Goal: Task Accomplishment & Management: Manage account settings

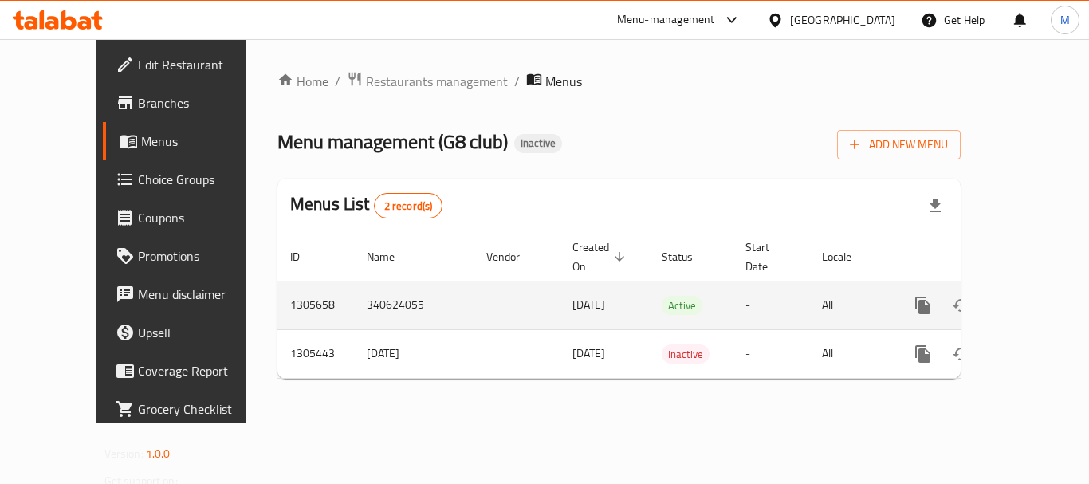
click at [1037, 292] on link "enhanced table" at bounding box center [1038, 305] width 38 height 38
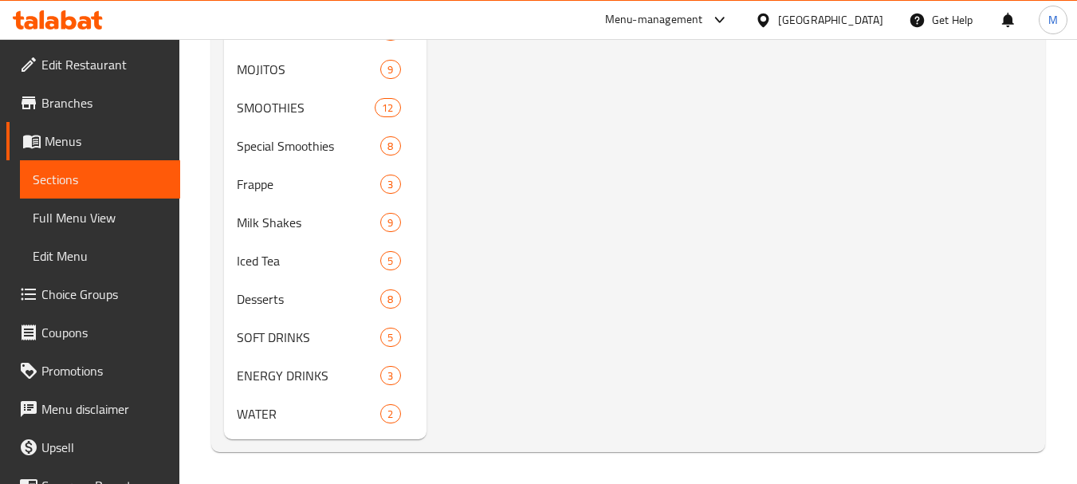
scroll to position [150, 0]
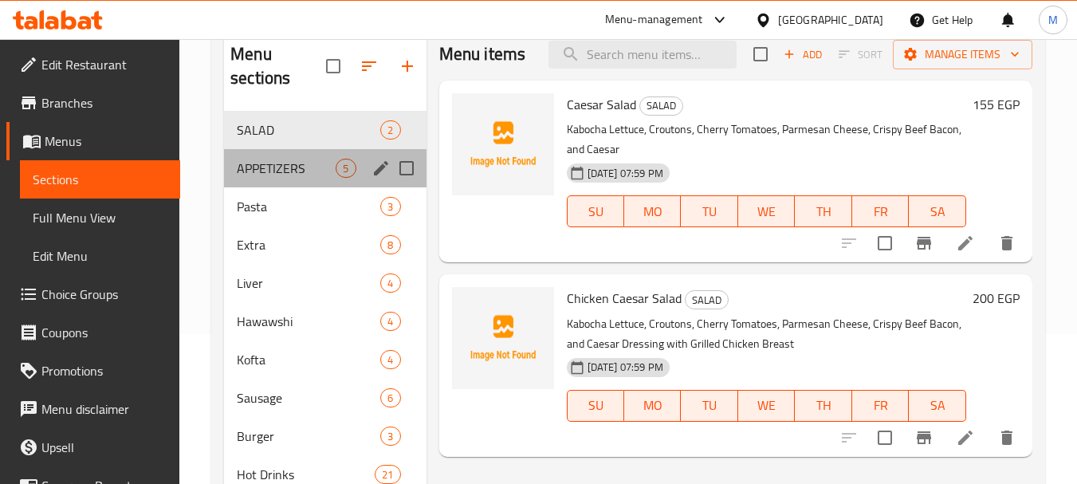
click at [277, 179] on div "APPETIZERS 5" at bounding box center [325, 168] width 202 height 38
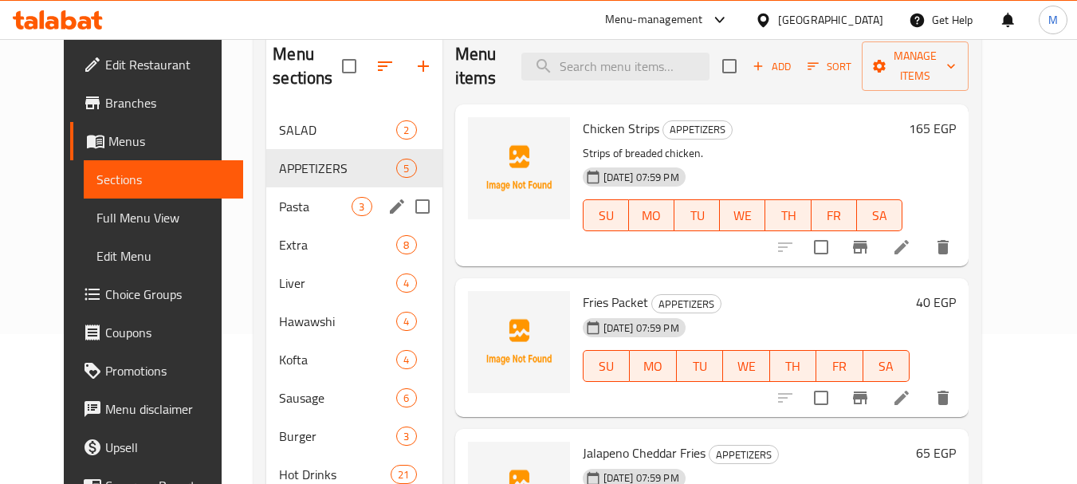
click at [277, 194] on div "Pasta 3" at bounding box center [353, 206] width 175 height 38
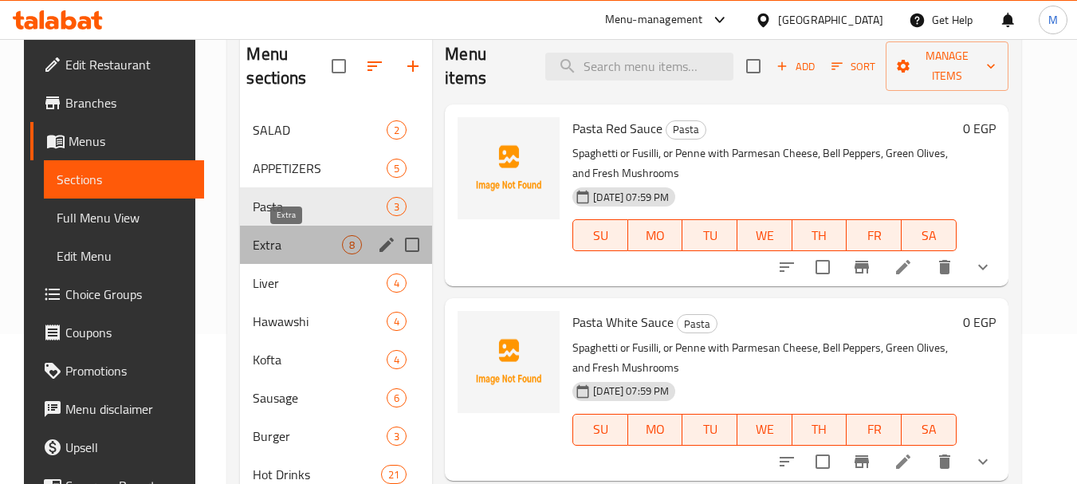
click at [269, 243] on span "Extra" at bounding box center [297, 244] width 89 height 19
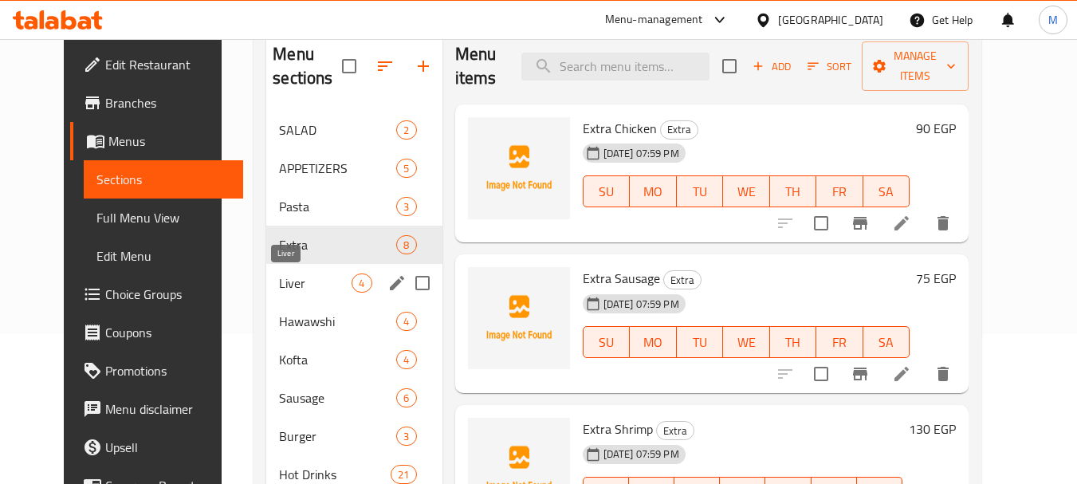
click at [279, 278] on span "Liver" at bounding box center [315, 283] width 73 height 19
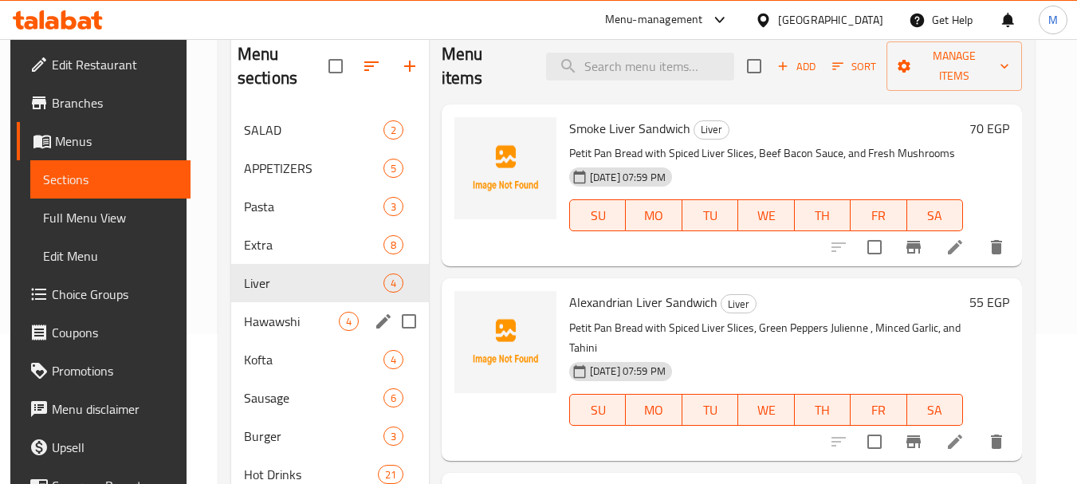
click at [263, 335] on div "Hawawshi 4" at bounding box center [330, 321] width 198 height 38
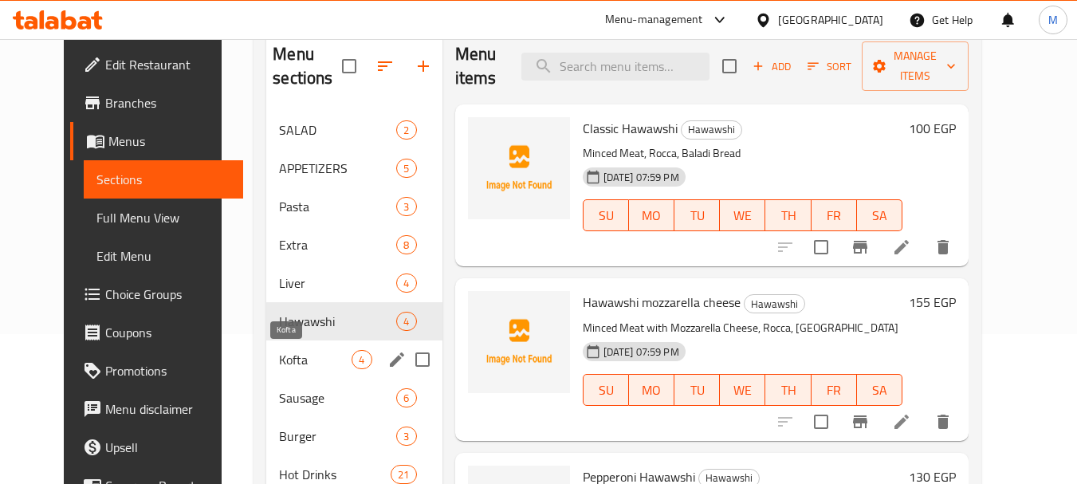
click at [279, 367] on span "Kofta" at bounding box center [315, 359] width 73 height 19
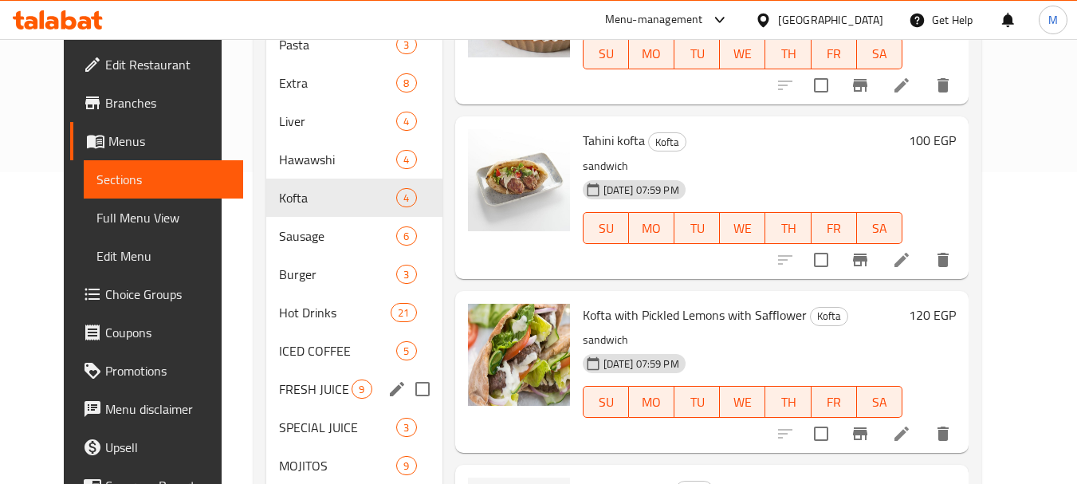
scroll to position [628, 0]
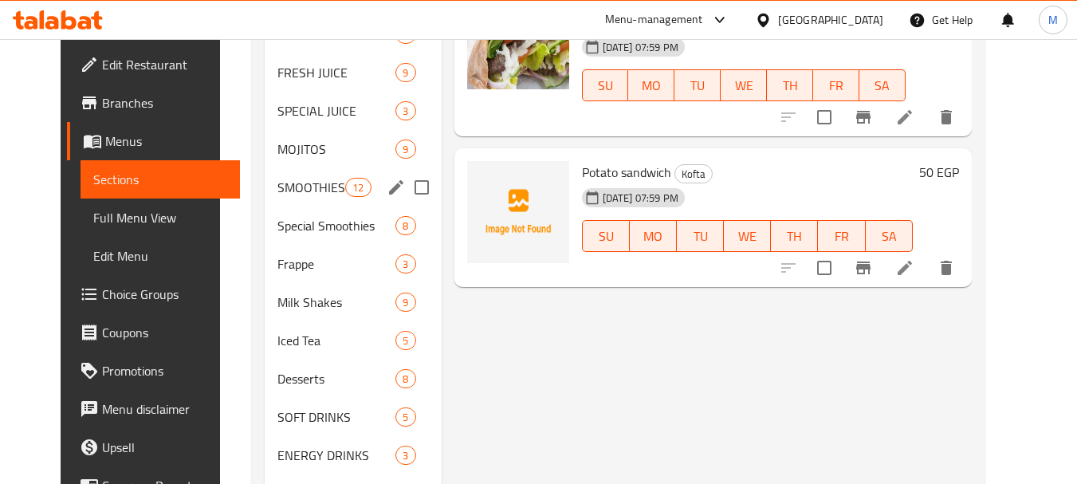
click at [296, 190] on span "SMOOTHIES" at bounding box center [312, 187] width 68 height 19
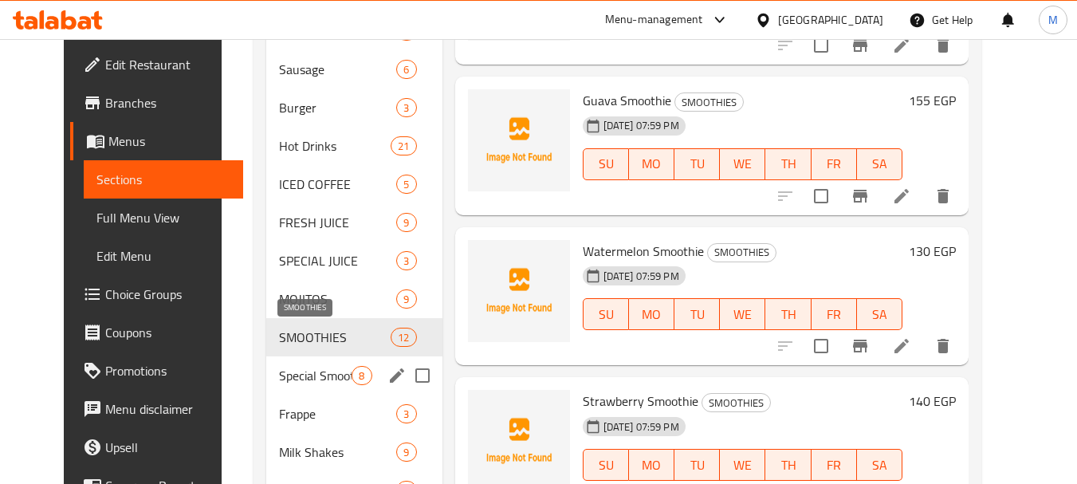
scroll to position [708, 0]
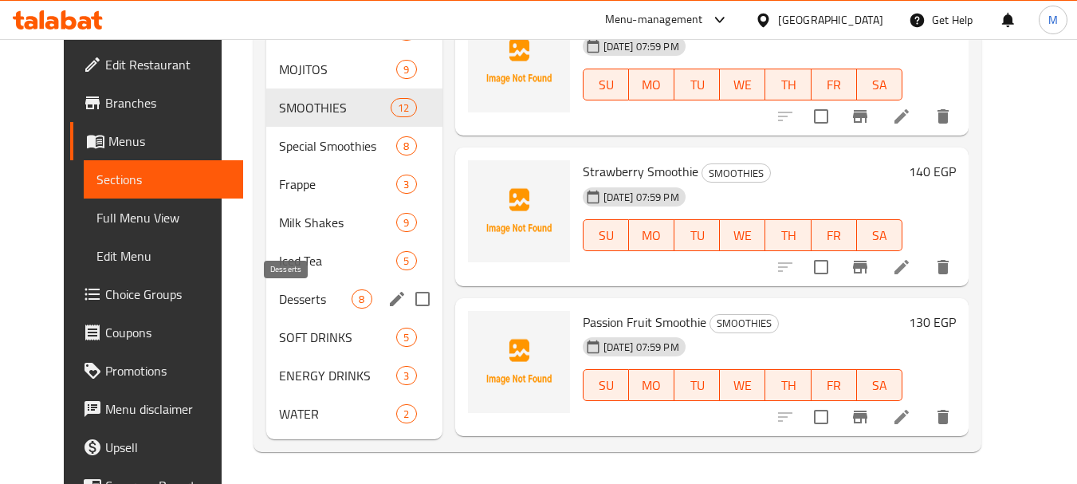
click at [279, 308] on span "Desserts" at bounding box center [315, 298] width 73 height 19
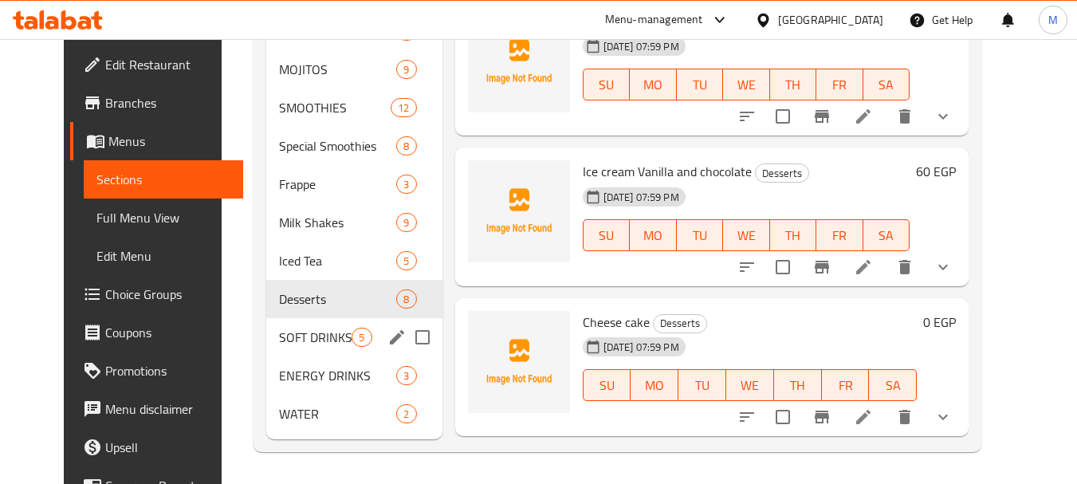
click at [274, 353] on div "SOFT DRINKS 5" at bounding box center [353, 337] width 175 height 38
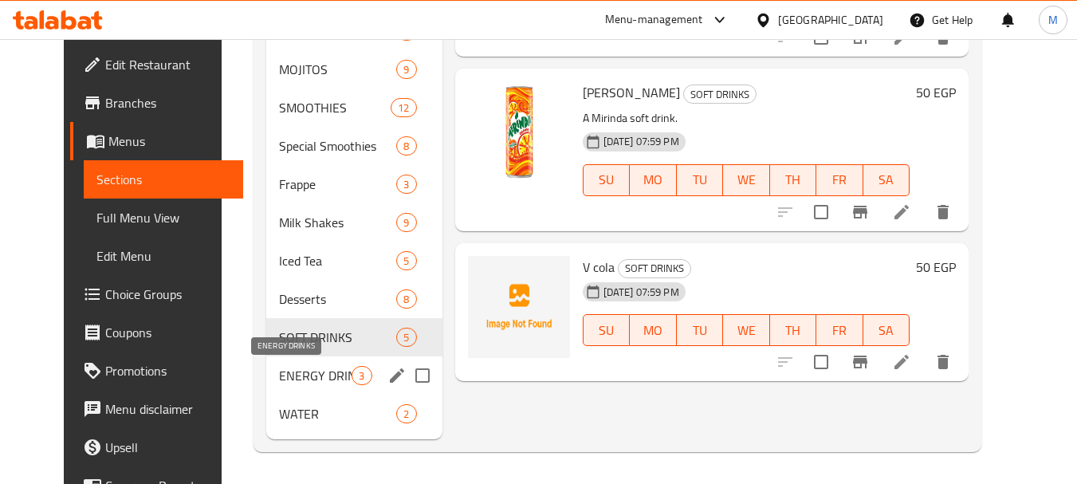
click at [266, 385] on div "ENERGY DRINKS 3" at bounding box center [353, 375] width 175 height 38
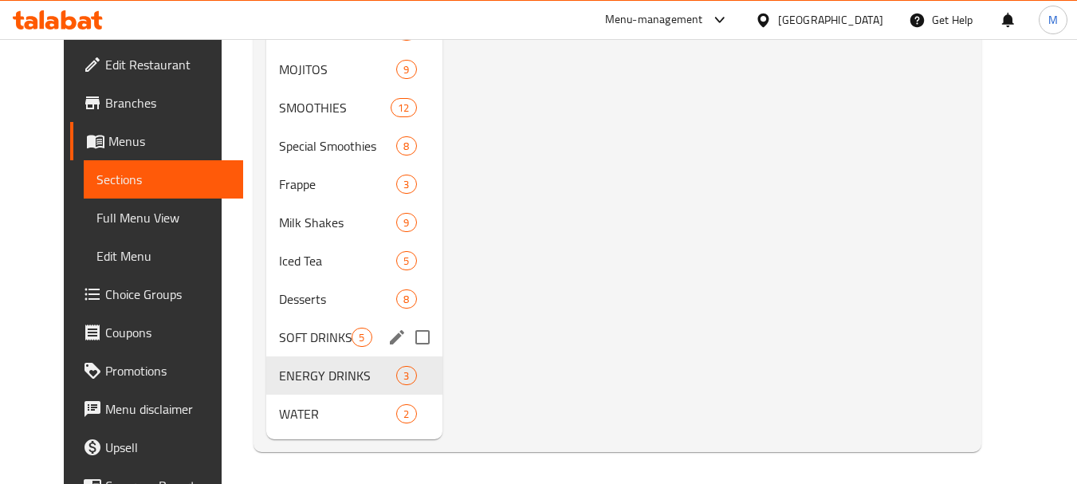
click at [273, 315] on div "Desserts 8" at bounding box center [353, 299] width 175 height 38
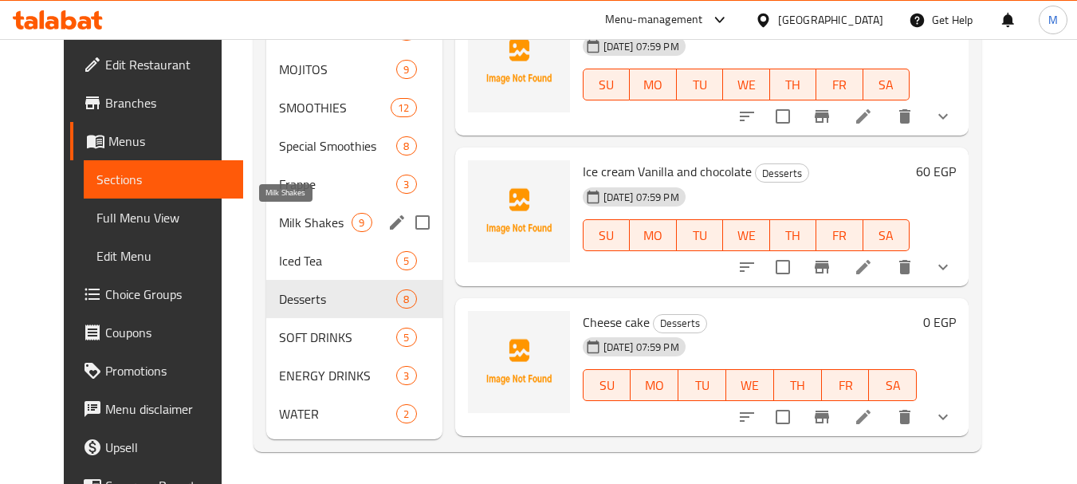
click at [279, 221] on span "Milk Shakes" at bounding box center [315, 222] width 73 height 19
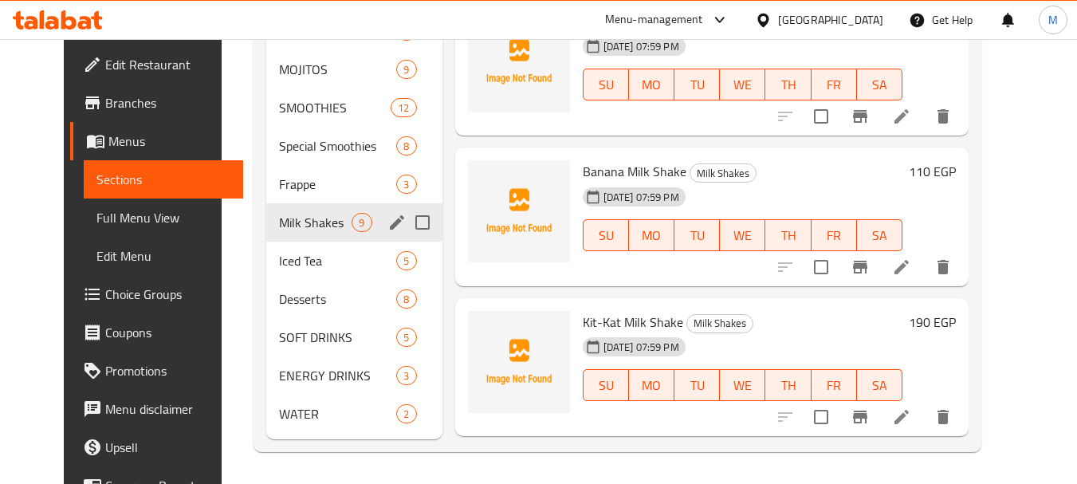
click at [279, 186] on span "Frappe" at bounding box center [337, 184] width 117 height 19
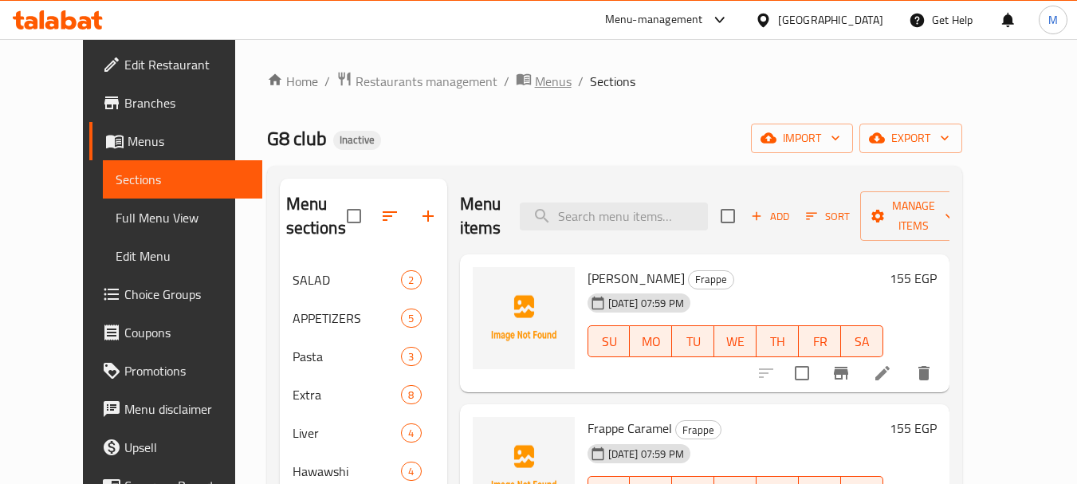
click at [535, 87] on span "Menus" at bounding box center [553, 81] width 37 height 19
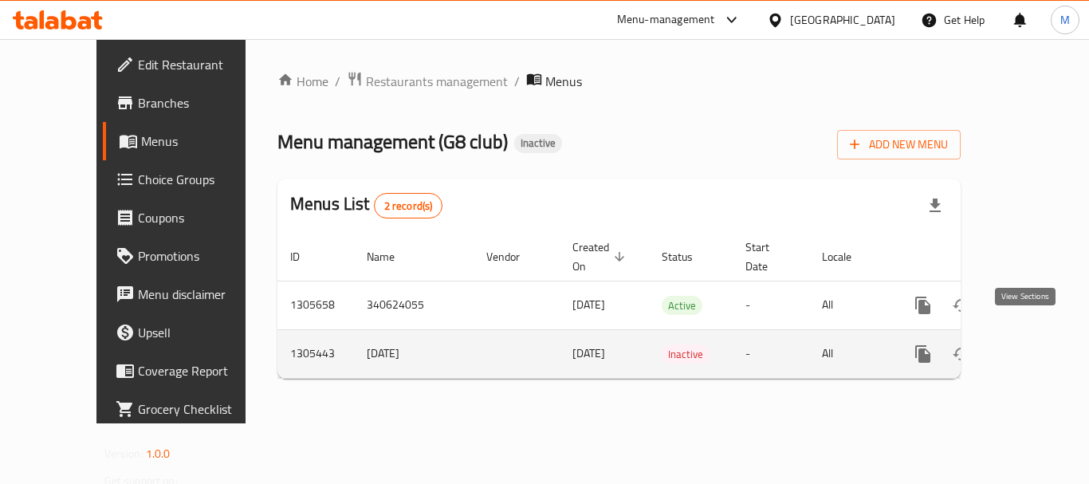
click at [1029, 345] on icon "enhanced table" at bounding box center [1038, 354] width 19 height 19
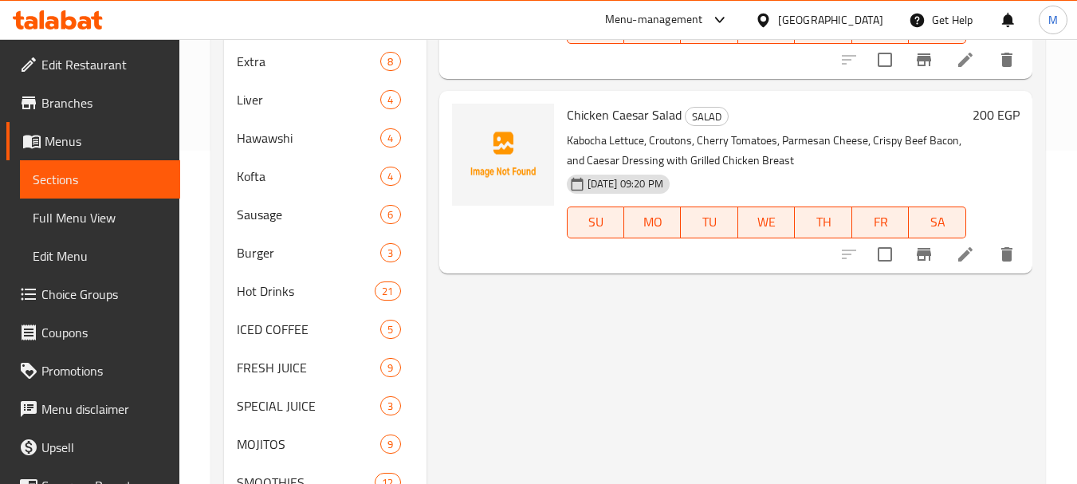
scroll to position [80, 0]
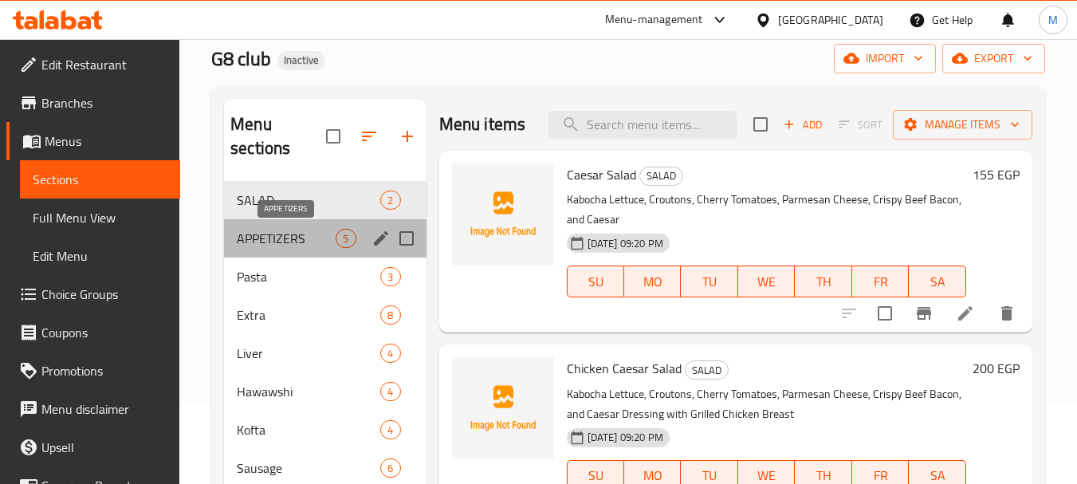
click at [284, 243] on span "APPETIZERS" at bounding box center [286, 238] width 99 height 19
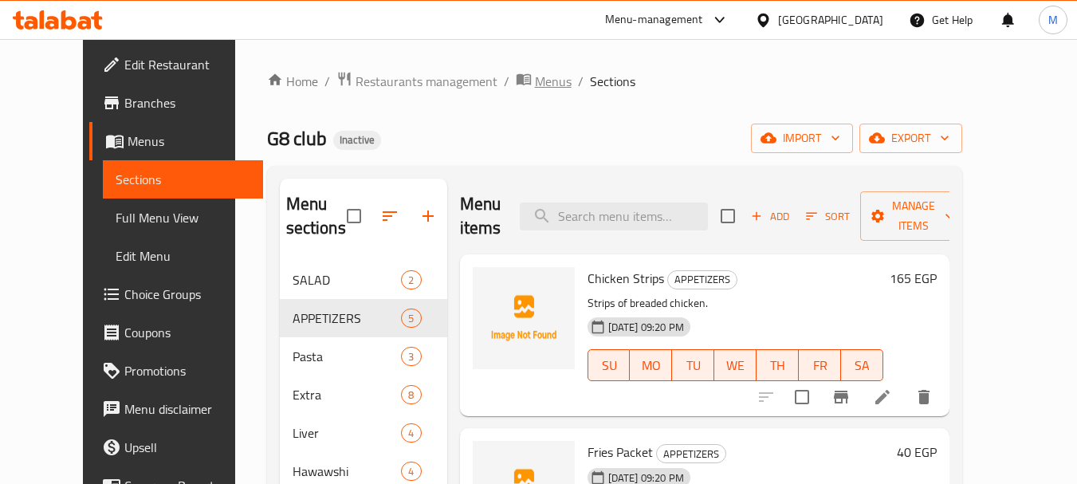
click at [535, 74] on span "Menus" at bounding box center [553, 81] width 37 height 19
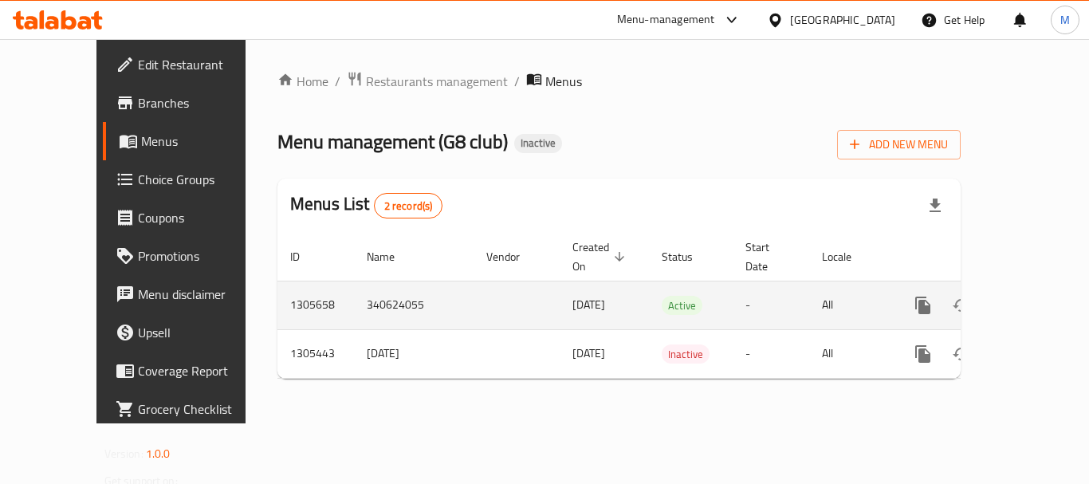
click at [1030, 296] on icon "enhanced table" at bounding box center [1038, 305] width 19 height 19
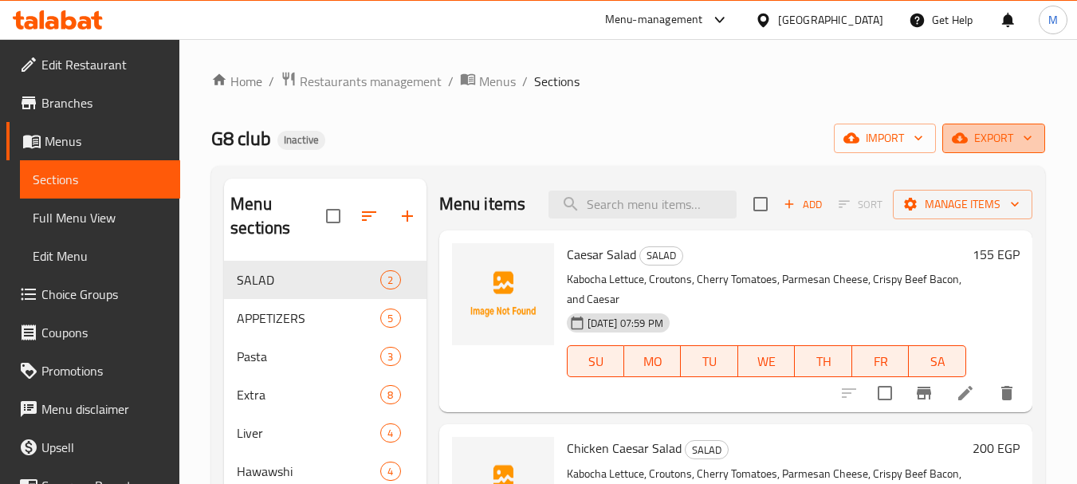
click at [1010, 141] on span "export" at bounding box center [993, 138] width 77 height 20
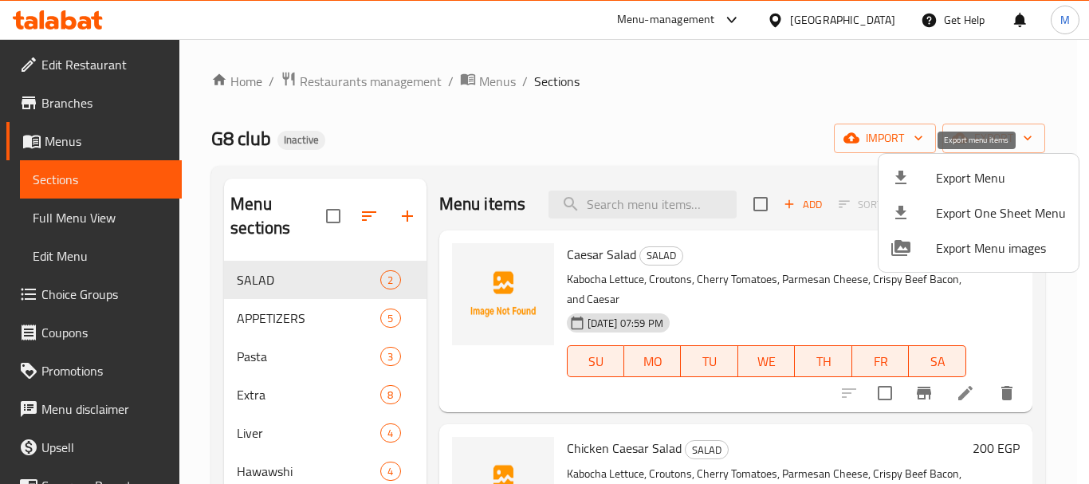
click at [1003, 173] on span "Export Menu" at bounding box center [1001, 177] width 130 height 19
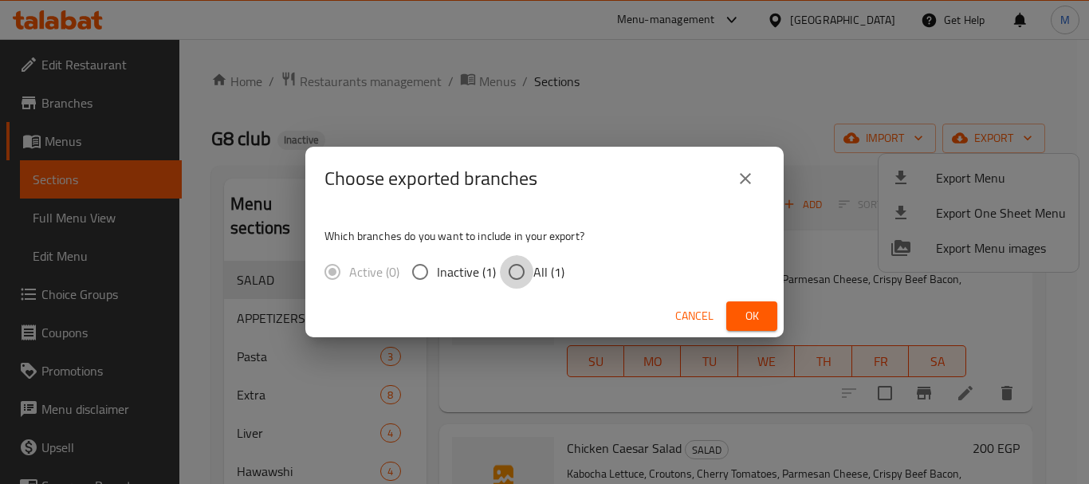
click at [512, 266] on input "All (1)" at bounding box center [516, 271] width 33 height 33
radio input "true"
click at [750, 327] on button "Ok" at bounding box center [752, 316] width 51 height 30
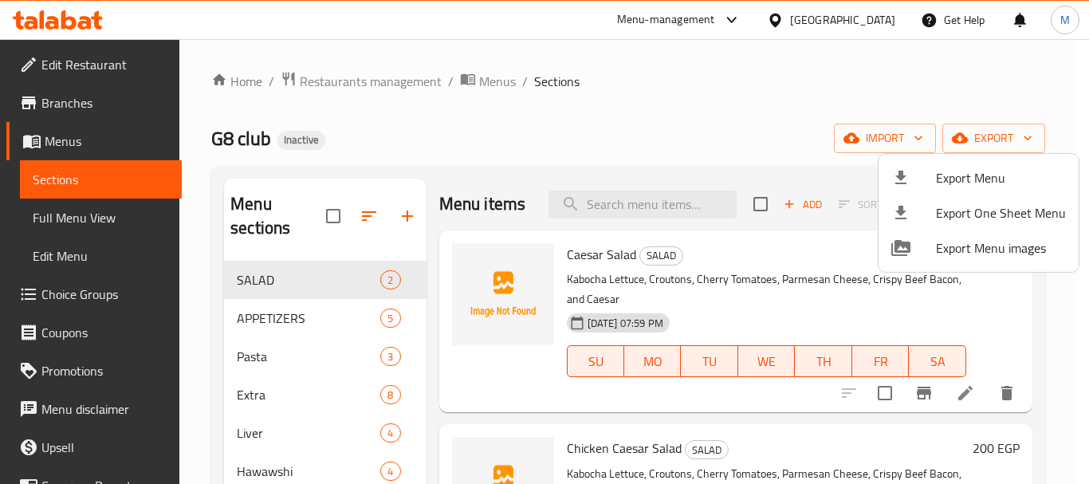
click at [482, 85] on div at bounding box center [544, 242] width 1089 height 484
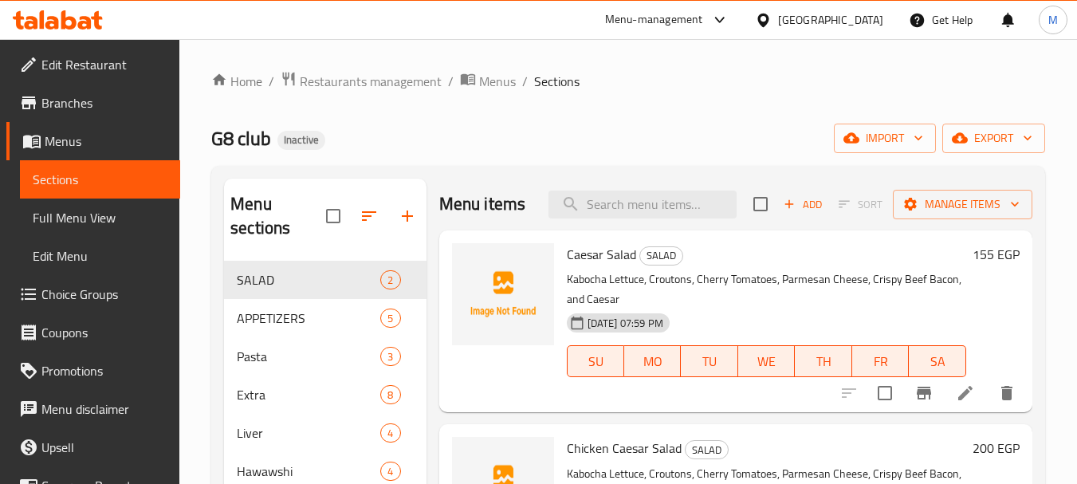
click at [482, 85] on span "Menus" at bounding box center [497, 81] width 37 height 19
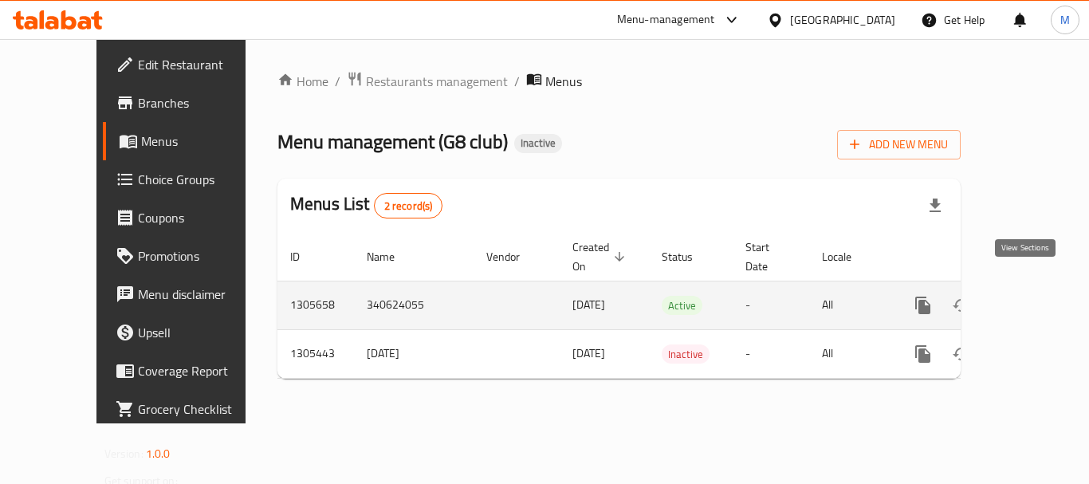
click at [1029, 296] on icon "enhanced table" at bounding box center [1038, 305] width 19 height 19
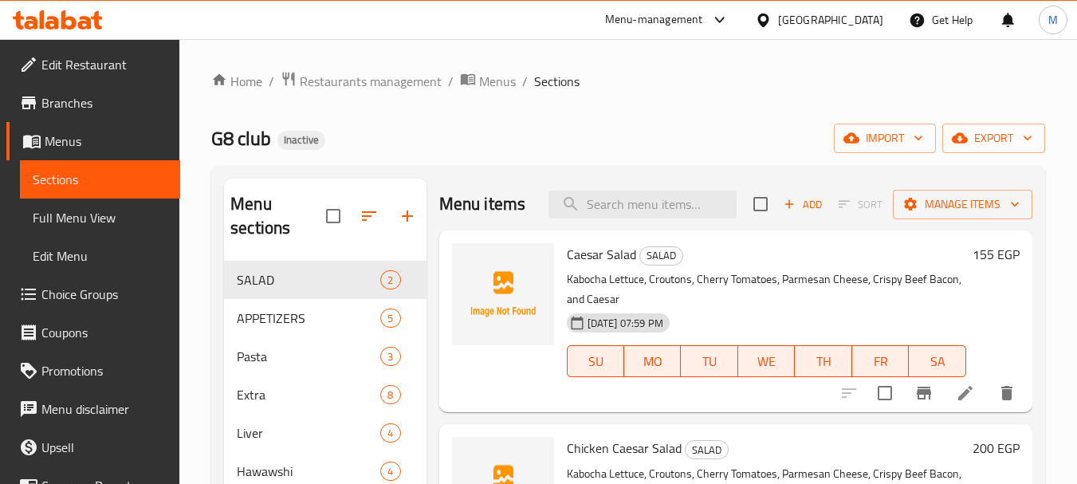
click at [87, 214] on span "Full Menu View" at bounding box center [100, 217] width 135 height 19
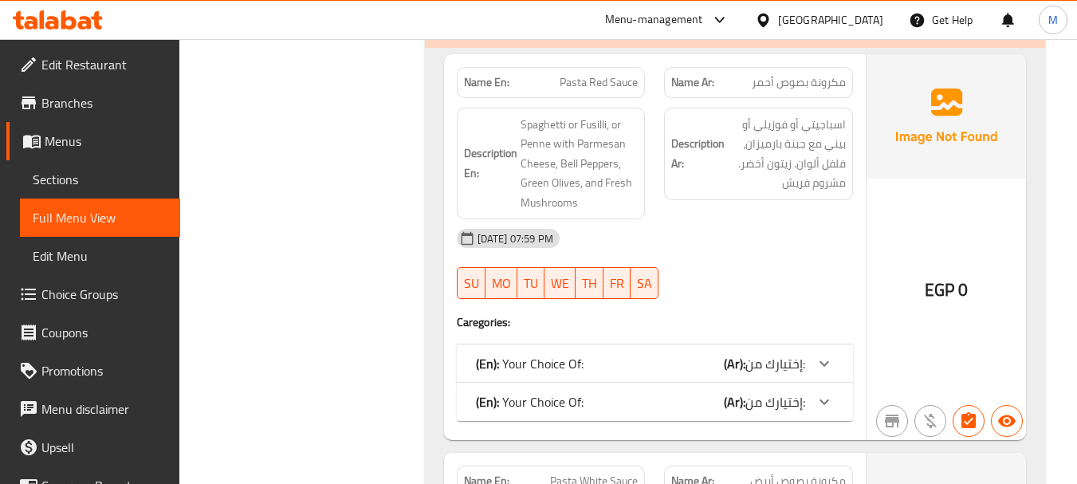
scroll to position [2233, 0]
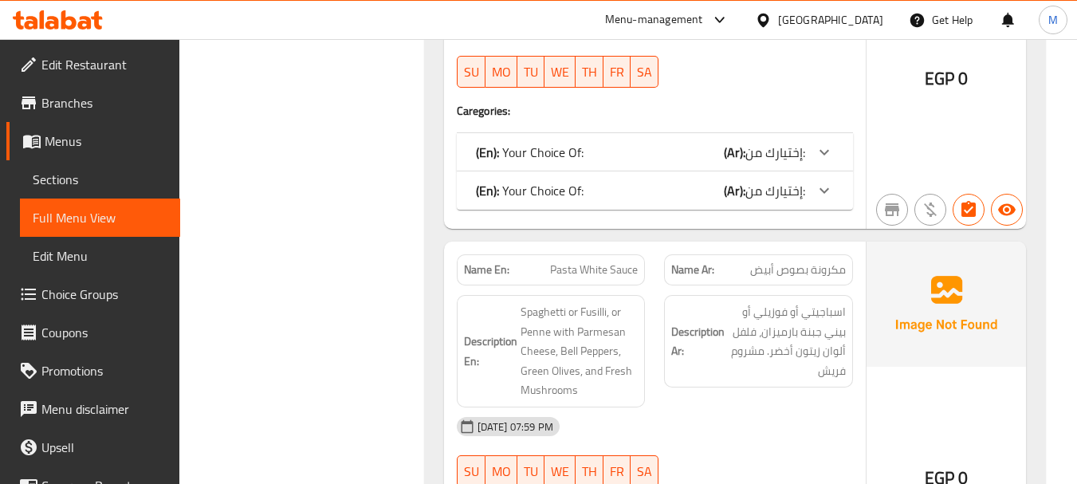
click at [815, 155] on icon at bounding box center [824, 152] width 19 height 19
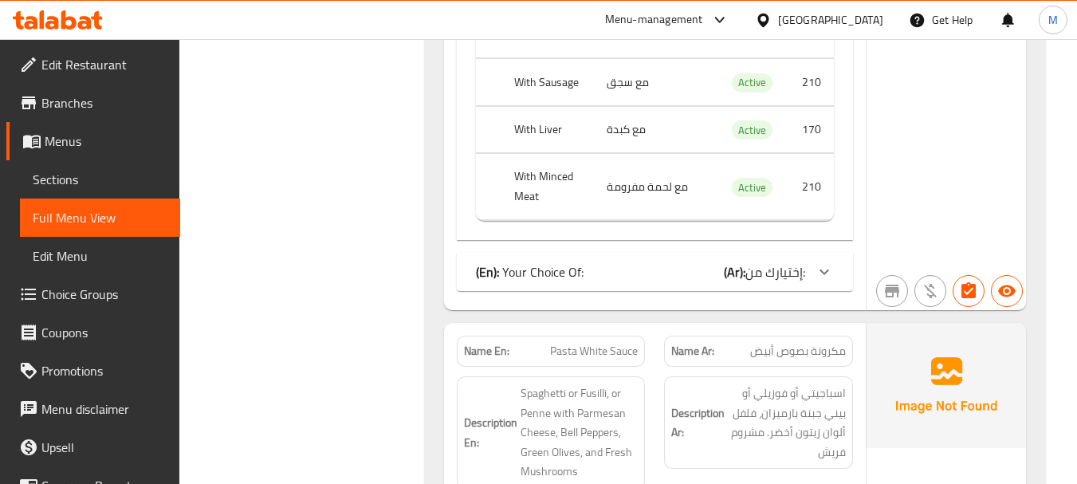
scroll to position [2552, 0]
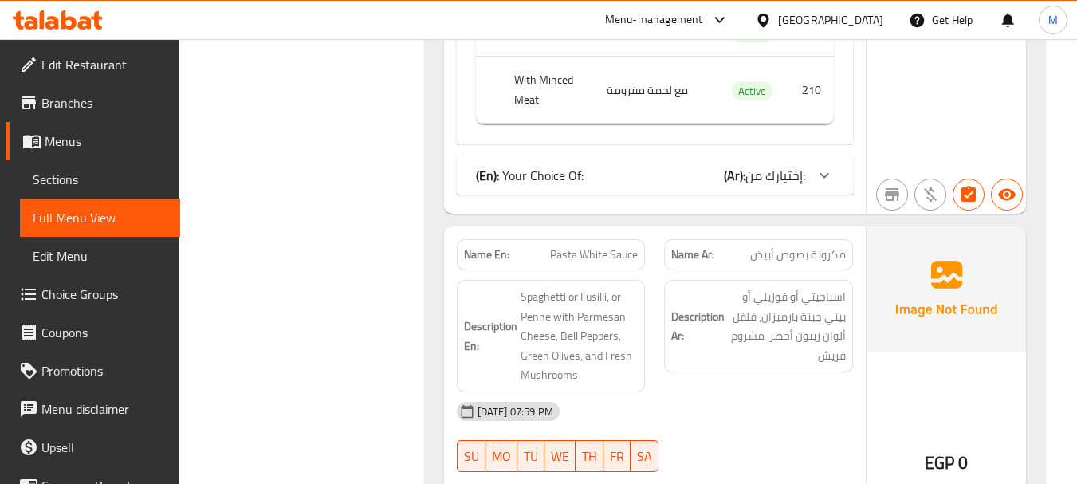
scroll to position [2871, 0]
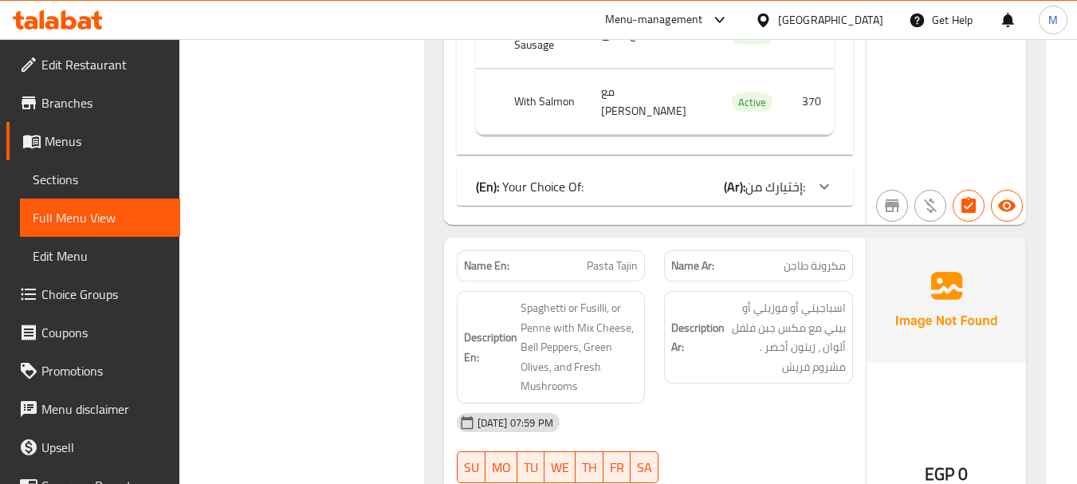
scroll to position [3668, 0]
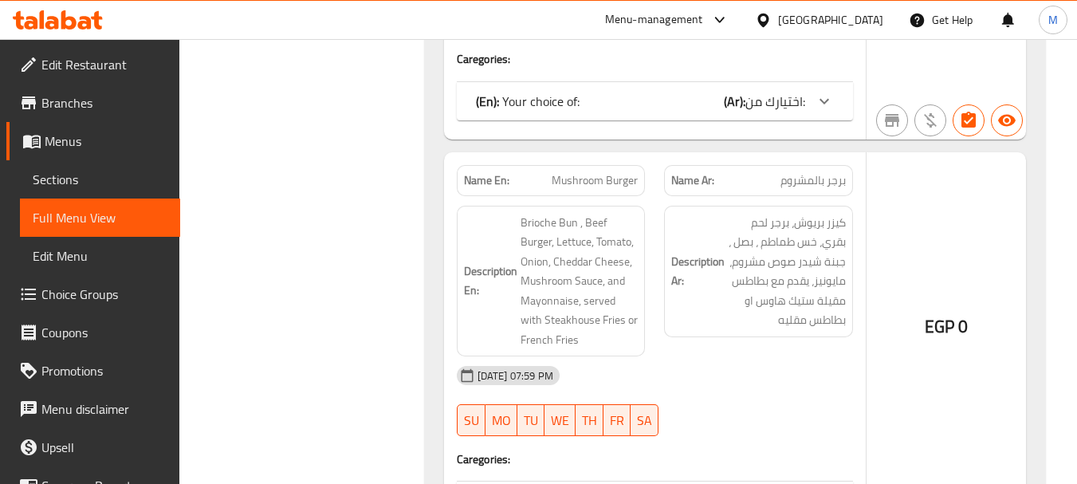
scroll to position [11803, 0]
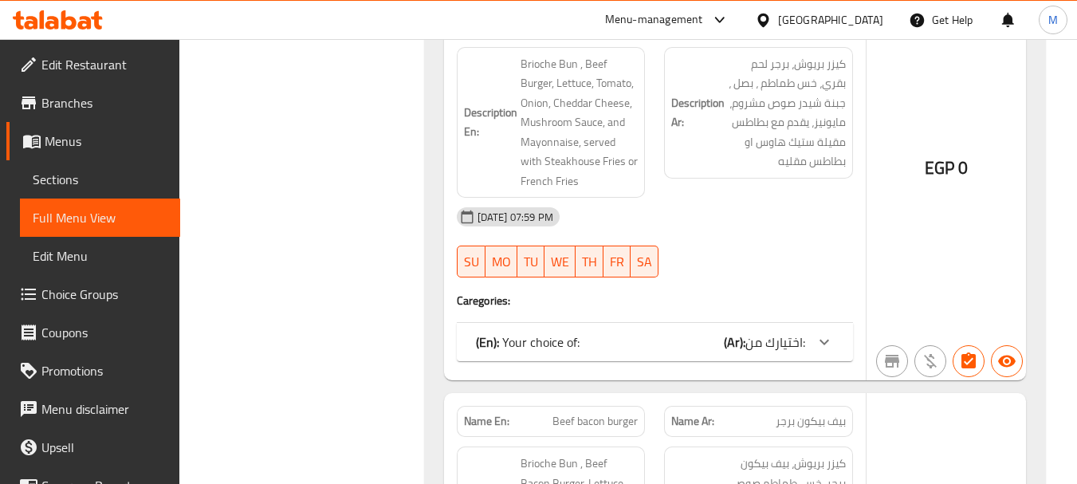
drag, startPoint x: 741, startPoint y: 398, endPoint x: 754, endPoint y: 332, distance: 67.4
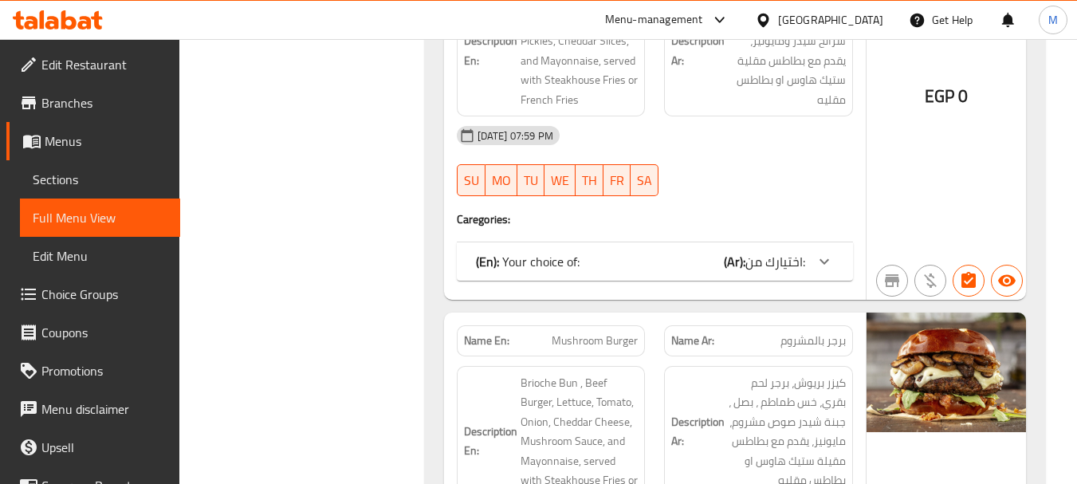
scroll to position [11165, 0]
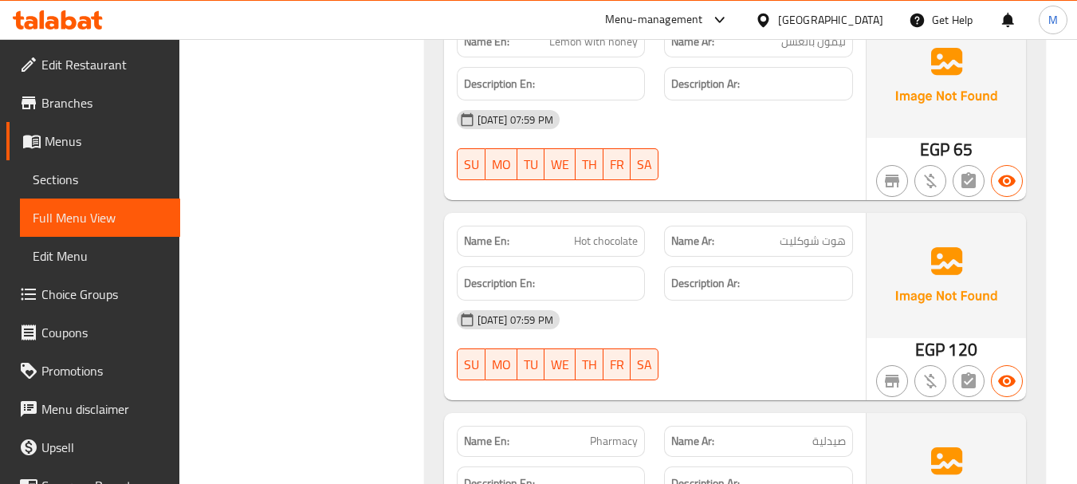
scroll to position [14195, 0]
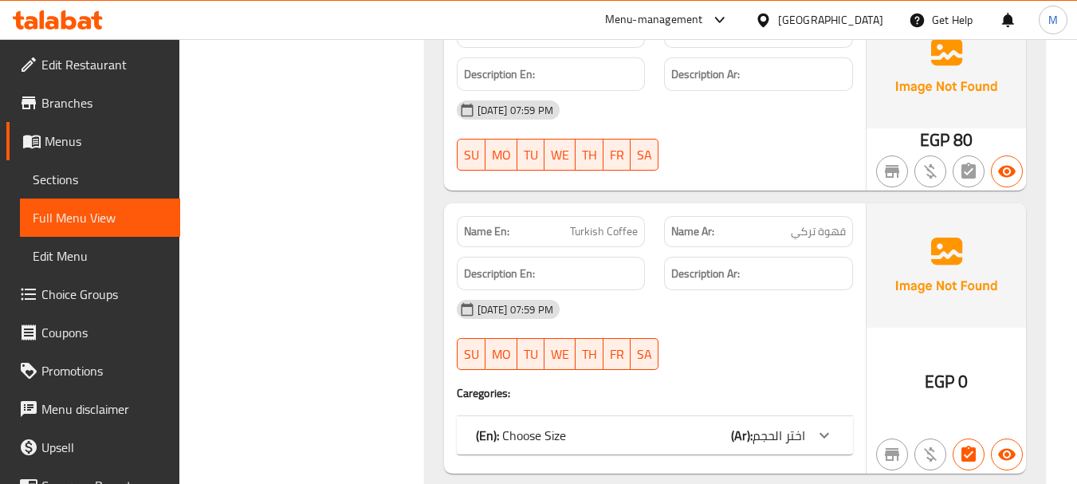
scroll to position [14355, 0]
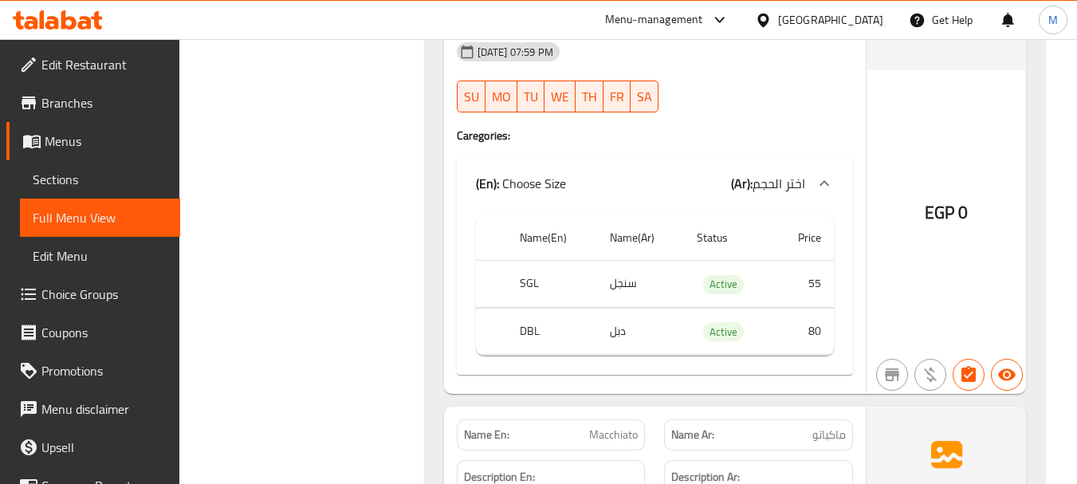
scroll to position [15631, 0]
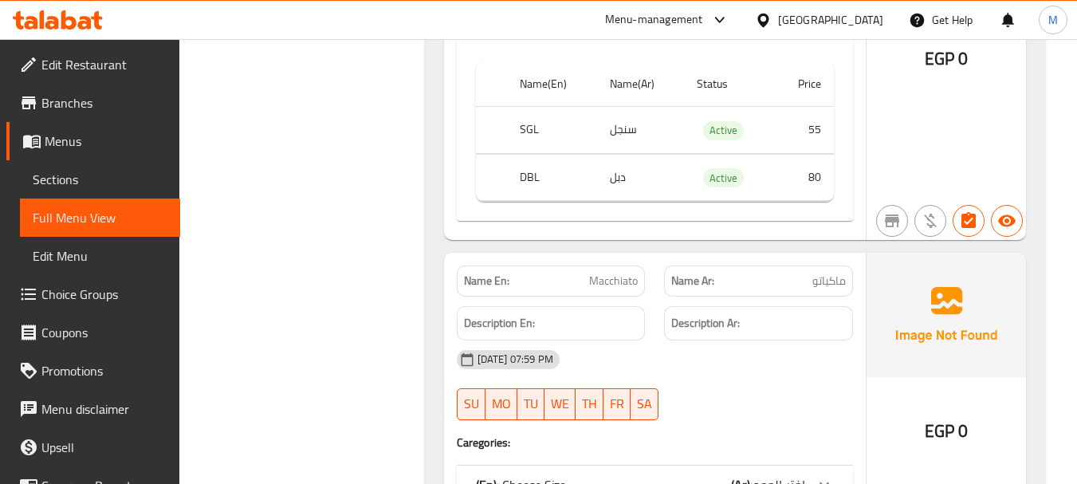
drag, startPoint x: 708, startPoint y: 156, endPoint x: 653, endPoint y: 254, distance: 112.5
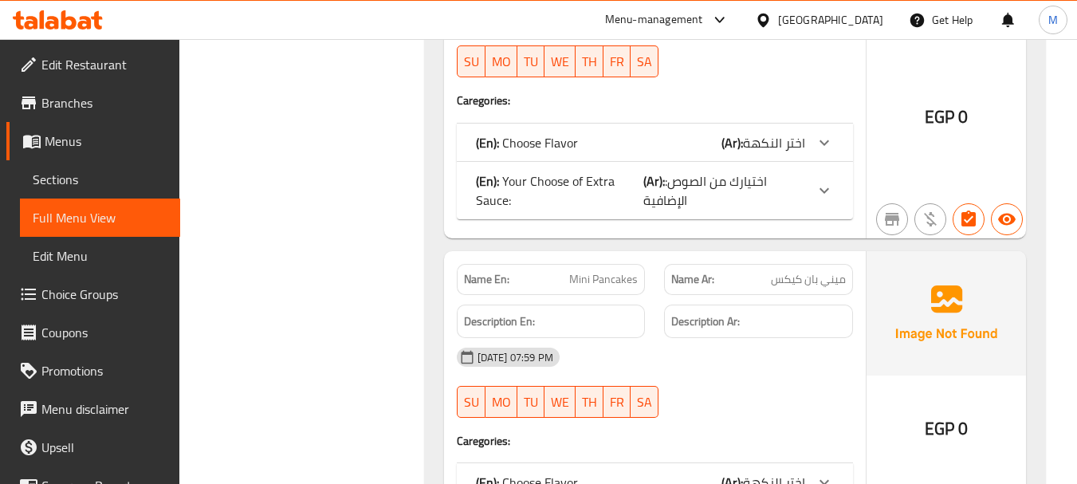
scroll to position [33495, 0]
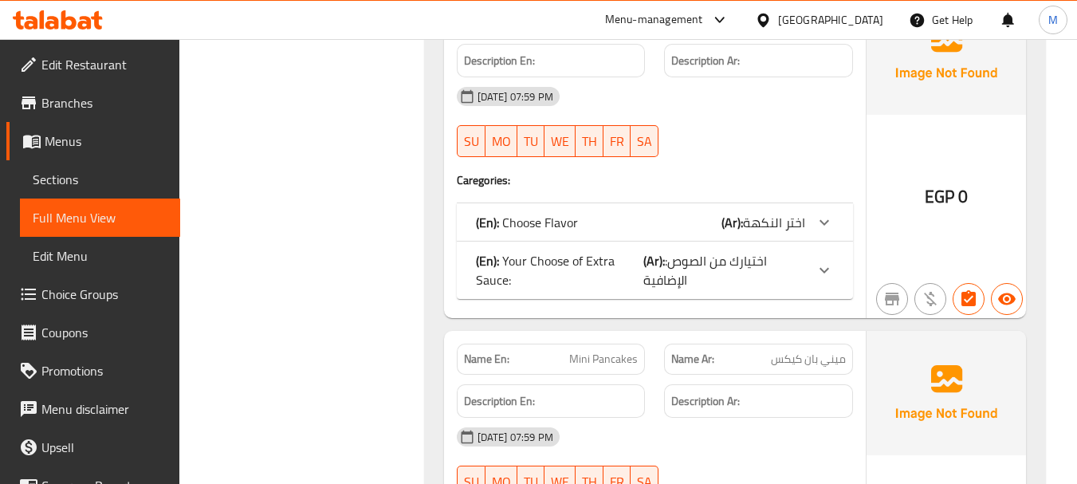
drag, startPoint x: 823, startPoint y: 243, endPoint x: 499, endPoint y: 415, distance: 366.8
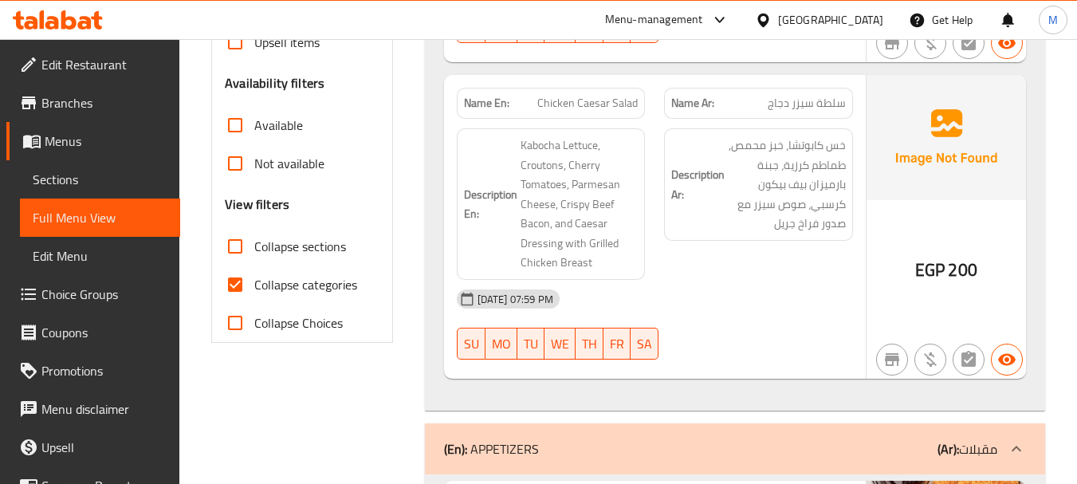
scroll to position [478, 0]
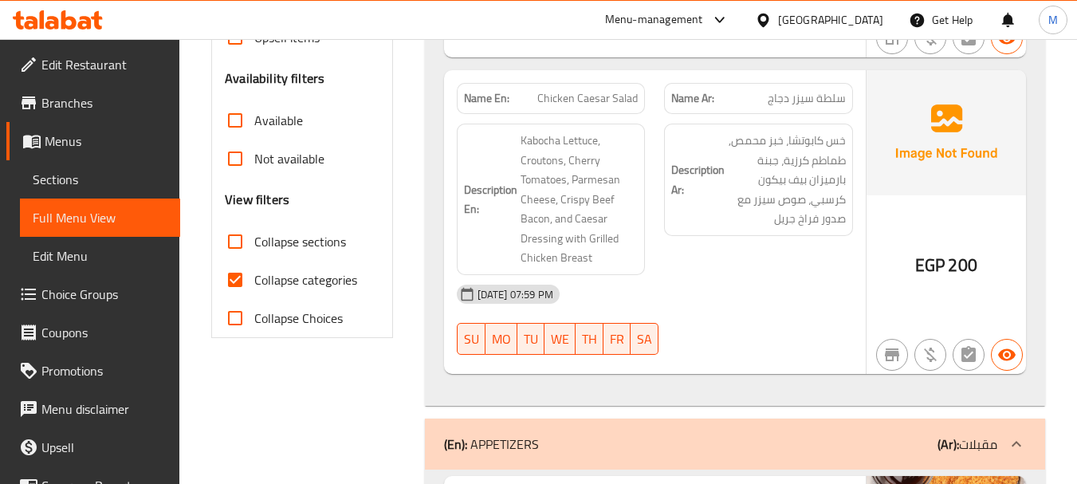
drag, startPoint x: 233, startPoint y: 318, endPoint x: 1085, endPoint y: 11, distance: 906.1
click at [233, 319] on input "Collapse Choices" at bounding box center [235, 318] width 38 height 38
checkbox input "true"
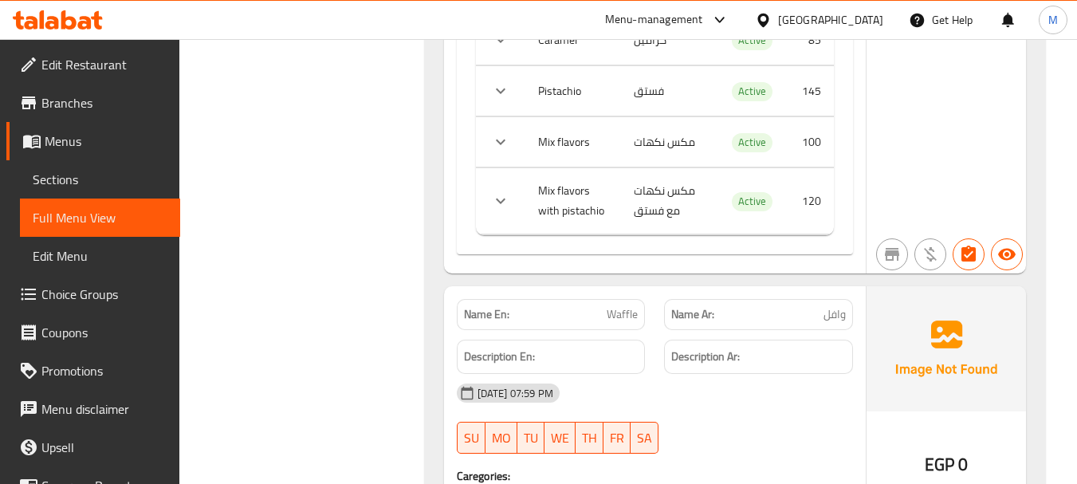
scroll to position [34824, 0]
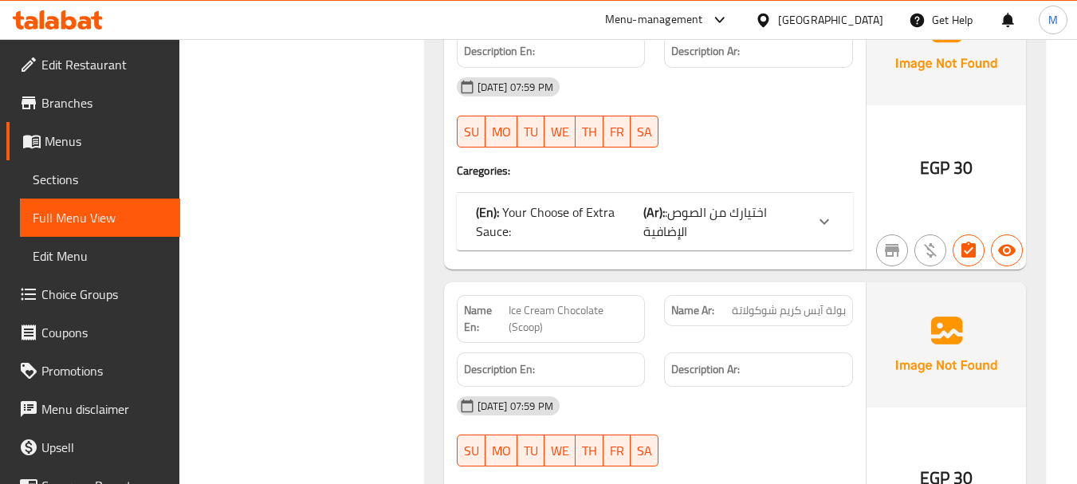
scroll to position [0, 0]
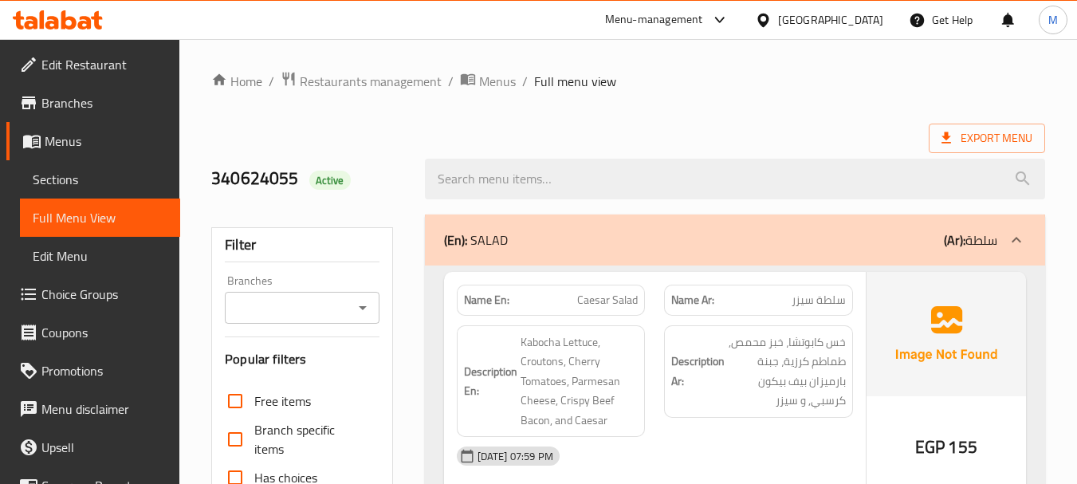
click at [341, 76] on span "Restaurants management" at bounding box center [371, 81] width 142 height 19
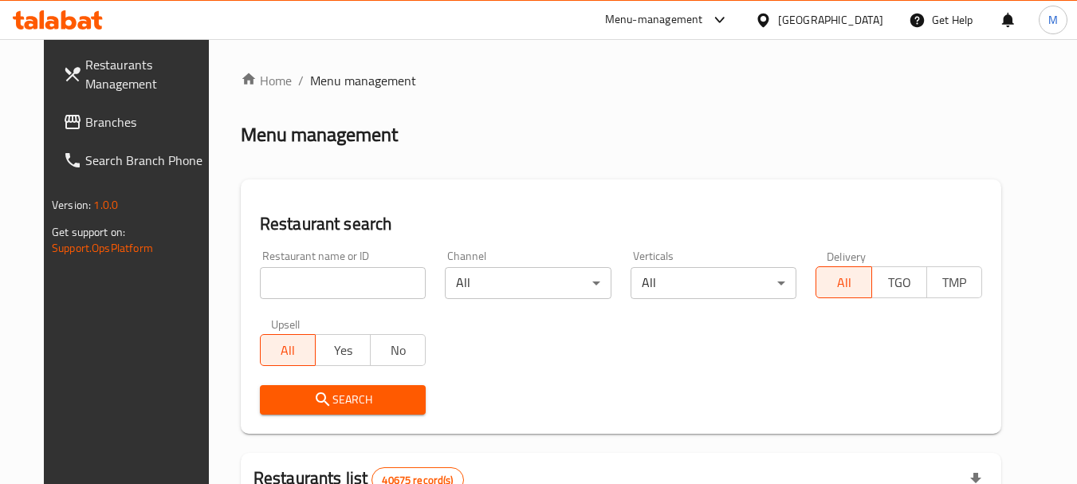
click at [864, 18] on div "Egypt" at bounding box center [830, 20] width 105 height 18
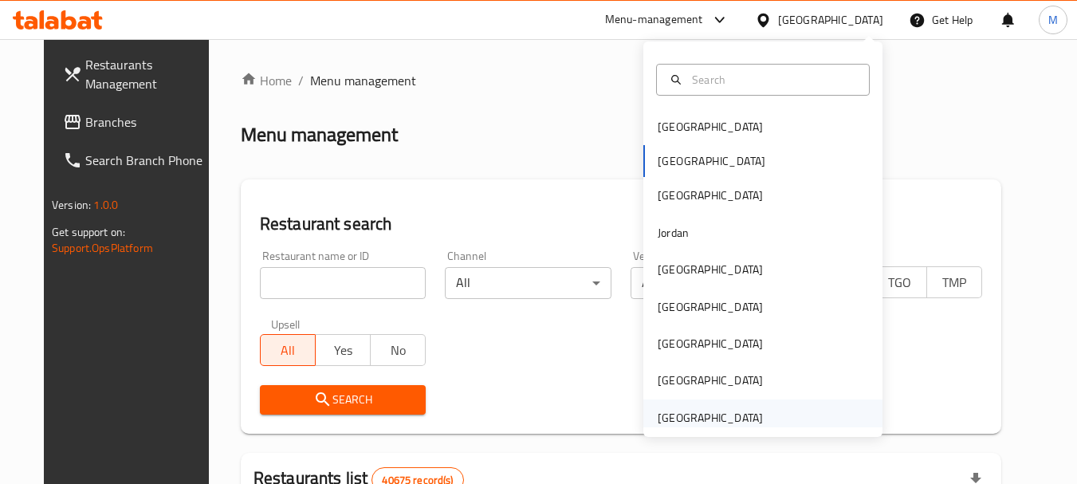
click at [684, 412] on div "[GEOGRAPHIC_DATA]" at bounding box center [710, 418] width 105 height 18
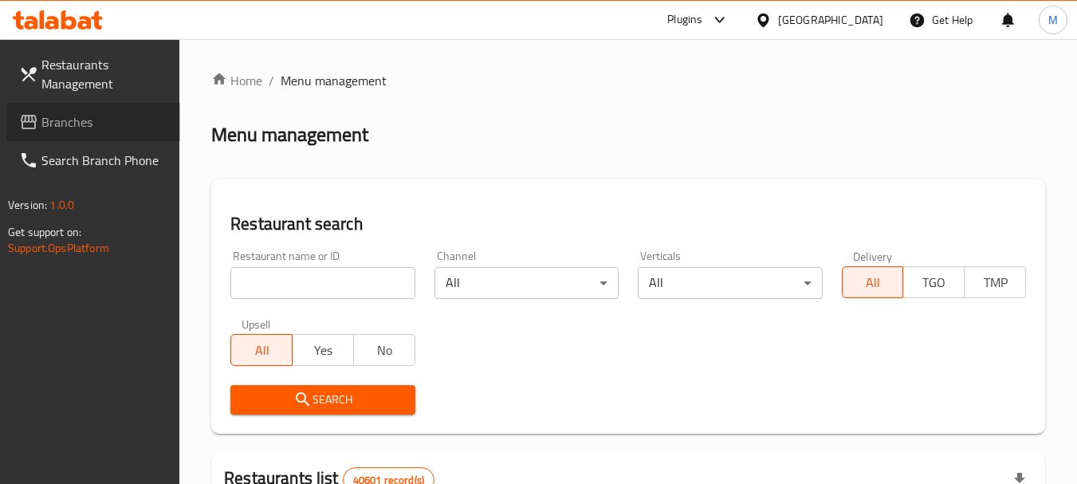
click at [105, 114] on span "Branches" at bounding box center [104, 121] width 126 height 19
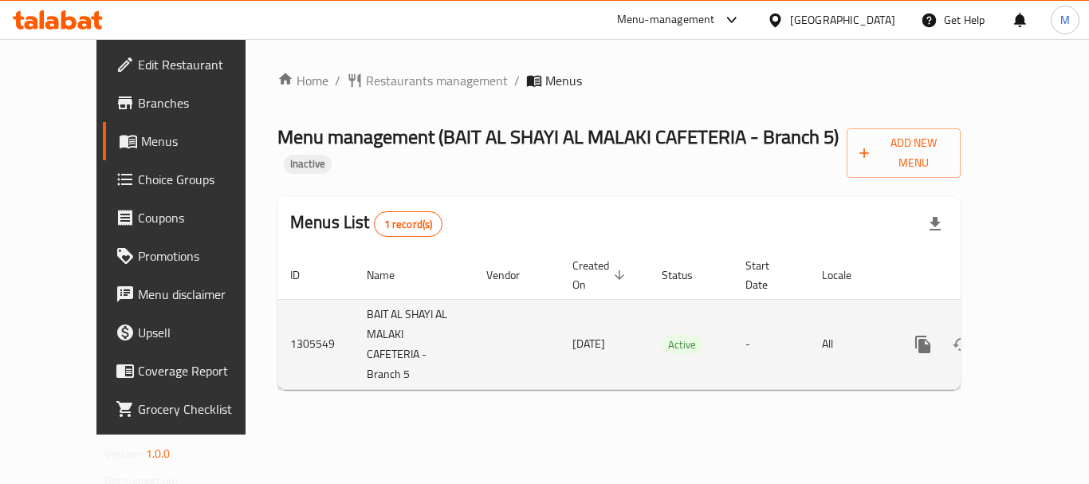
click at [1029, 335] on icon "enhanced table" at bounding box center [1038, 344] width 19 height 19
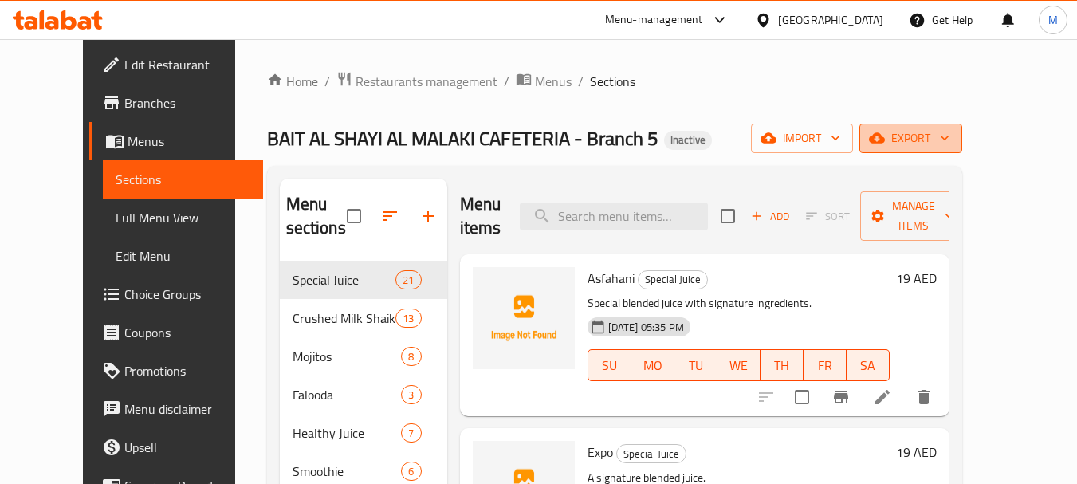
click at [950, 139] on span "export" at bounding box center [910, 138] width 77 height 20
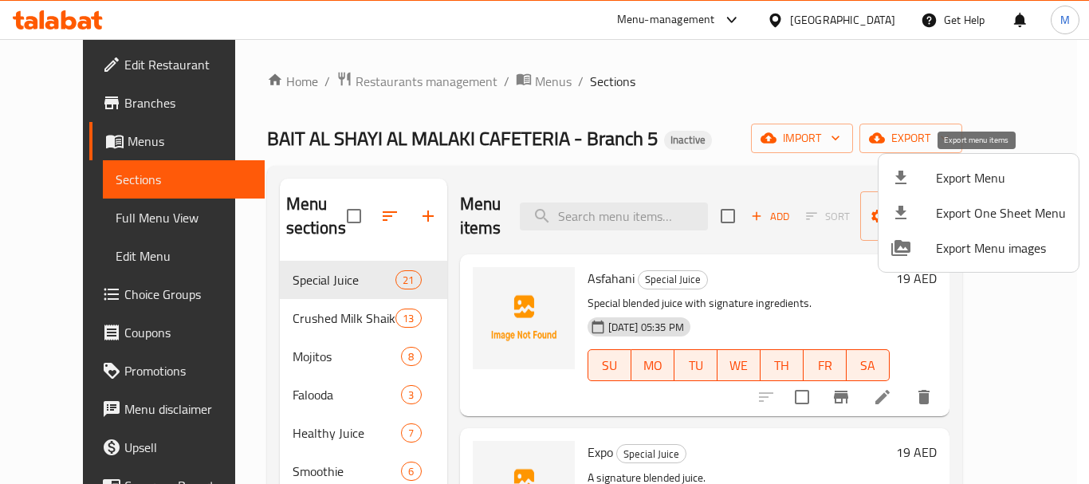
click at [972, 175] on span "Export Menu" at bounding box center [1001, 177] width 130 height 19
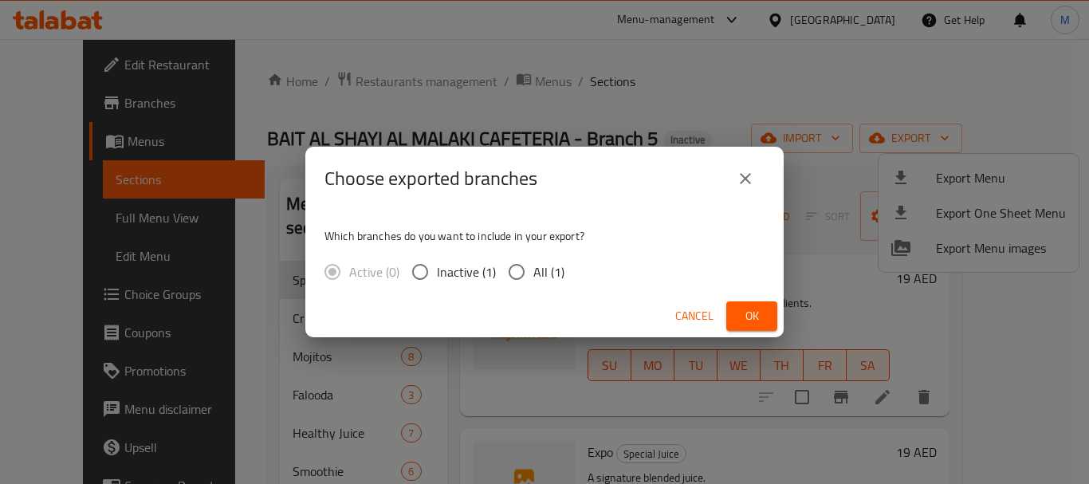
click at [526, 275] on input "All (1)" at bounding box center [516, 271] width 33 height 33
radio input "true"
click at [754, 310] on span "Ok" at bounding box center [752, 316] width 26 height 20
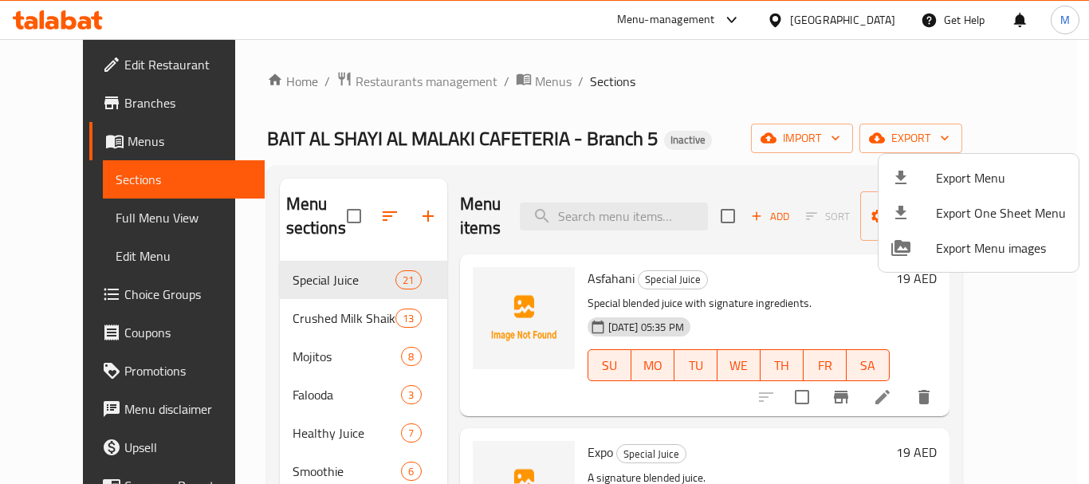
click at [718, 139] on div at bounding box center [544, 242] width 1089 height 484
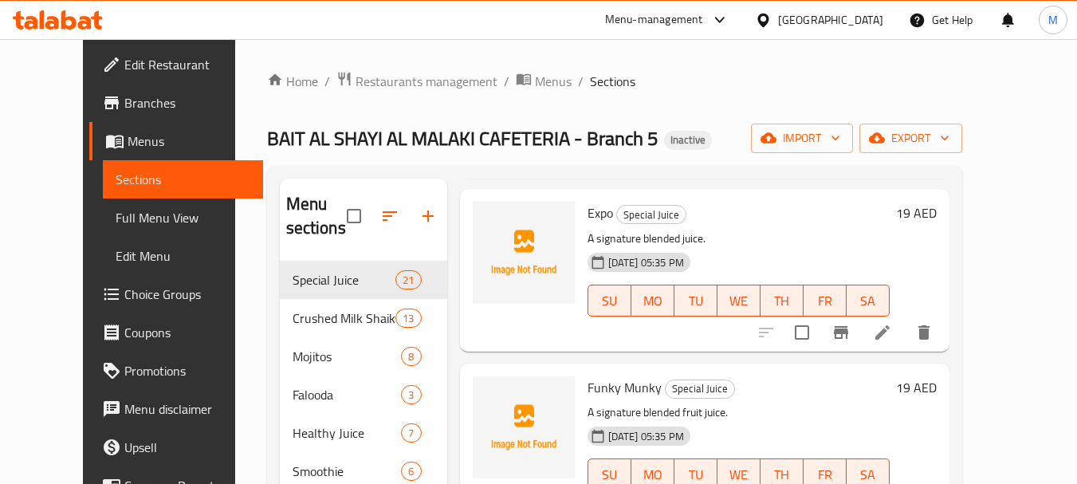
click at [116, 215] on span "Full Menu View" at bounding box center [183, 217] width 135 height 19
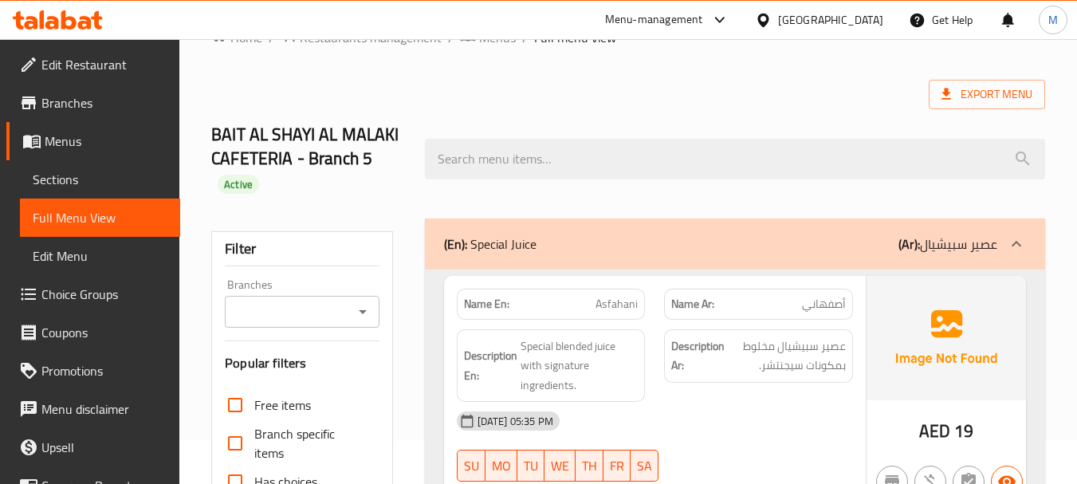
scroll to position [80, 0]
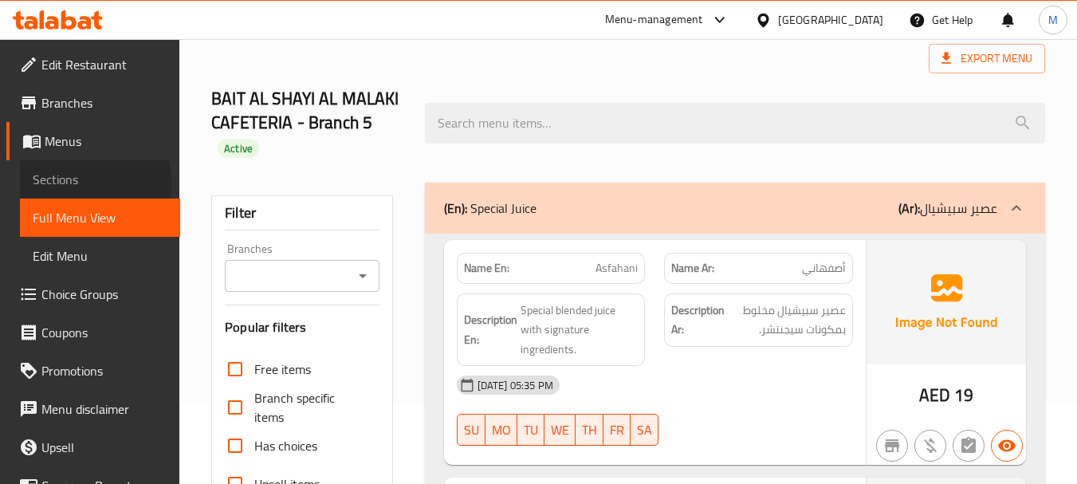
click at [53, 184] on span "Sections" at bounding box center [100, 179] width 135 height 19
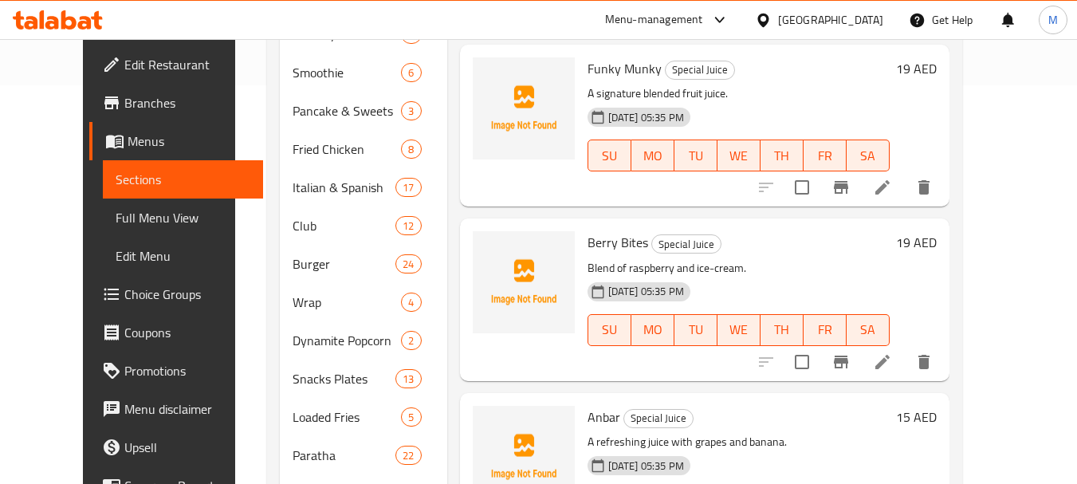
scroll to position [517, 0]
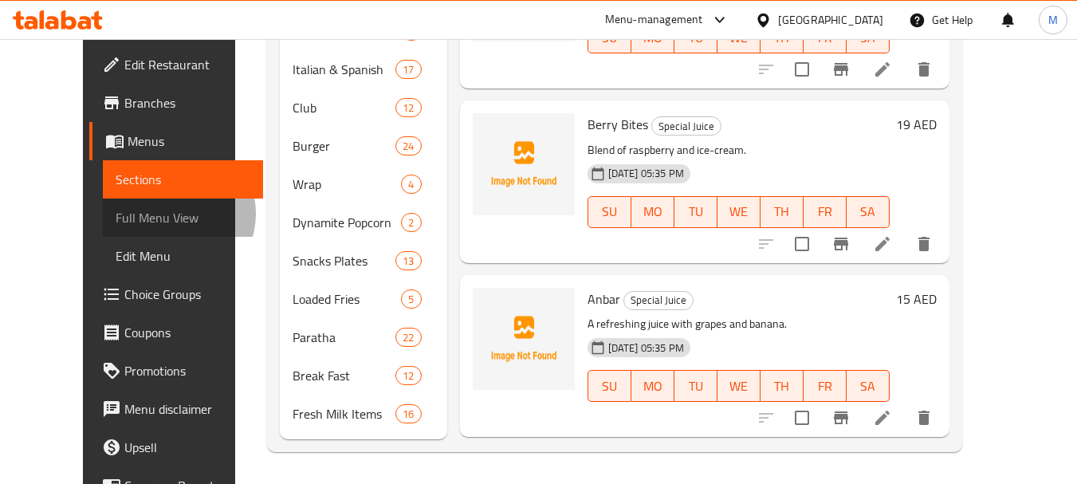
click at [116, 214] on span "Full Menu View" at bounding box center [183, 217] width 135 height 19
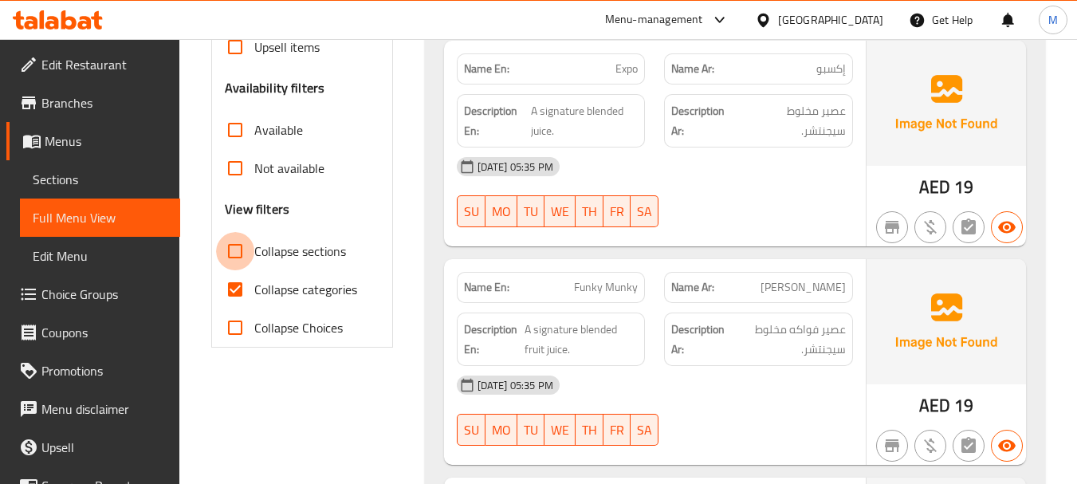
click at [248, 254] on input "Collapse sections" at bounding box center [235, 251] width 38 height 38
checkbox input "true"
click at [247, 288] on input "Collapse categories" at bounding box center [235, 289] width 38 height 38
checkbox input "false"
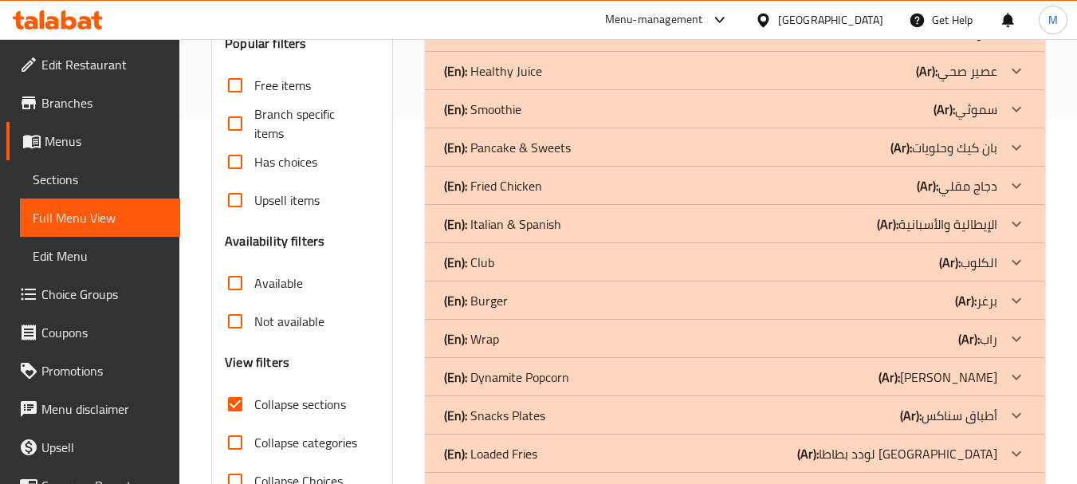
scroll to position [100, 0]
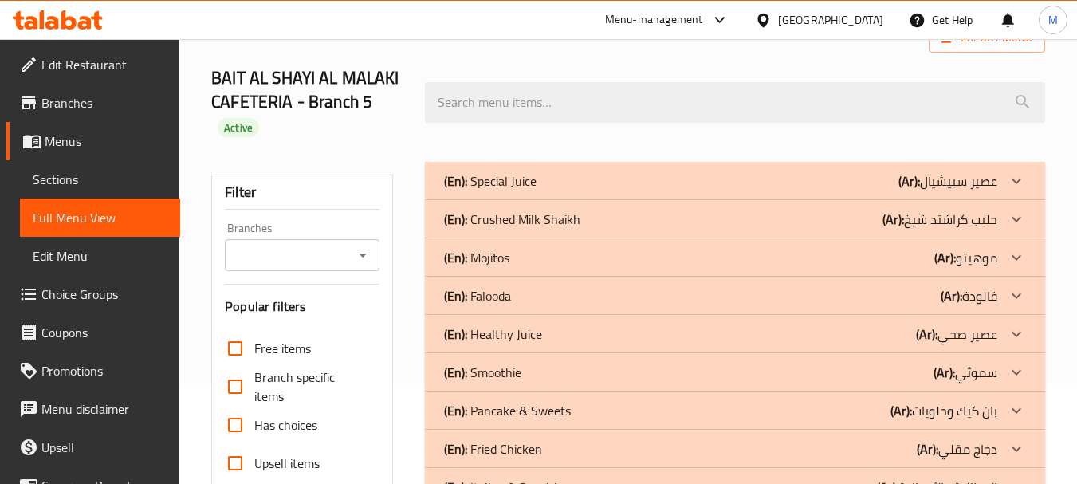
click at [547, 175] on div "(En): Special Juice (Ar): عصير سبيشيال" at bounding box center [720, 180] width 553 height 19
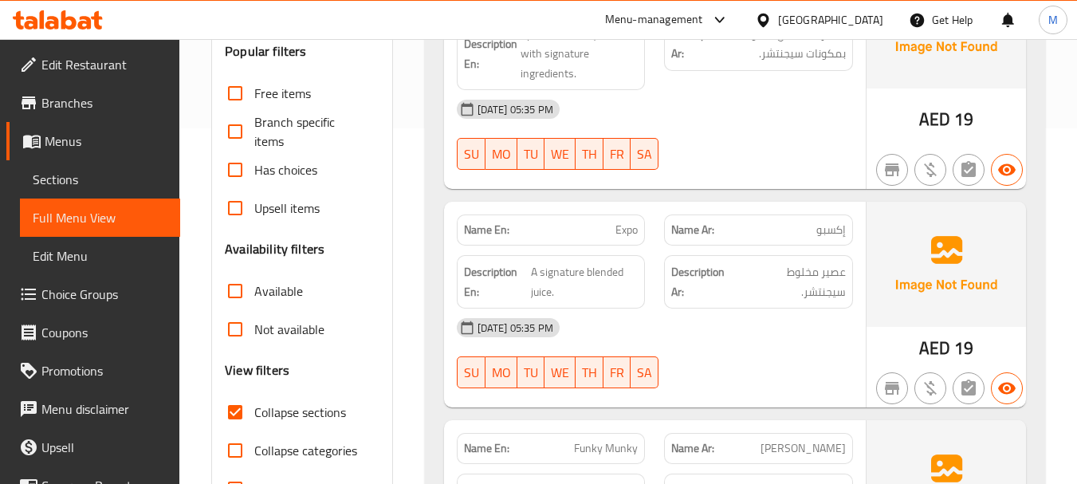
scroll to position [180, 0]
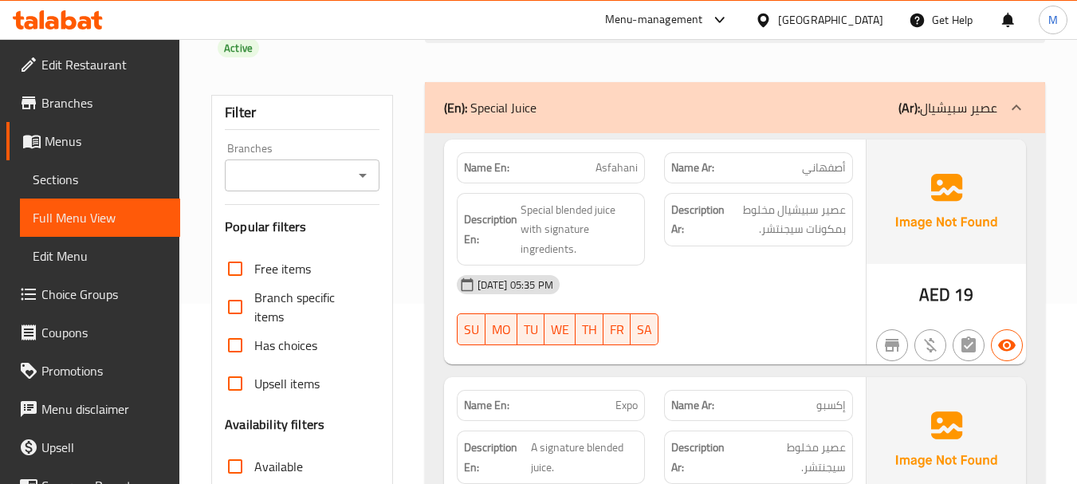
click at [737, 271] on div "13-08-2025 05:35 PM" at bounding box center [654, 285] width 415 height 38
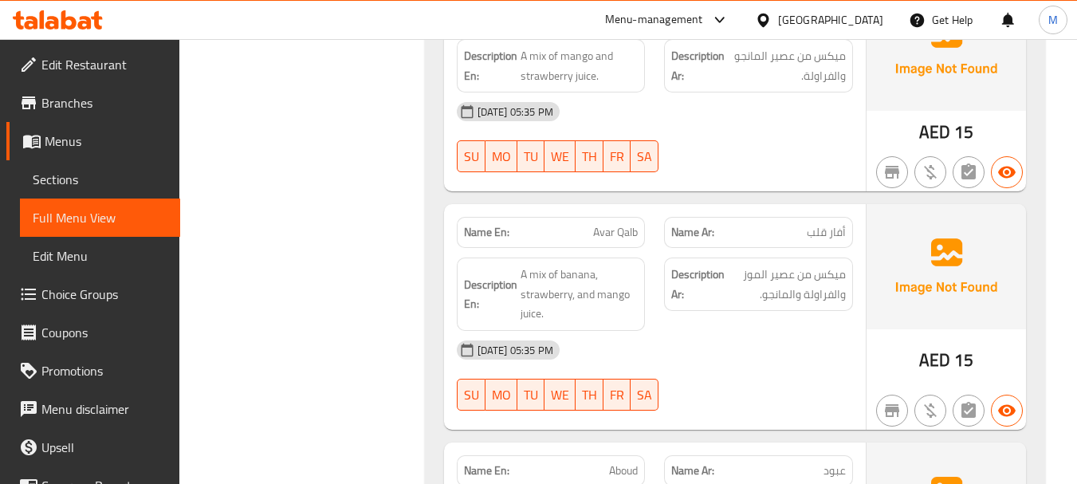
scroll to position [1456, 0]
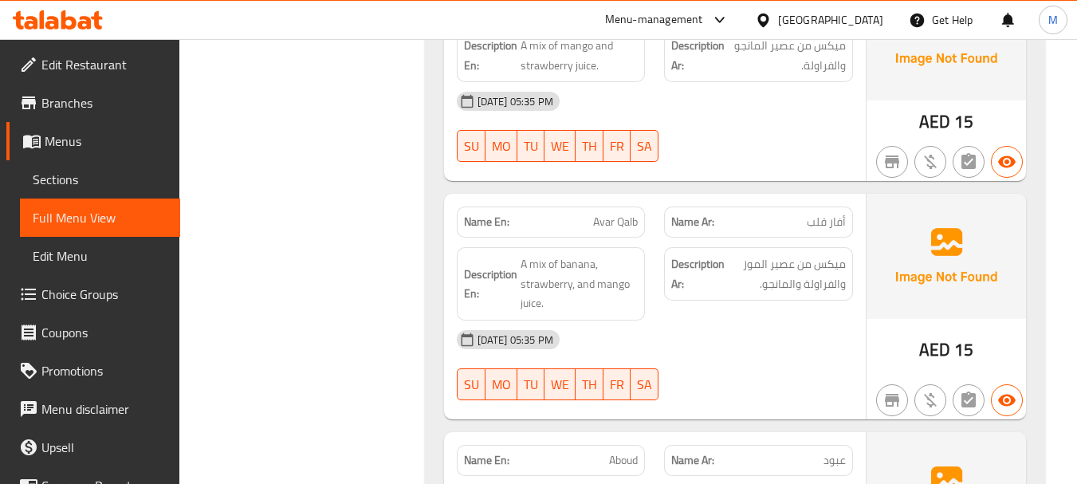
click at [626, 331] on div "13-08-2025 05:35 PM" at bounding box center [654, 340] width 415 height 38
click at [822, 220] on span "أفار قلب" at bounding box center [826, 222] width 39 height 17
copy span "أفار قلب"
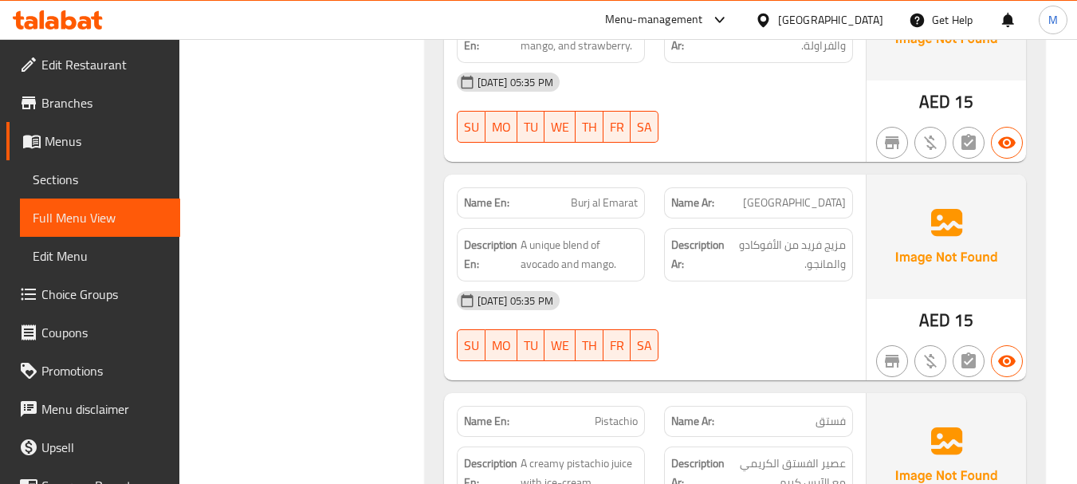
scroll to position [2892, 0]
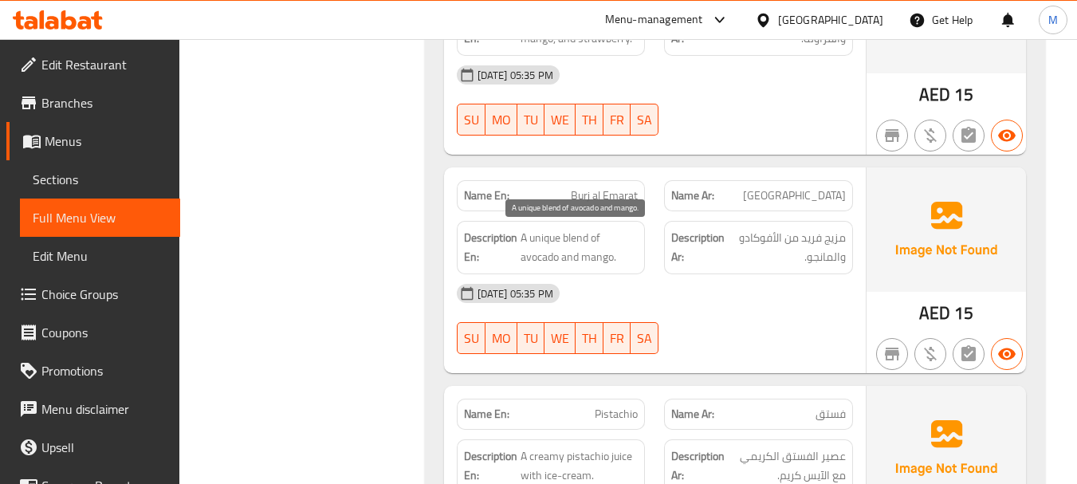
click at [569, 235] on span "A unique blend of avocado and mango." at bounding box center [580, 247] width 118 height 39
copy span "A unique blend of avocado and mango."
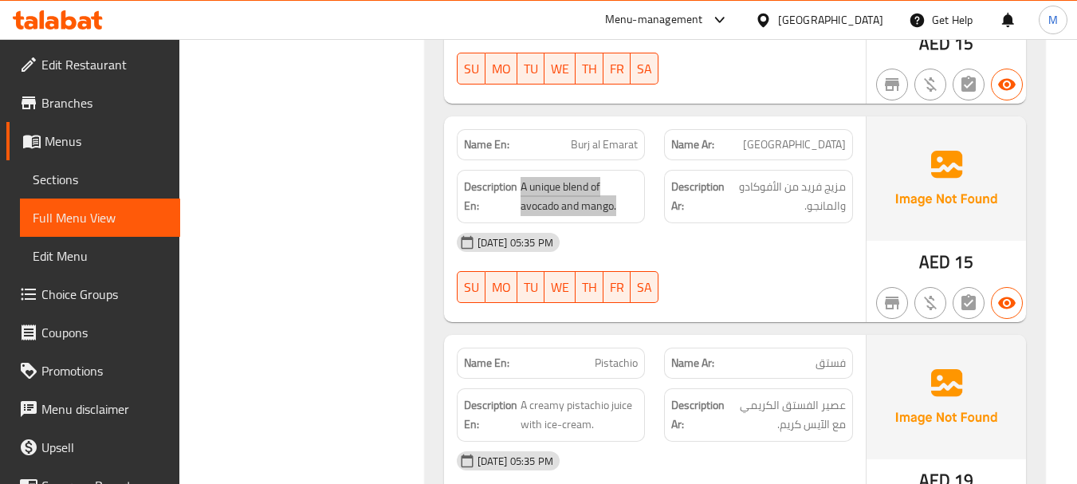
scroll to position [2971, 0]
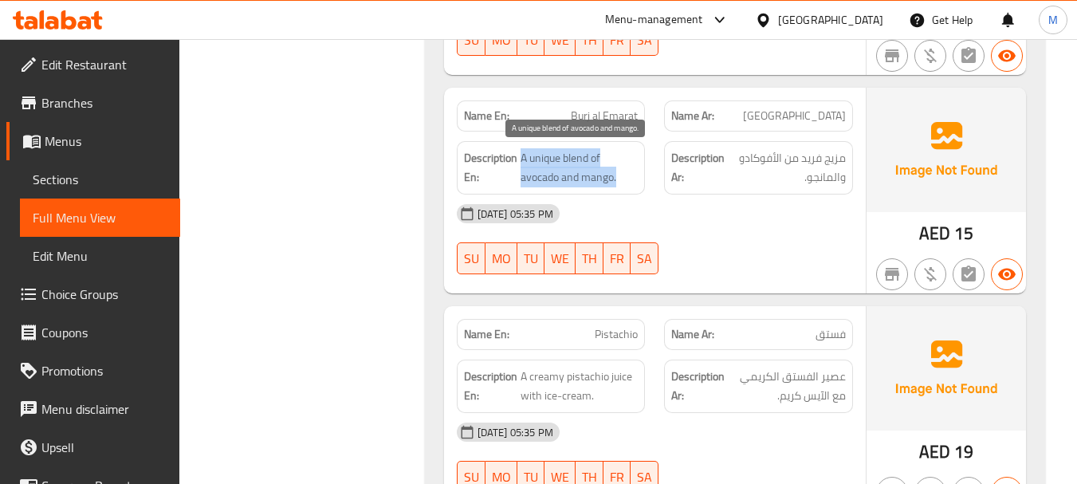
click at [548, 163] on span "A unique blend of avocado and mango." at bounding box center [580, 167] width 118 height 39
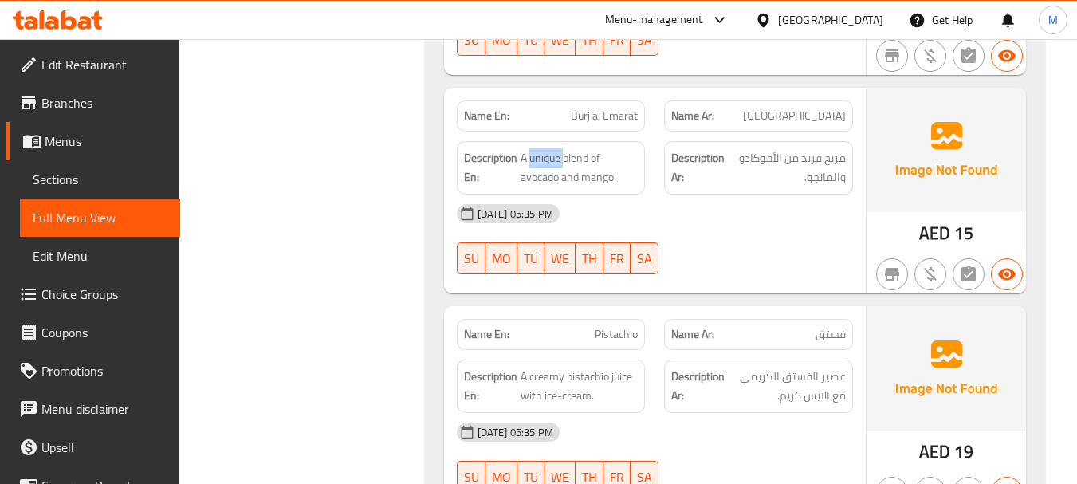
click at [381, 380] on div "Filter Branches Branches Popular filters Free items Branch specific items Has c…" at bounding box center [308, 62] width 213 height 5563
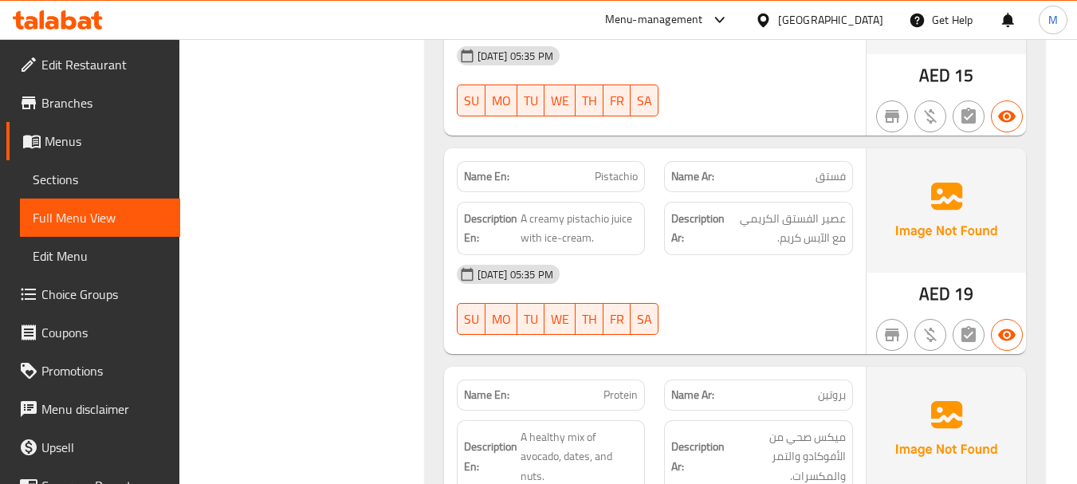
scroll to position [3131, 0]
click at [746, 299] on div "13-08-2025 05:35 PM SU MO TU WE TH FR SA" at bounding box center [654, 298] width 415 height 89
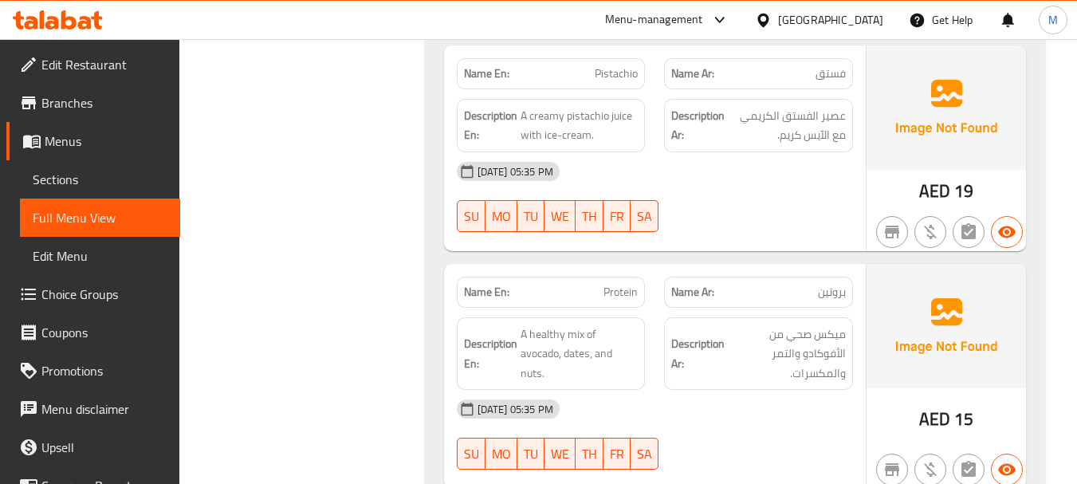
scroll to position [3290, 0]
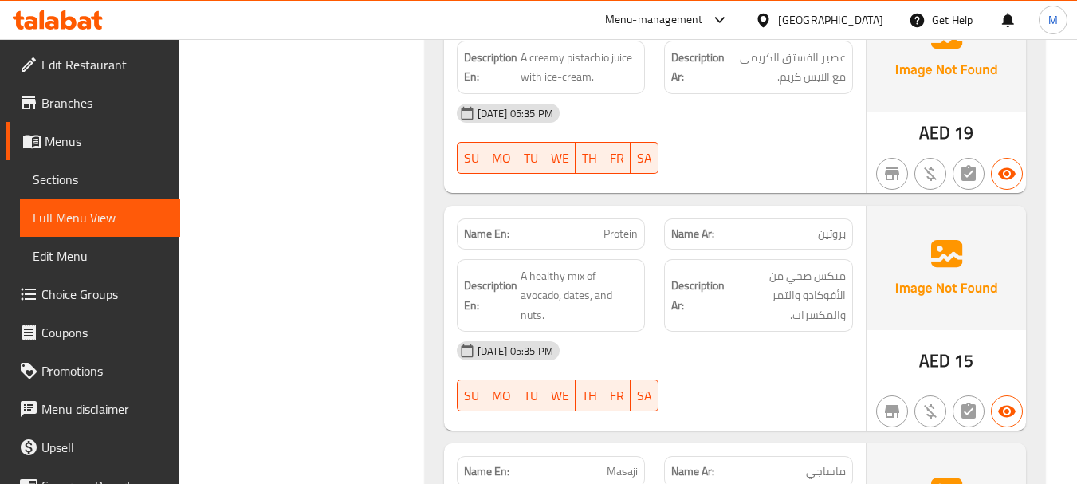
click at [703, 386] on div "13-08-2025 05:35 PM SU MO TU WE TH FR SA" at bounding box center [654, 376] width 415 height 89
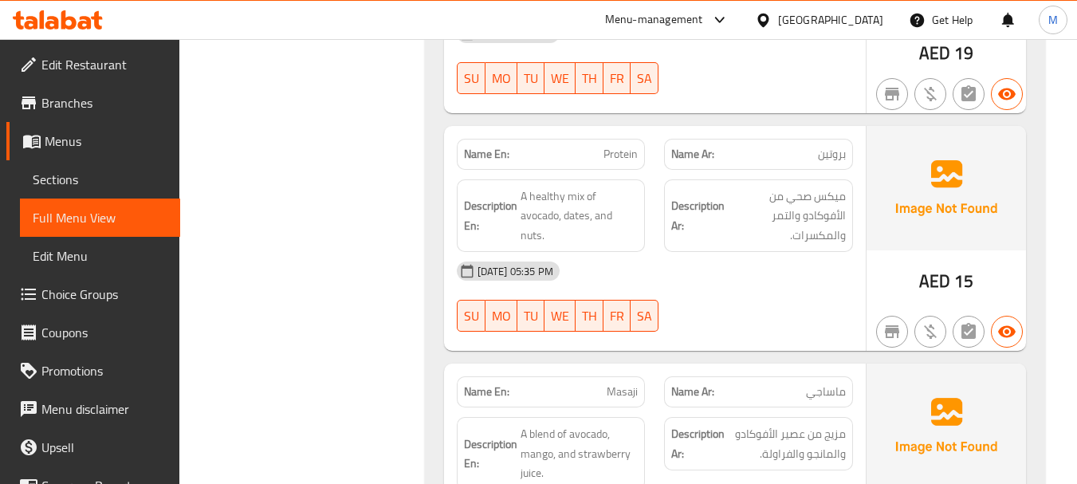
scroll to position [3450, 0]
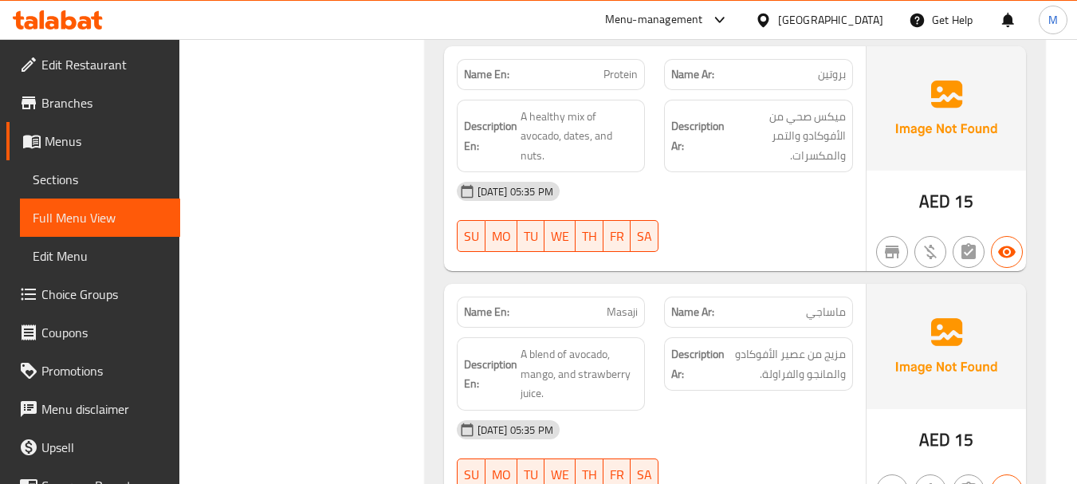
click at [674, 400] on div "Description Ar: مزيج من عصير الأفوكادو والمانجو والفراولة." at bounding box center [759, 374] width 208 height 93
click at [623, 314] on span "Masaji" at bounding box center [622, 312] width 31 height 17
copy span "Masaji"
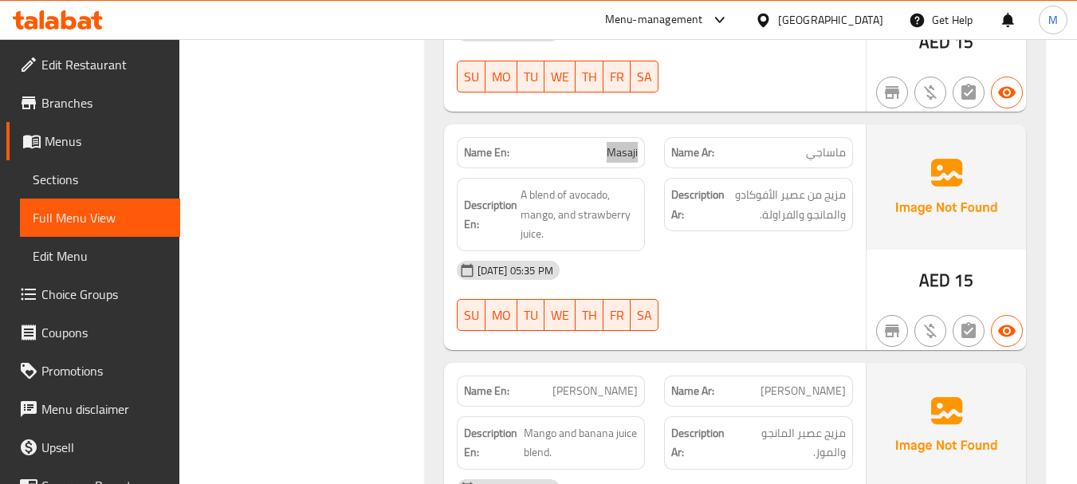
scroll to position [3769, 0]
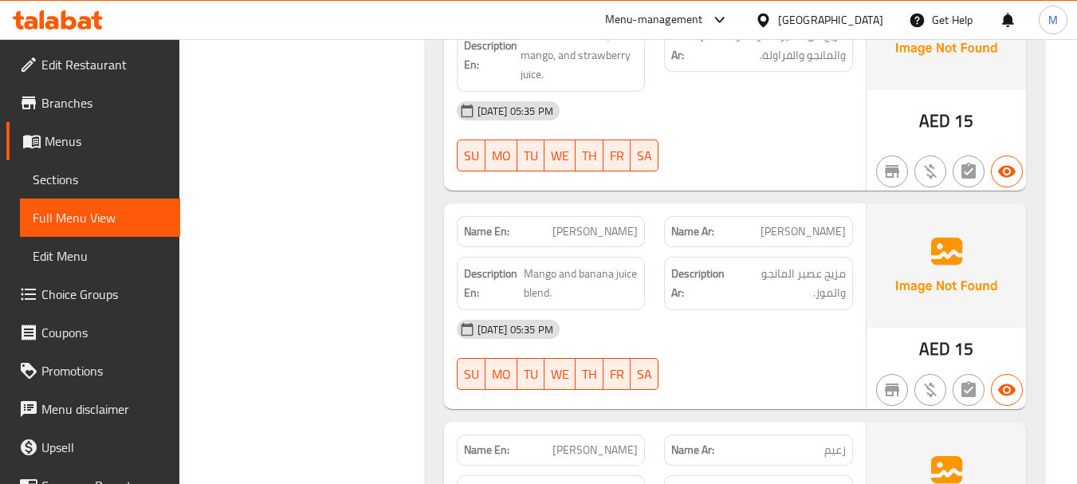
click at [624, 236] on span "Mango Shikuf" at bounding box center [595, 231] width 85 height 17
copy span "Mango Shikuf"
click at [791, 230] on span "مانجو شيكوف" at bounding box center [803, 231] width 85 height 17
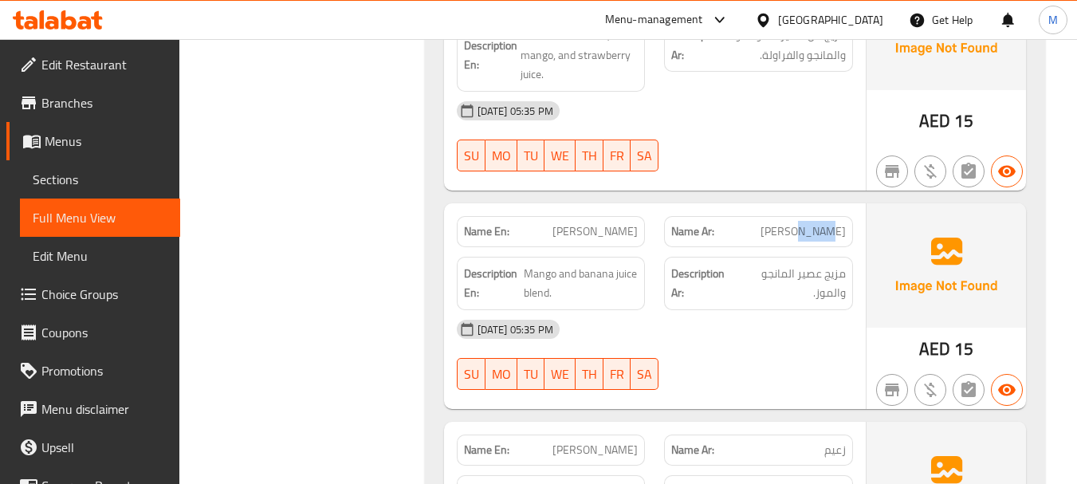
click at [790, 230] on span "مانجو شيكوف" at bounding box center [803, 231] width 85 height 17
copy span "شيكوف"
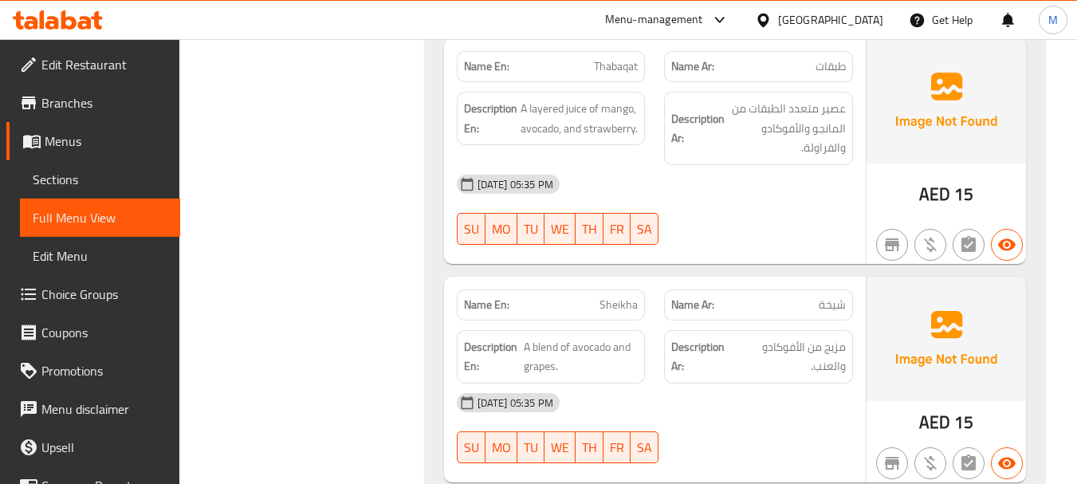
scroll to position [4487, 0]
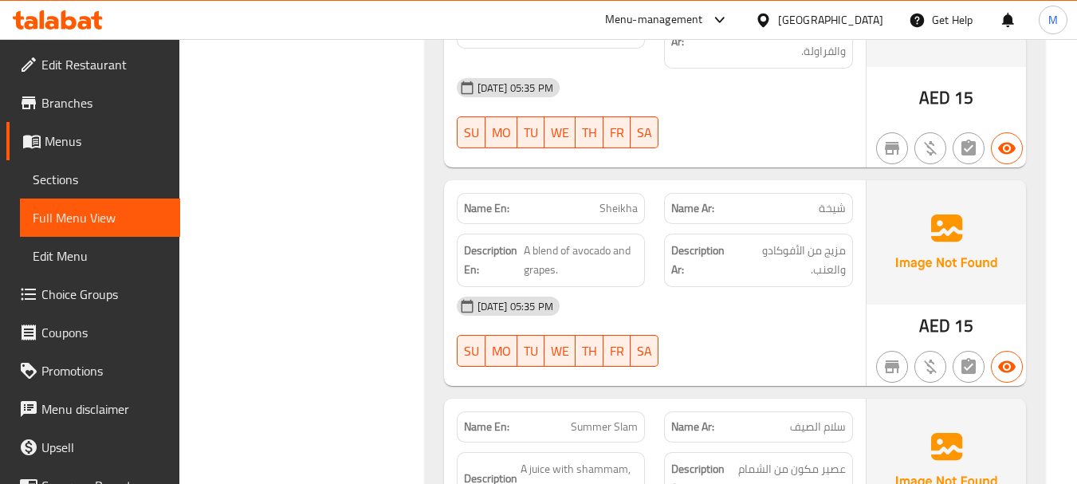
click at [832, 205] on span "شيخة" at bounding box center [832, 208] width 27 height 17
copy span "شيخة"
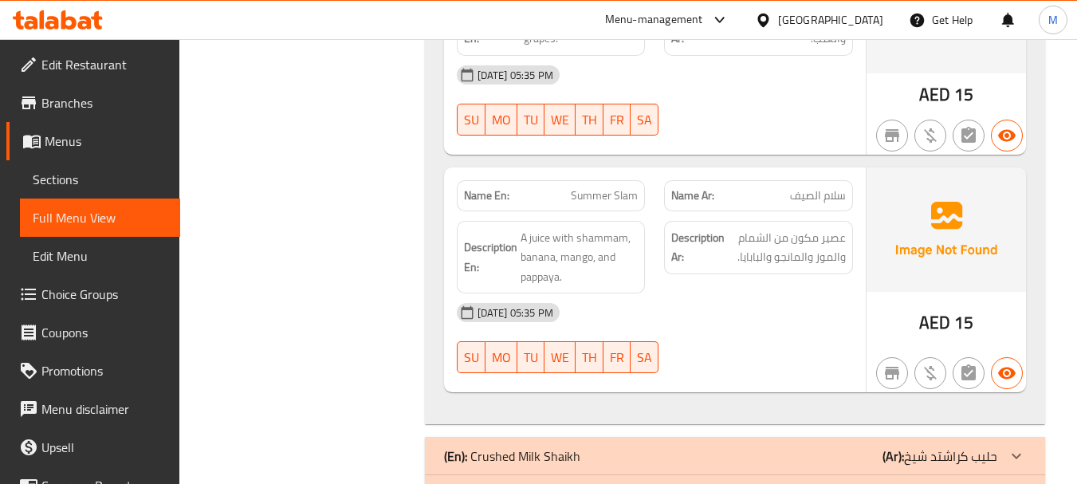
scroll to position [4726, 0]
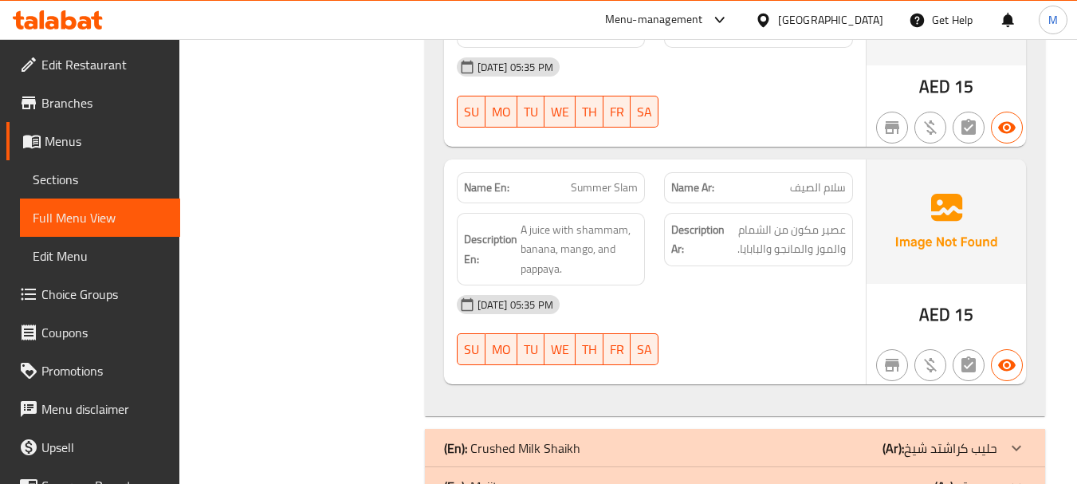
click at [587, 189] on span "Summer Slam" at bounding box center [604, 187] width 67 height 17
copy span "Summer Slam"
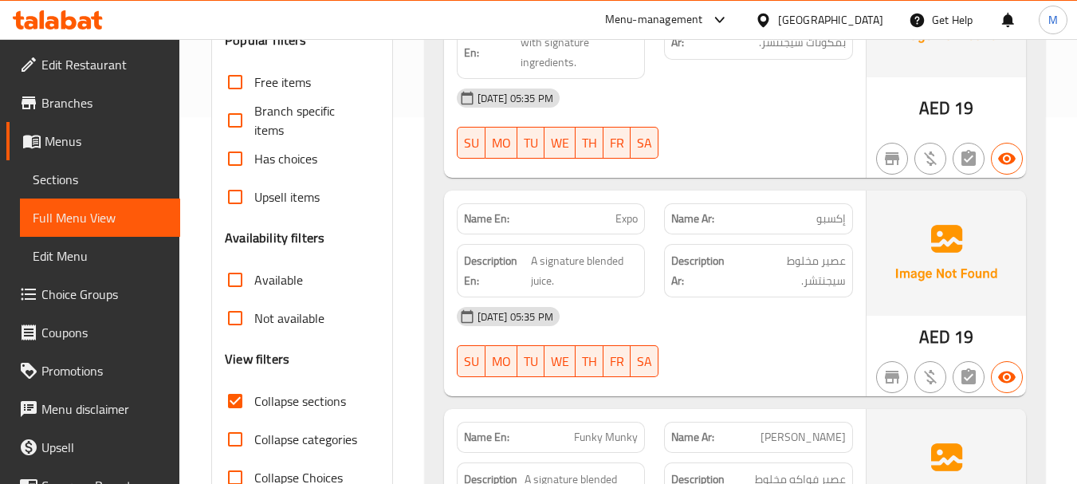
scroll to position [0, 0]
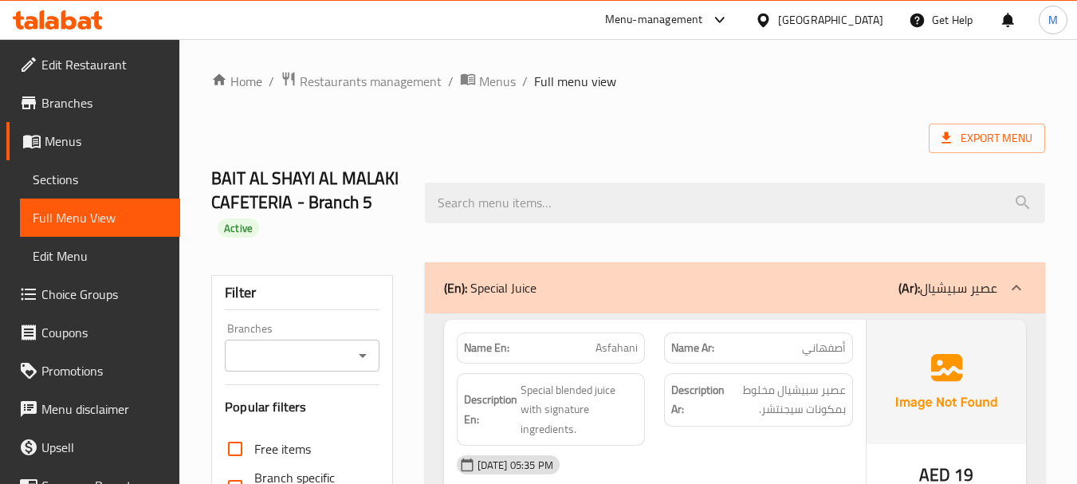
click at [541, 282] on div "(En): Special Juice (Ar): عصير سبيشيال" at bounding box center [720, 287] width 553 height 19
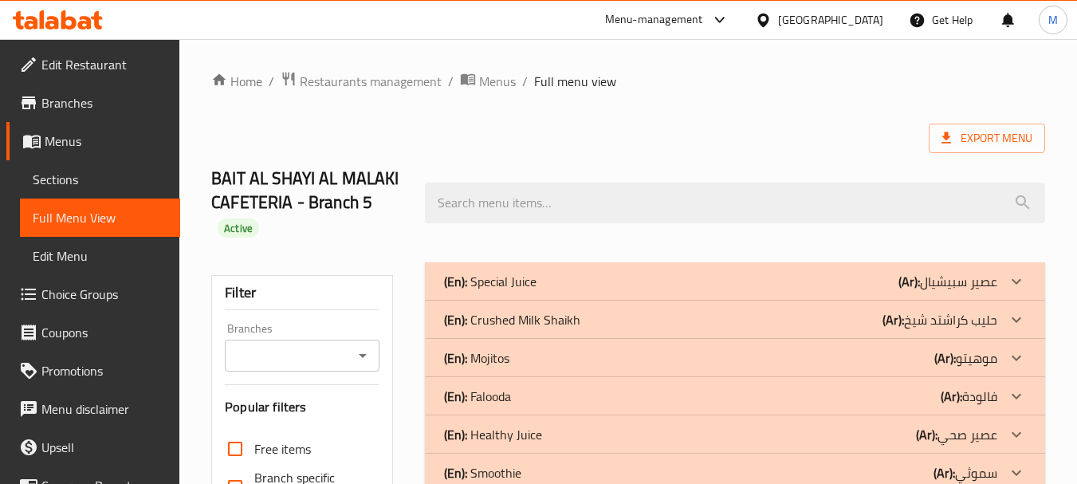
click at [534, 291] on p "(En): Crushed Milk Shaikh" at bounding box center [490, 281] width 93 height 19
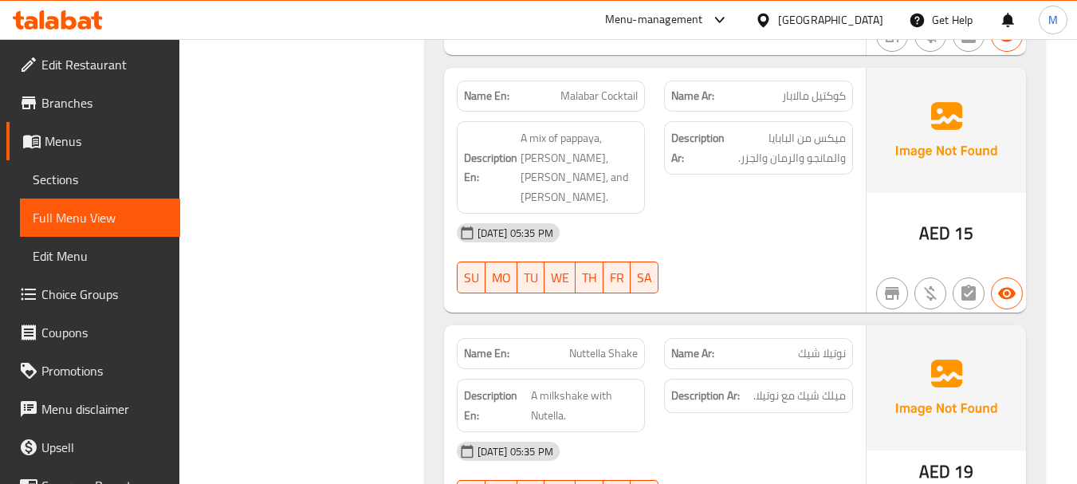
scroll to position [1276, 0]
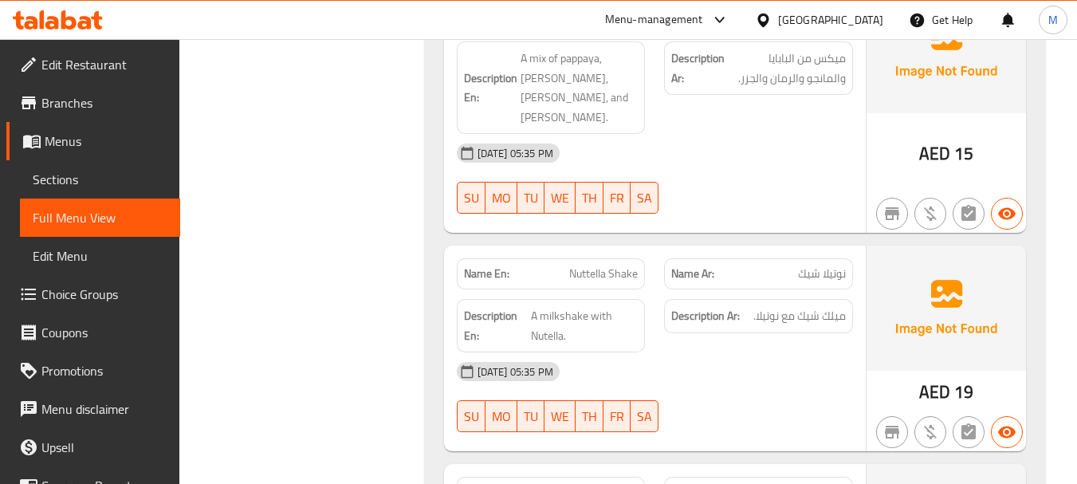
click at [602, 266] on span "Nuttella Shake" at bounding box center [603, 274] width 69 height 17
copy span "Nuttella Shake"
click at [686, 352] on div "13-08-2025 05:35 PM" at bounding box center [654, 371] width 415 height 38
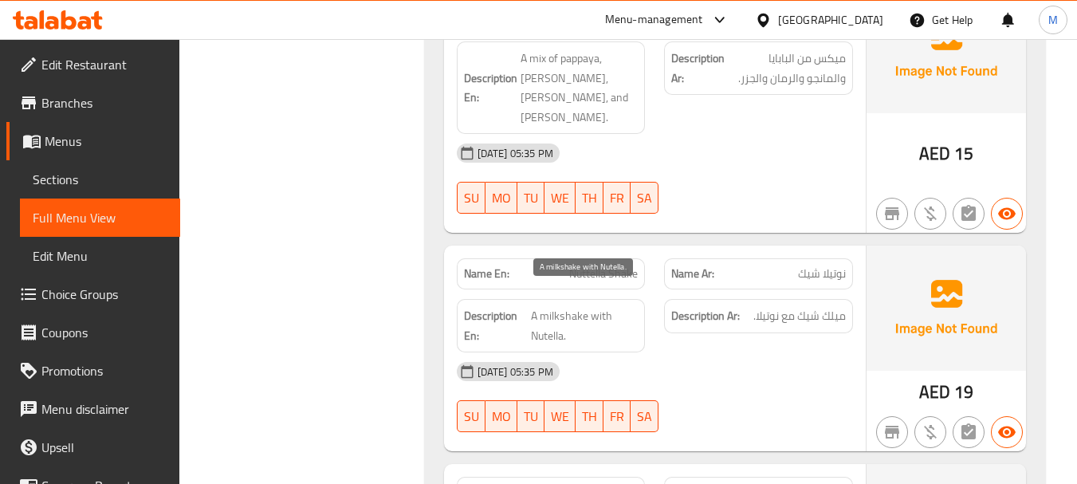
click at [570, 306] on span "A milkshake with Nutella." at bounding box center [584, 325] width 107 height 39
copy span "A milkshake with Nutella."
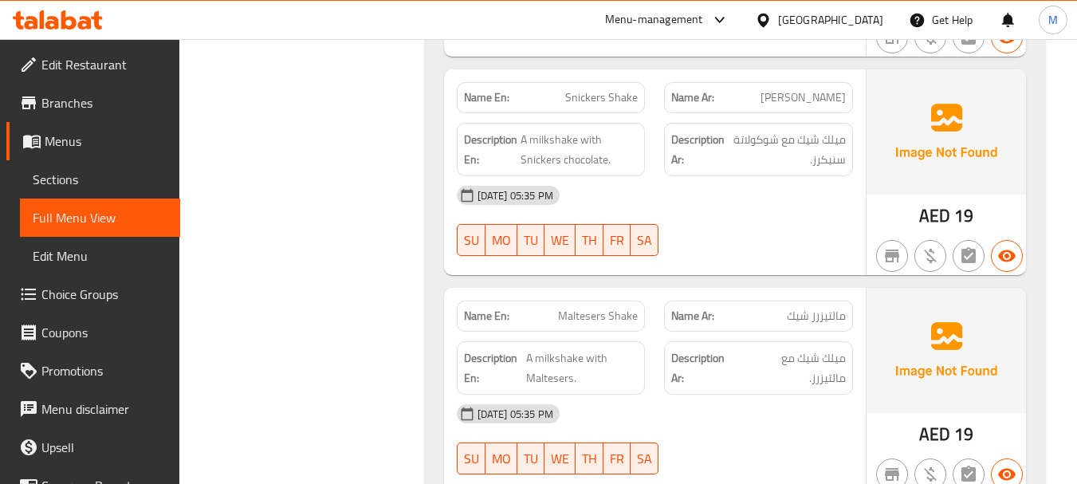
scroll to position [2153, 0]
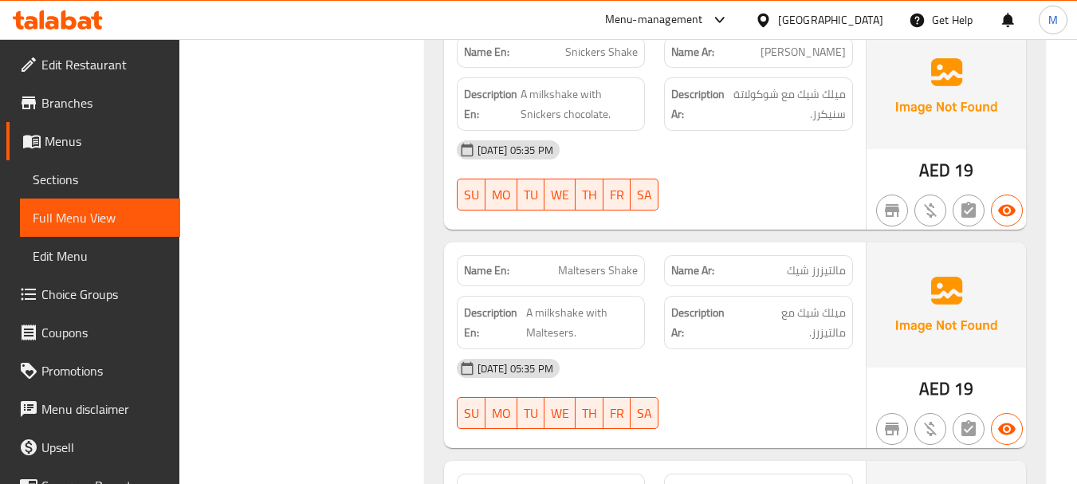
click at [574, 246] on div "Name En: Maltesers Shake" at bounding box center [551, 271] width 208 height 50
click at [577, 262] on span "Maltesers Shake" at bounding box center [598, 270] width 80 height 17
copy span "Maltesers Shake"
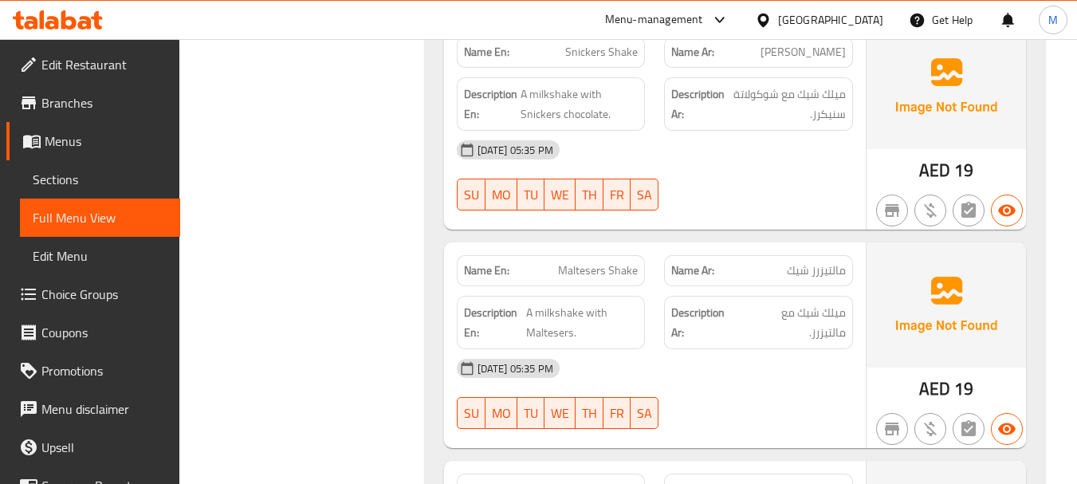
click at [717, 315] on strong "Description Ar:" at bounding box center [705, 322] width 68 height 39
click at [579, 303] on span "A milkshake with Maltesers." at bounding box center [582, 322] width 112 height 39
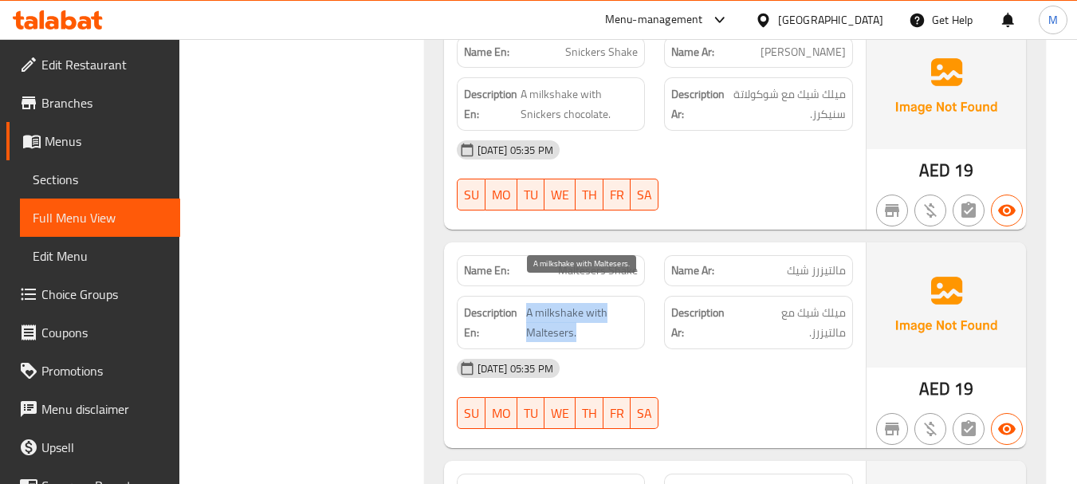
click at [579, 303] on span "A milkshake with Maltesers." at bounding box center [582, 322] width 112 height 39
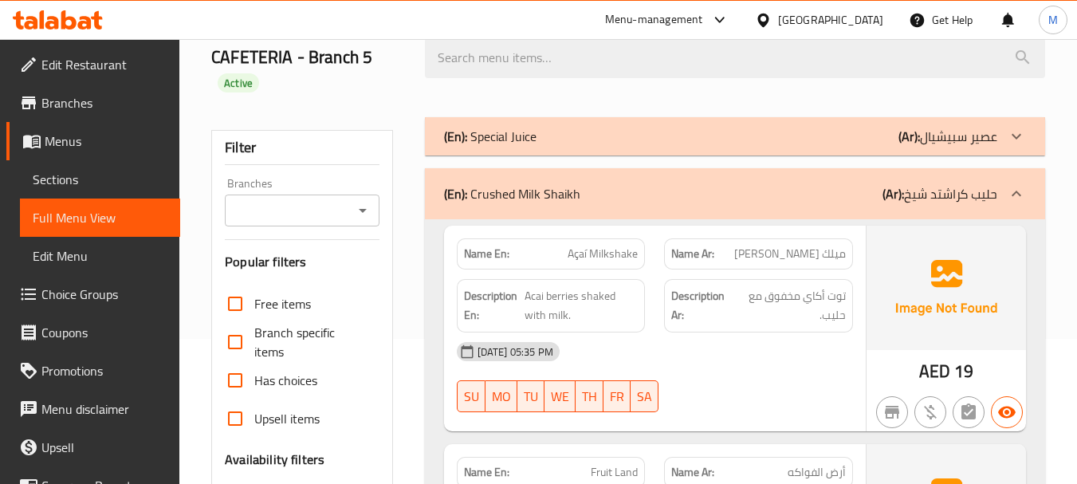
scroll to position [159, 0]
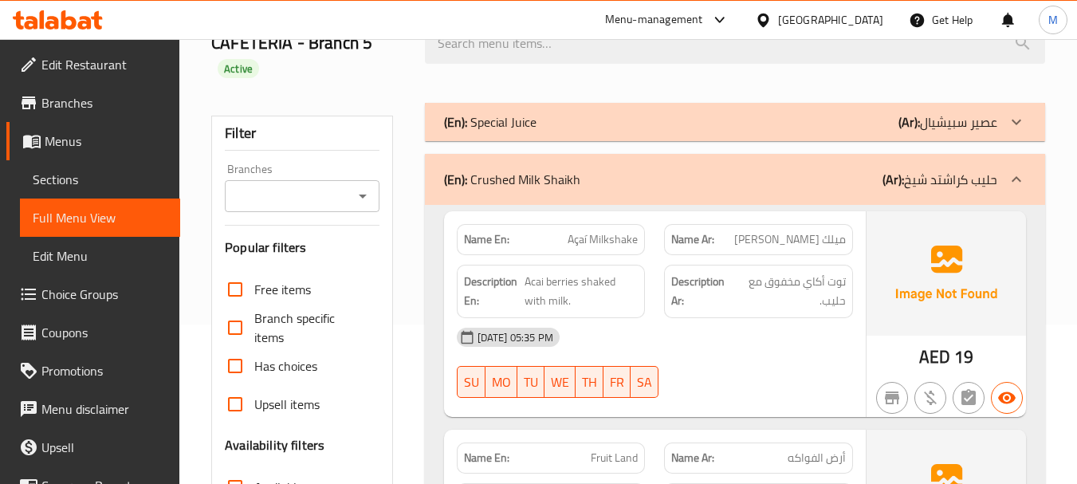
click at [657, 187] on div "(En): Crushed Milk Shaikh (Ar): حليب كراشتد شيخ" at bounding box center [720, 179] width 553 height 19
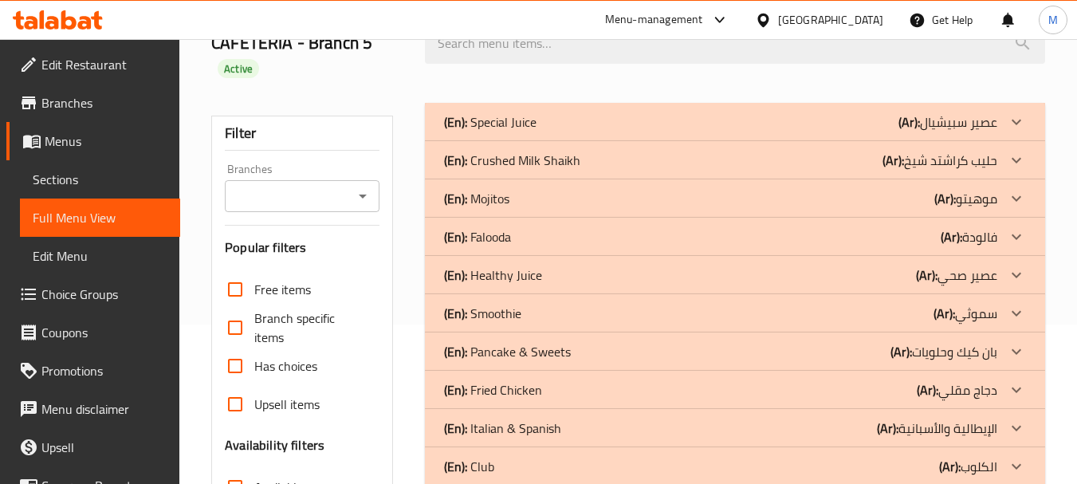
click at [568, 132] on div "(En): Mojitos (Ar): موهيتو" at bounding box center [720, 121] width 553 height 19
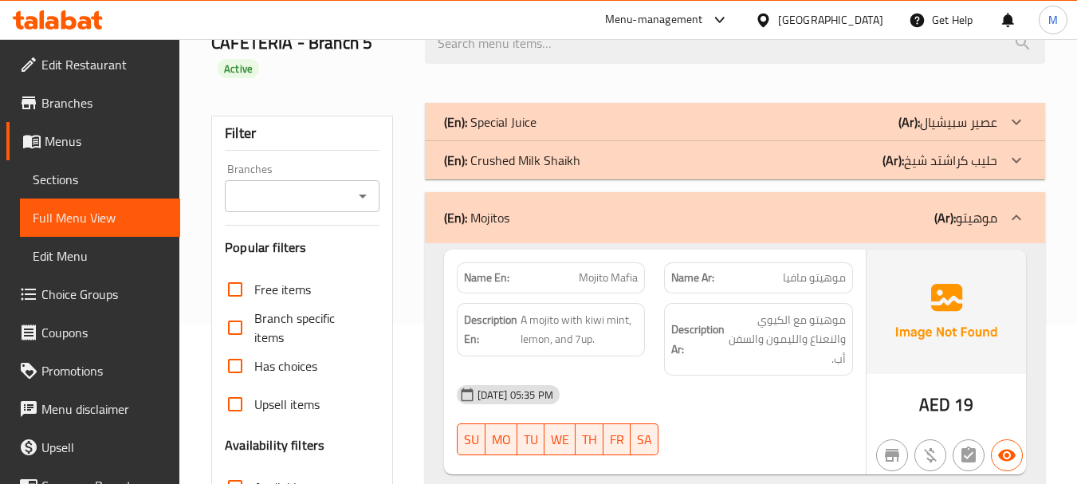
click at [498, 212] on p "(En): Mojitos" at bounding box center [476, 217] width 65 height 19
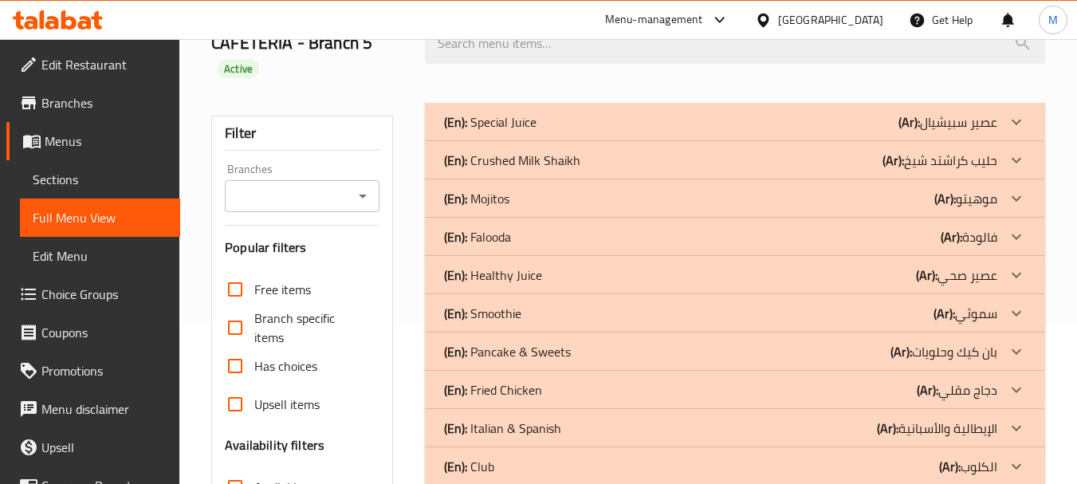
click at [502, 132] on p "(En): Mojitos" at bounding box center [490, 121] width 93 height 19
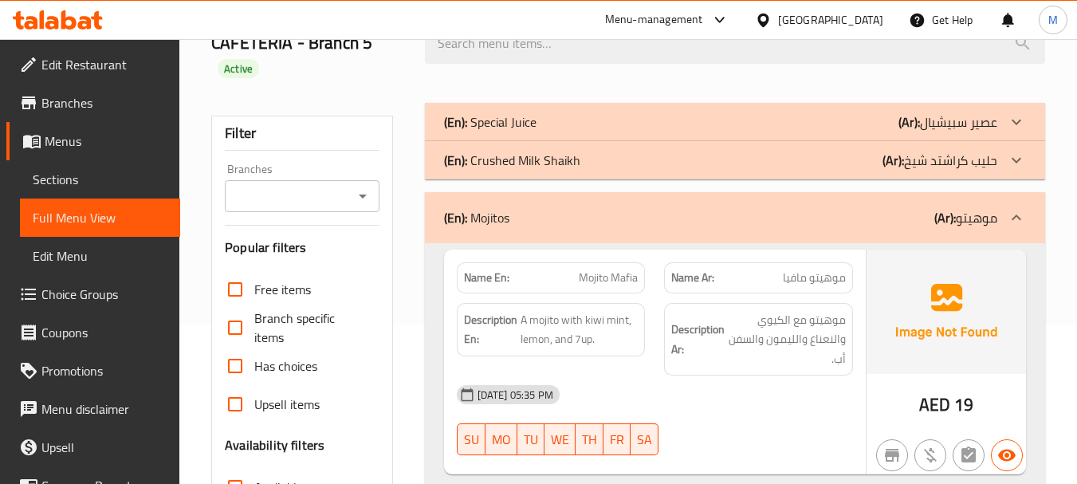
click at [641, 376] on div "13-08-2025 05:35 PM" at bounding box center [654, 395] width 415 height 38
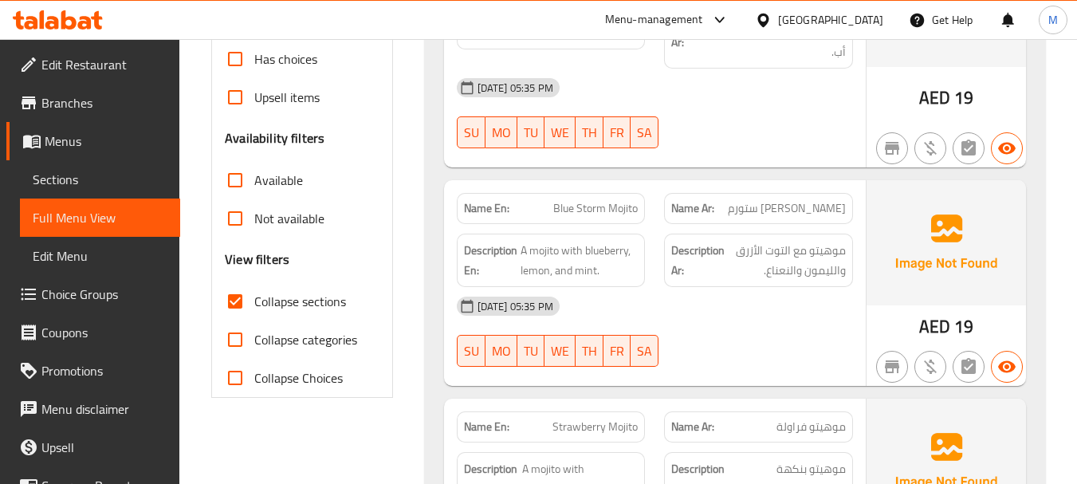
scroll to position [478, 0]
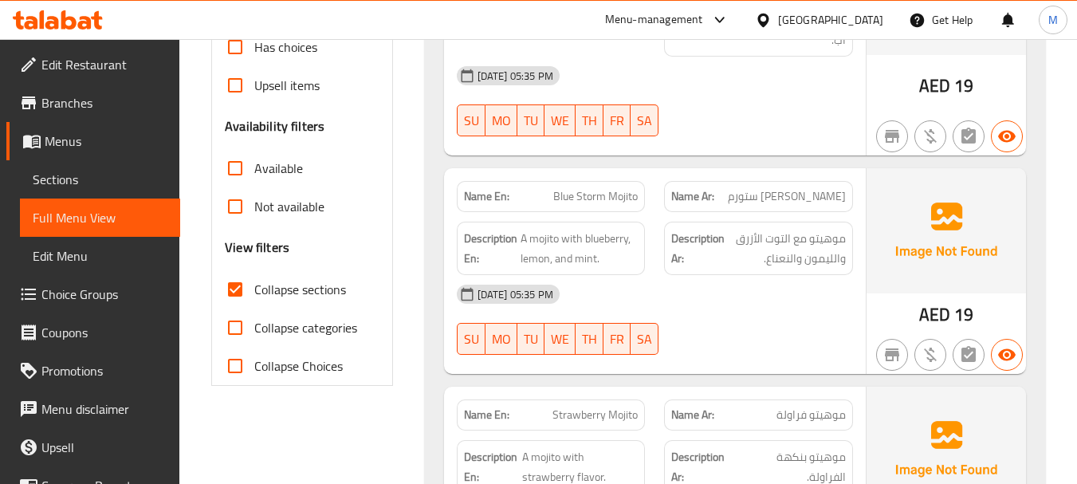
click at [707, 323] on div "13-08-2025 05:35 PM SU MO TU WE TH FR SA" at bounding box center [654, 319] width 415 height 89
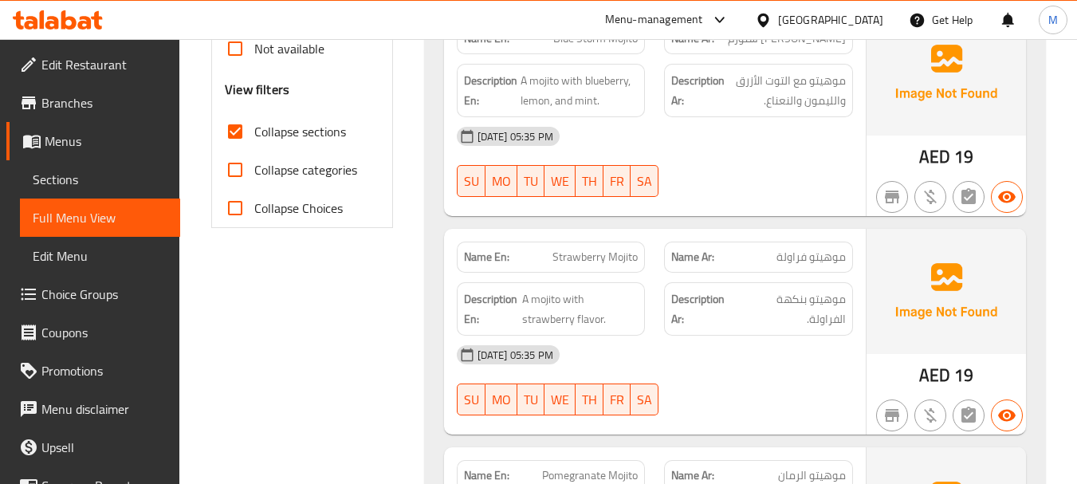
scroll to position [638, 0]
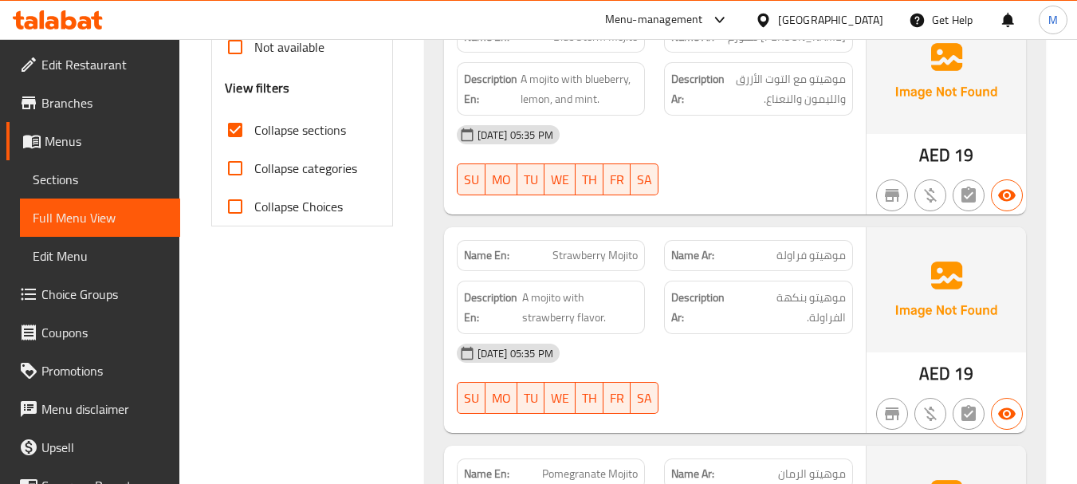
click at [675, 361] on div "13-08-2025 05:35 PM" at bounding box center [654, 353] width 415 height 38
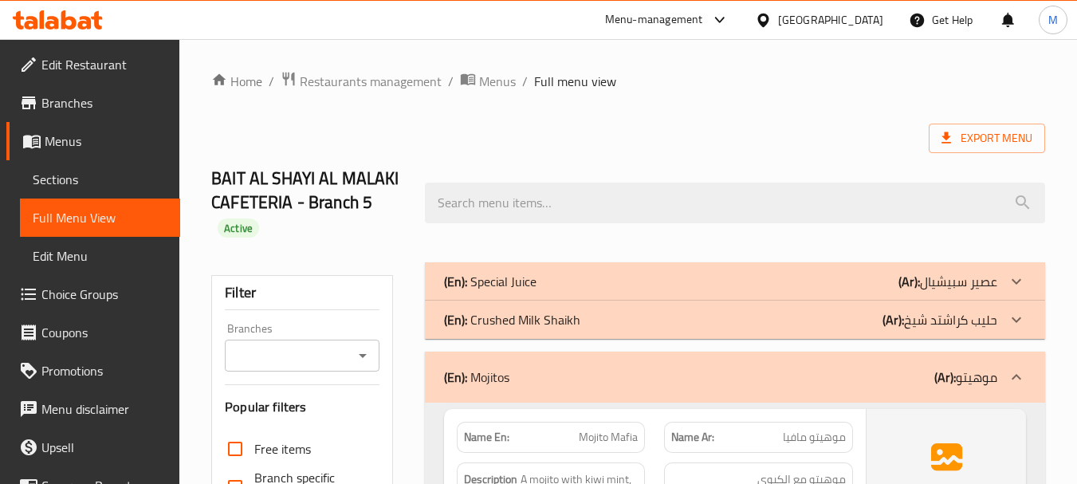
scroll to position [239, 0]
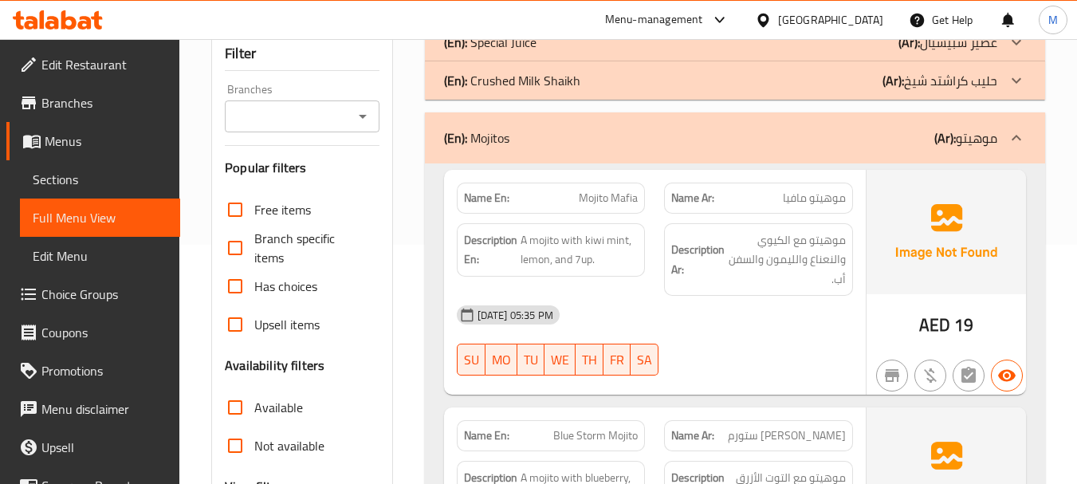
click at [691, 150] on div "(En): Mojitos (Ar): موهيتو" at bounding box center [735, 137] width 620 height 51
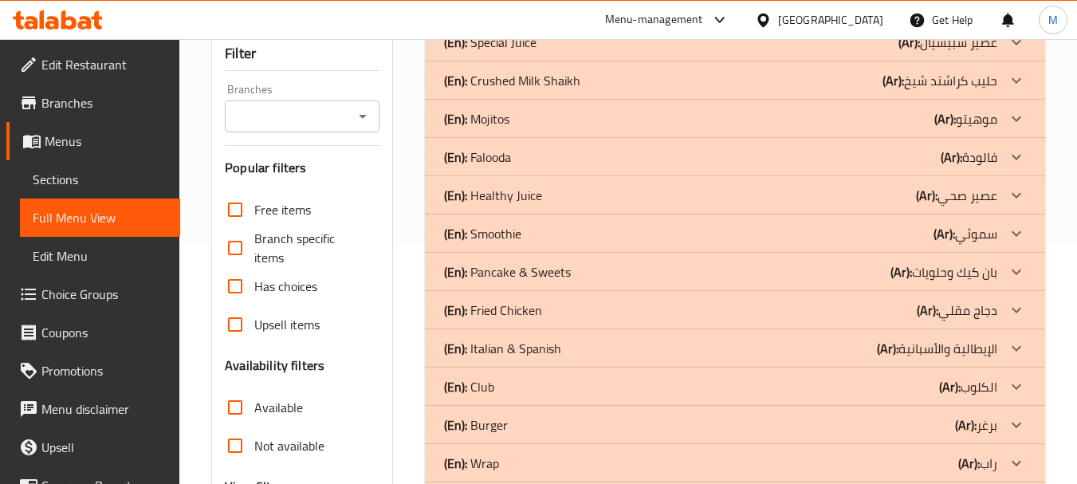
click at [599, 52] on div "(En): Falooda (Ar): فالودة" at bounding box center [720, 42] width 553 height 19
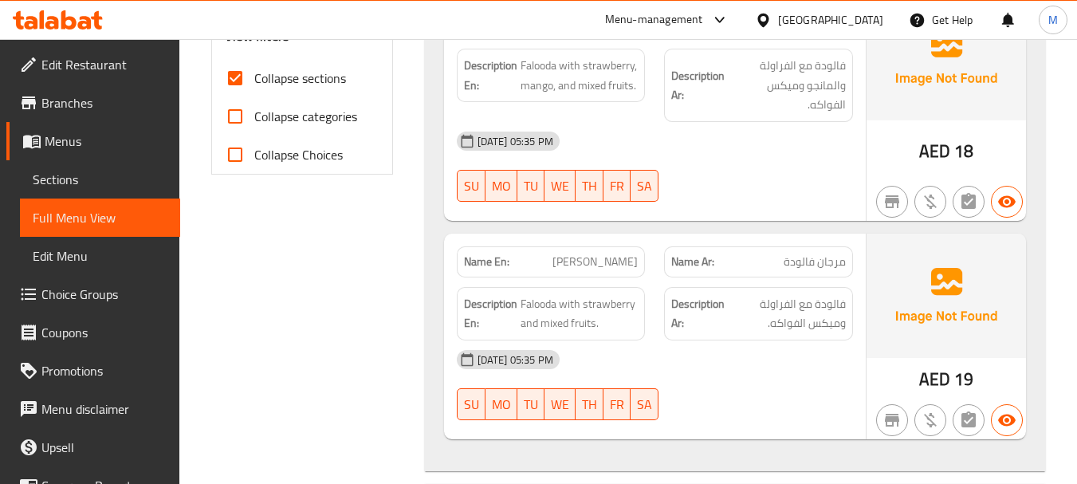
scroll to position [718, 0]
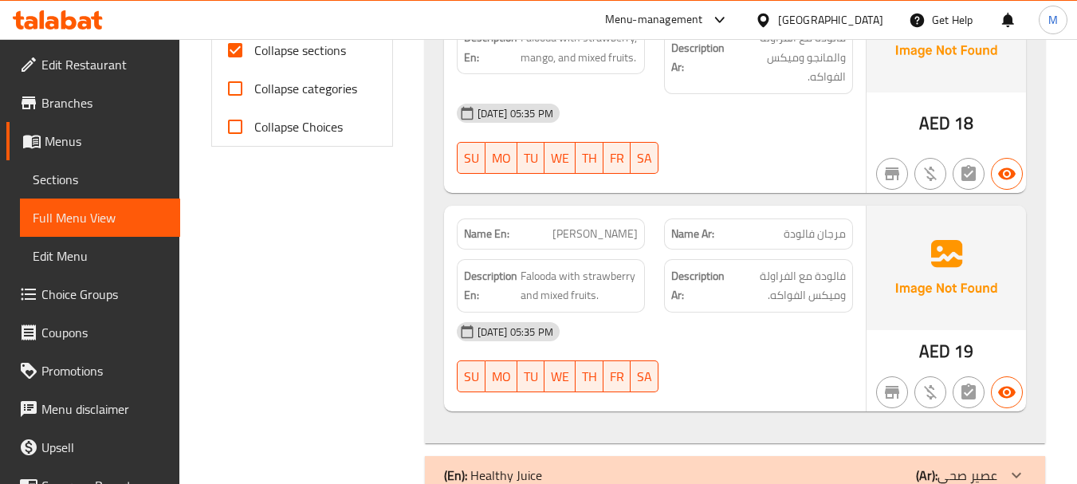
click at [611, 242] on span "Marjan Falooda" at bounding box center [595, 234] width 85 height 17
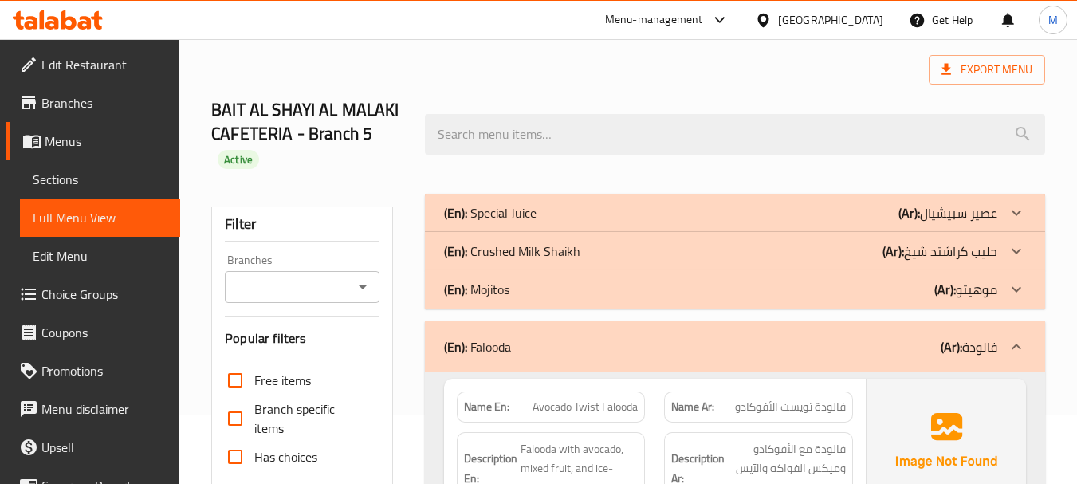
scroll to position [0, 0]
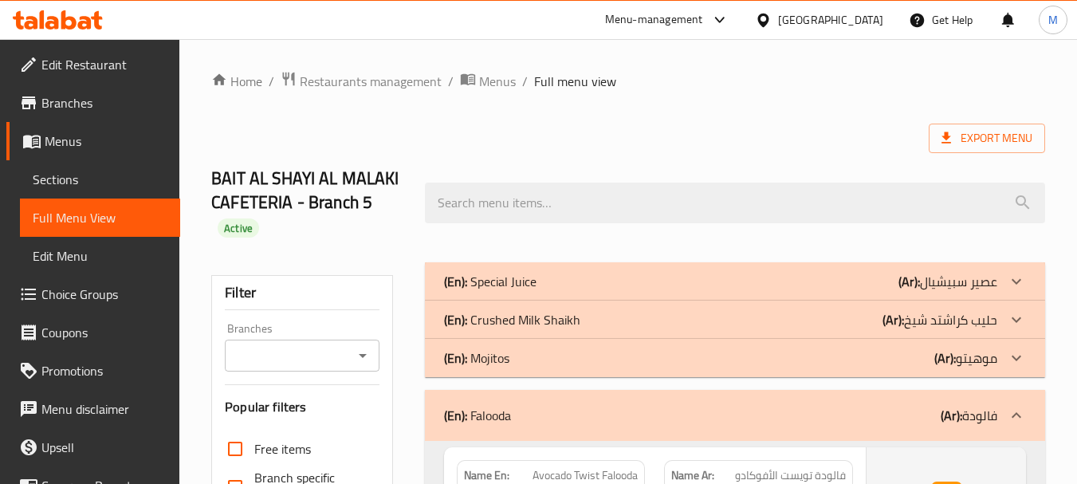
click at [544, 413] on div "(En): Falooda (Ar): فالودة" at bounding box center [720, 415] width 553 height 19
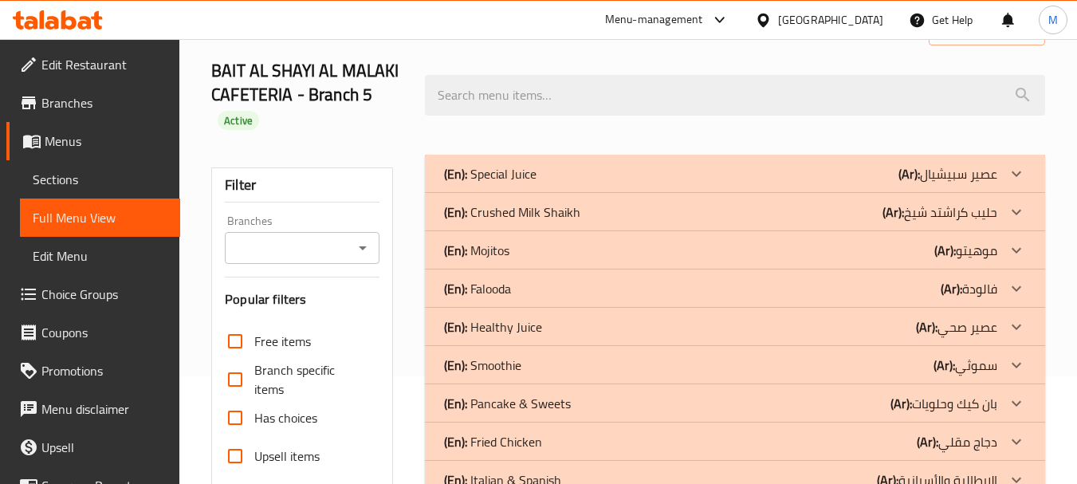
scroll to position [159, 0]
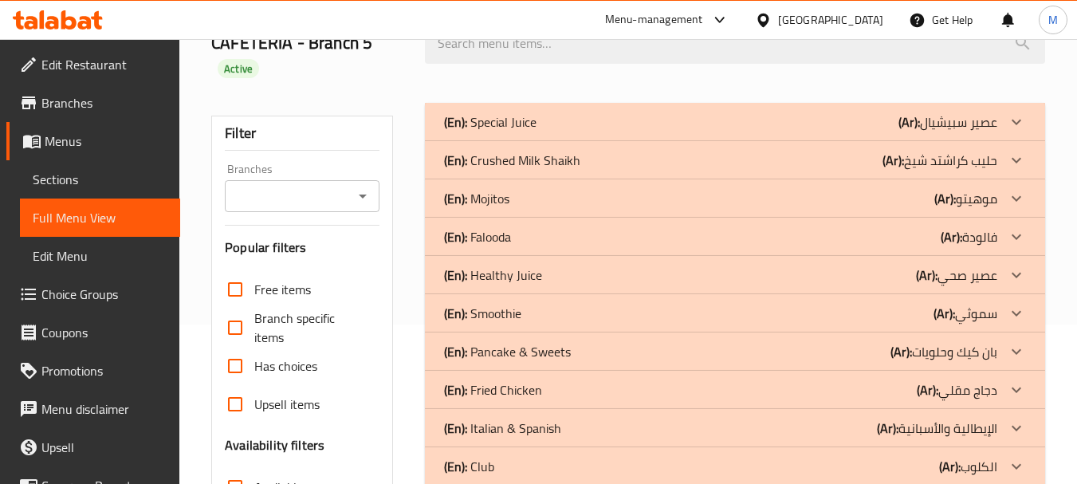
click at [541, 132] on div "(En): Healthy Juice (Ar): عصير صحي" at bounding box center [720, 121] width 553 height 19
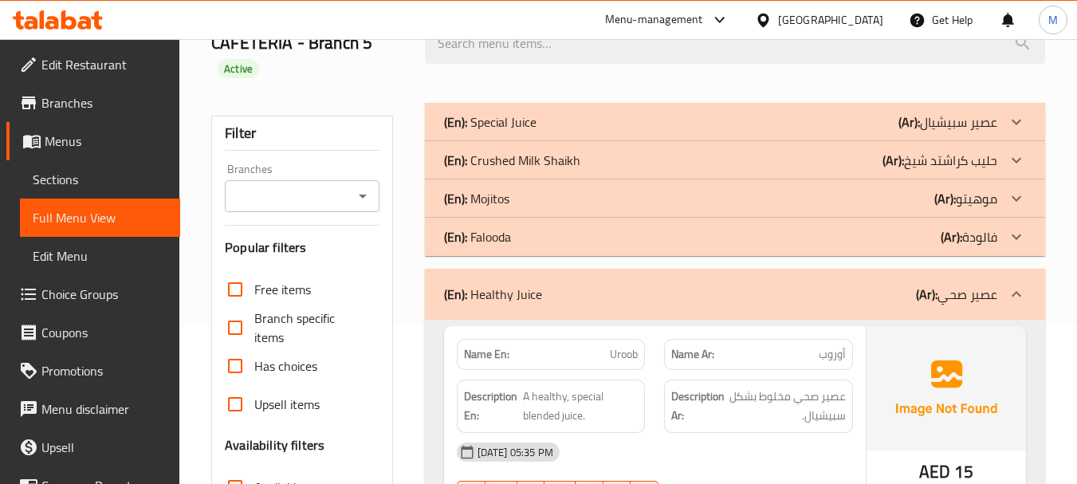
scroll to position [319, 0]
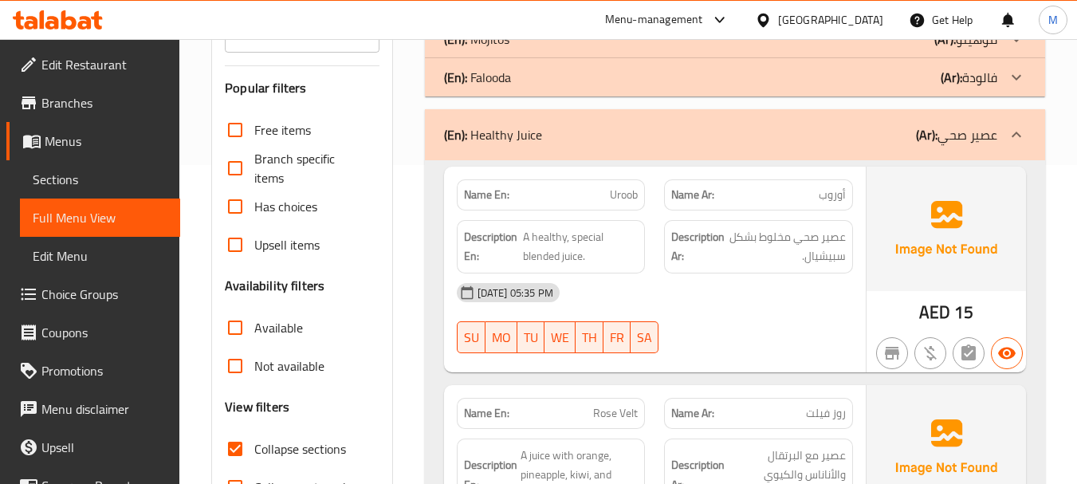
click at [617, 198] on span "Uroob" at bounding box center [624, 195] width 28 height 17
click at [829, 192] on span "أوروب" at bounding box center [832, 195] width 27 height 17
click at [636, 198] on span "Uroob" at bounding box center [624, 195] width 28 height 17
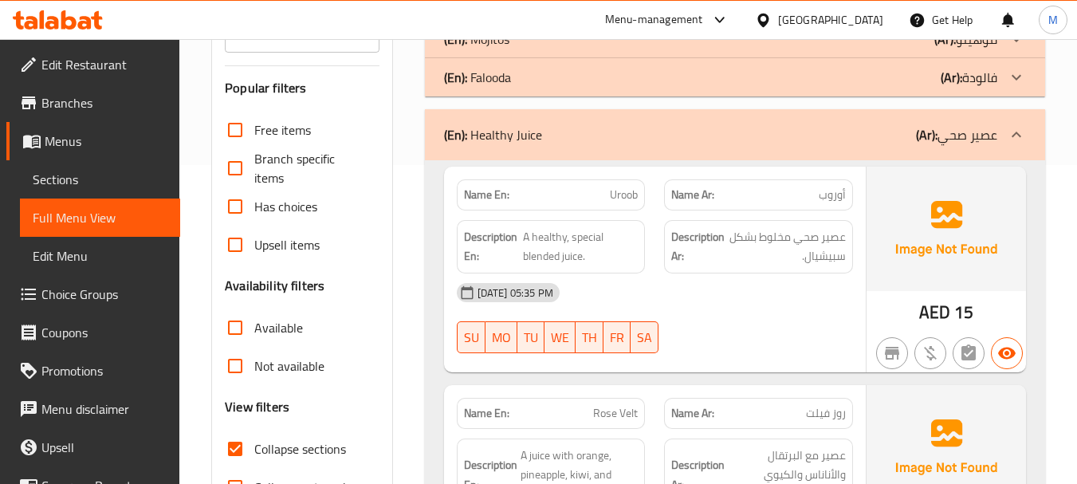
click at [636, 198] on span "Uroob" at bounding box center [624, 195] width 28 height 17
click at [631, 189] on span "Uroob" at bounding box center [624, 195] width 28 height 17
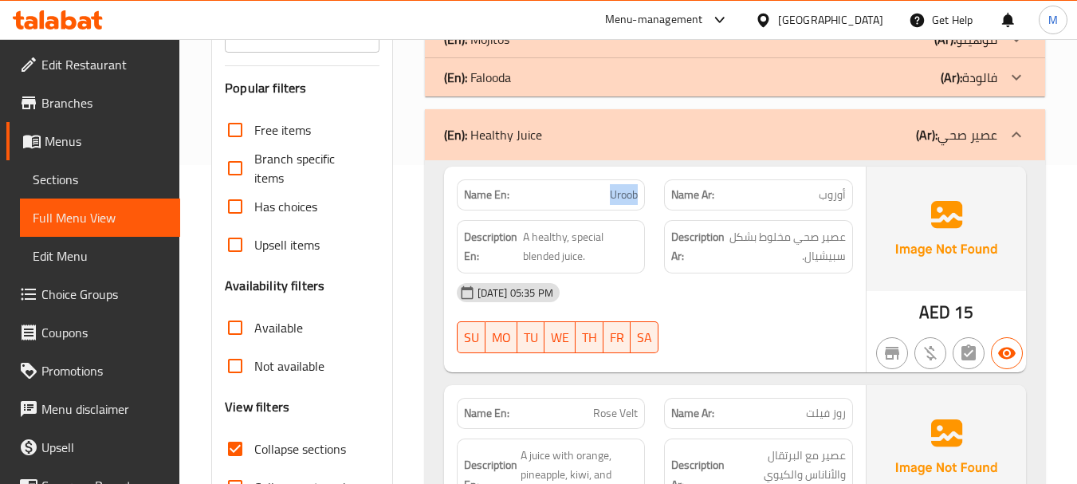
click at [624, 190] on span "Uroob" at bounding box center [624, 195] width 28 height 17
click at [668, 248] on div "Description Ar: عصير صحي مخلوط بشكل سبيشيال." at bounding box center [758, 246] width 189 height 53
click at [545, 254] on span "A healthy, special blended juice." at bounding box center [580, 246] width 115 height 39
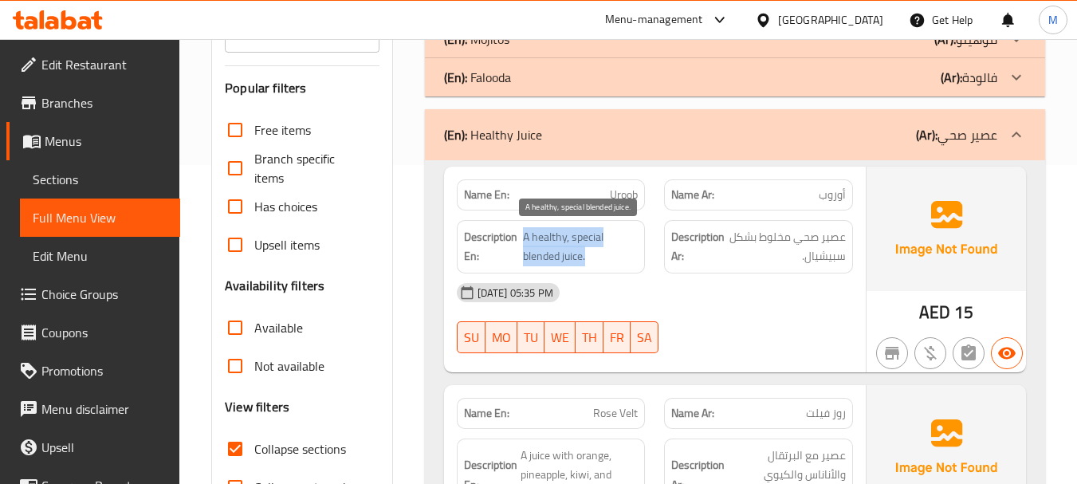
click at [545, 254] on span "A healthy, special blended juice." at bounding box center [580, 246] width 115 height 39
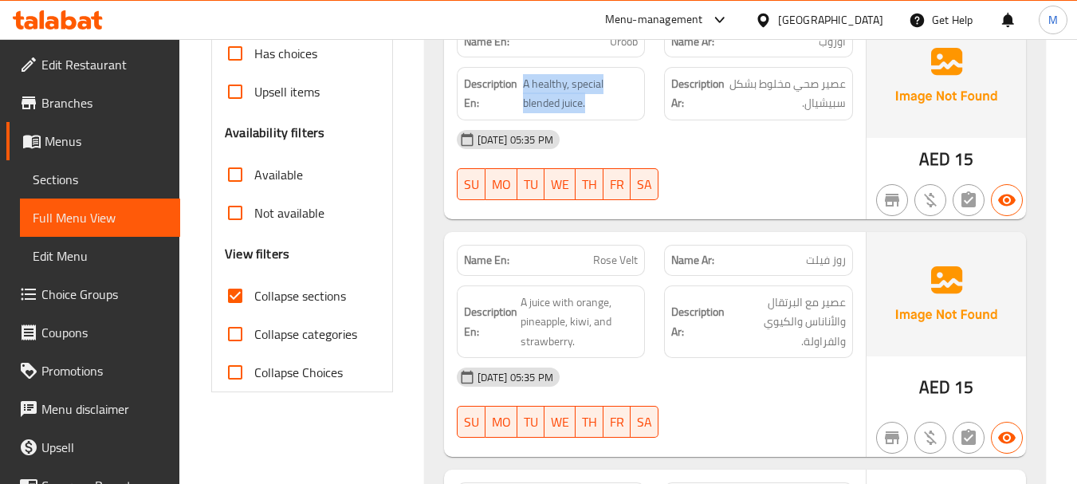
scroll to position [478, 0]
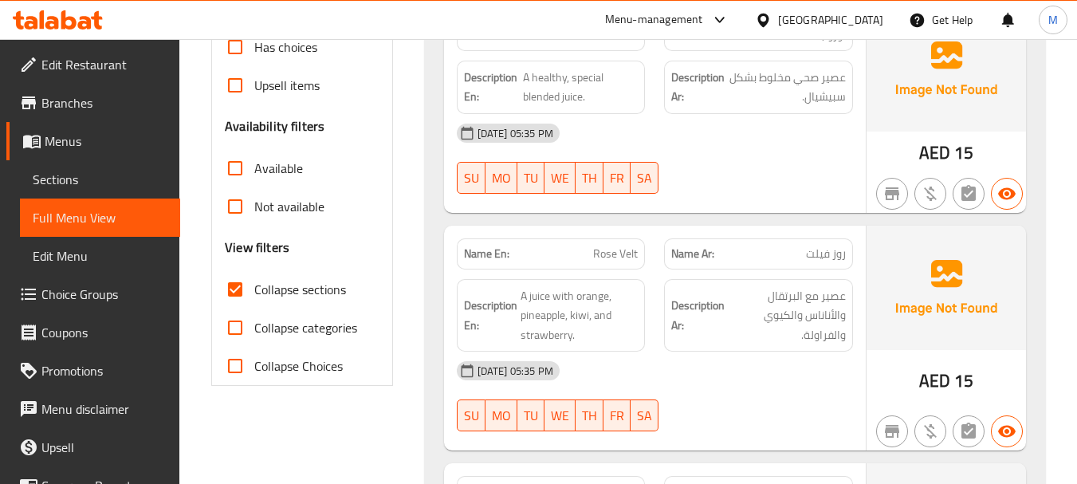
click at [671, 379] on div "13-08-2025 05:35 PM" at bounding box center [654, 371] width 415 height 38
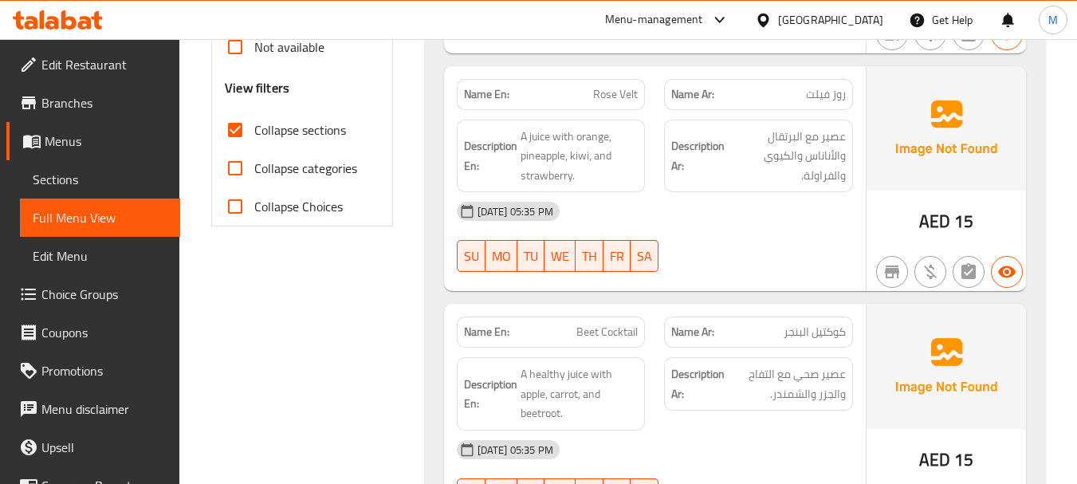
scroll to position [718, 0]
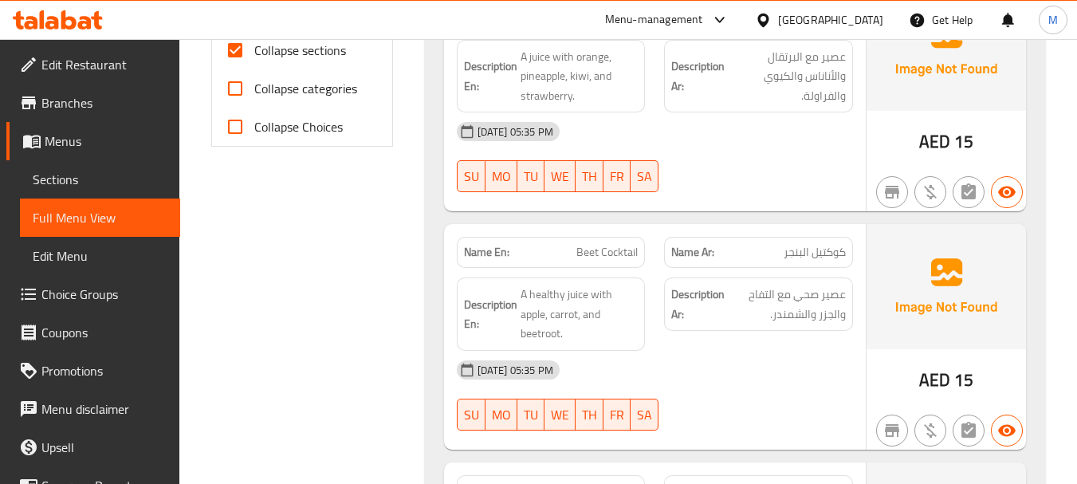
drag, startPoint x: 698, startPoint y: 392, endPoint x: 660, endPoint y: 382, distance: 38.9
click at [698, 392] on div "13-08-2025 05:35 PM SU MO TU WE TH FR SA" at bounding box center [654, 395] width 415 height 89
drag, startPoint x: 874, startPoint y: 28, endPoint x: 382, endPoint y: 328, distance: 576.2
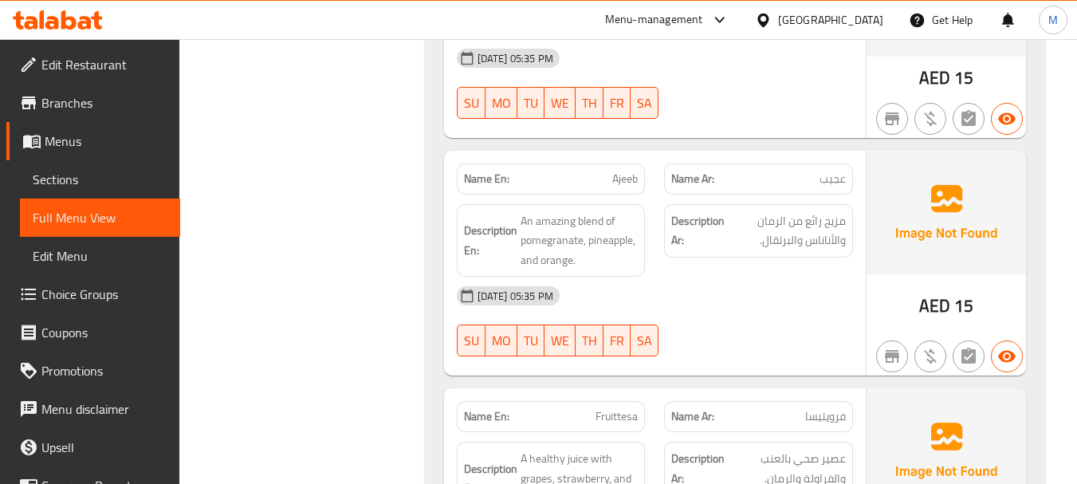
scroll to position [1276, 0]
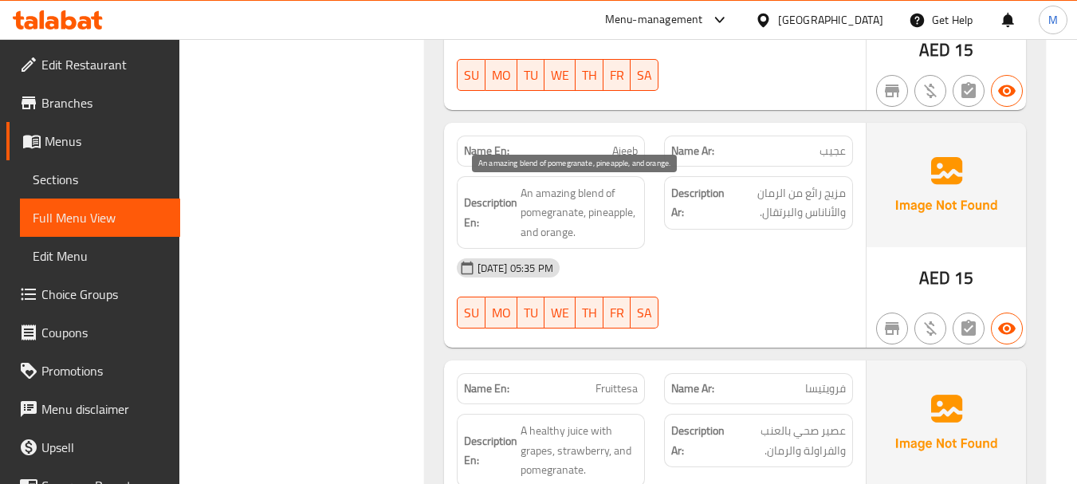
click at [549, 191] on span "An amazing blend of pomegranate, pineapple, and orange." at bounding box center [580, 212] width 118 height 59
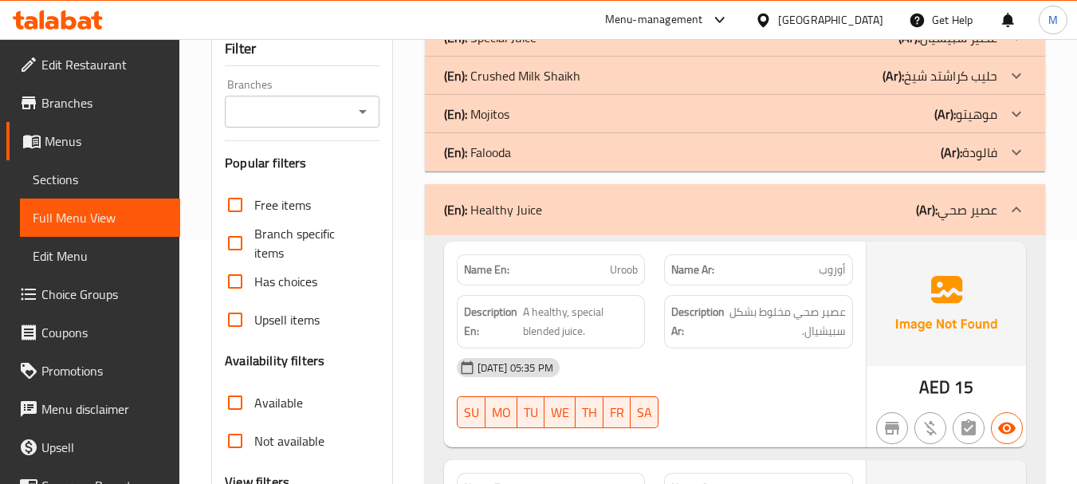
scroll to position [319, 0]
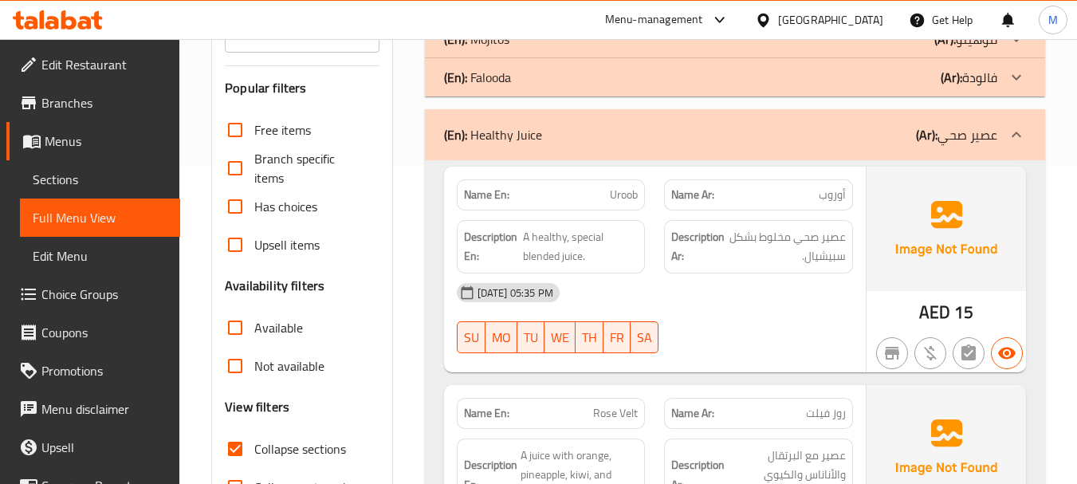
click at [676, 155] on div "(En): Healthy Juice (Ar): عصير صحي" at bounding box center [735, 134] width 620 height 51
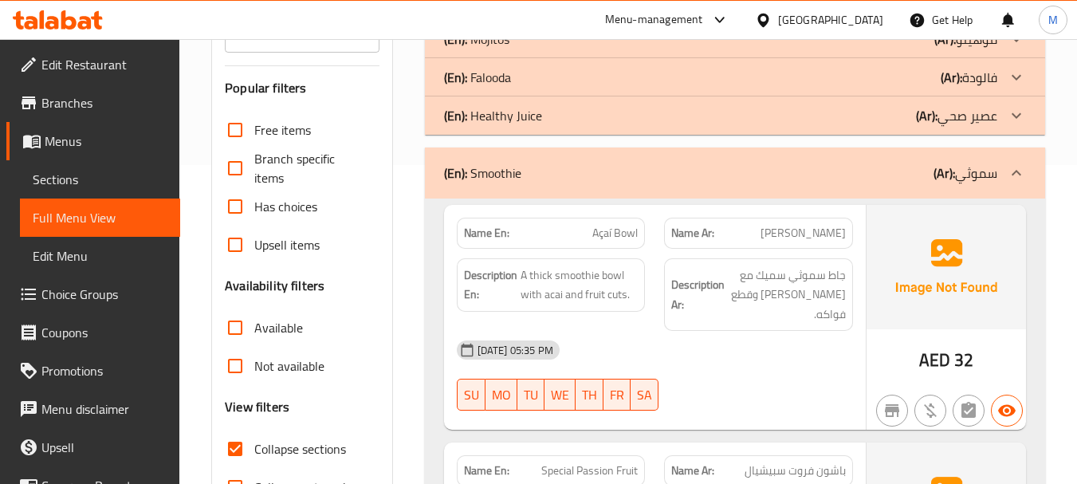
scroll to position [399, 0]
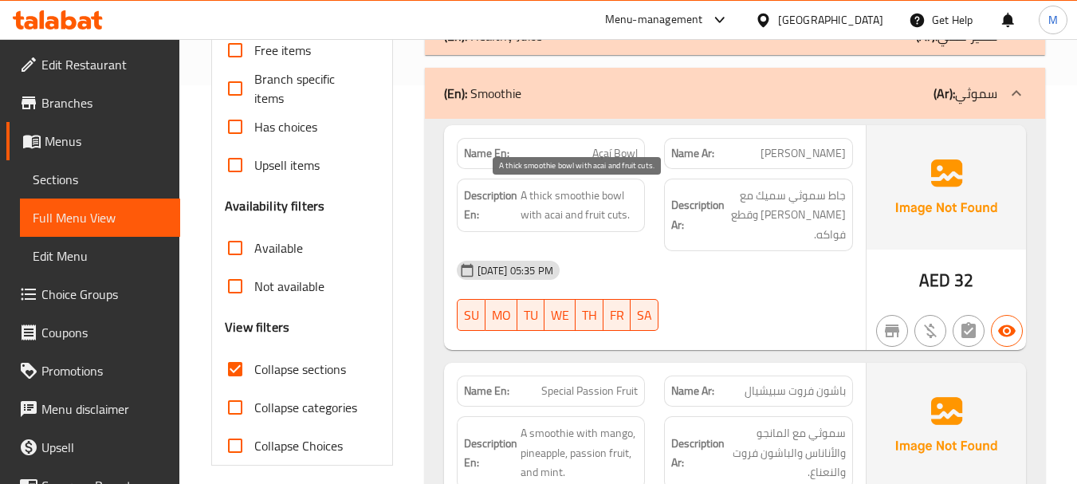
click at [601, 197] on span "A thick smoothie bowl with acai and fruit cuts." at bounding box center [580, 205] width 118 height 39
click at [555, 215] on span "A thick smoothie bowl with acai and fruit cuts." at bounding box center [580, 205] width 118 height 39
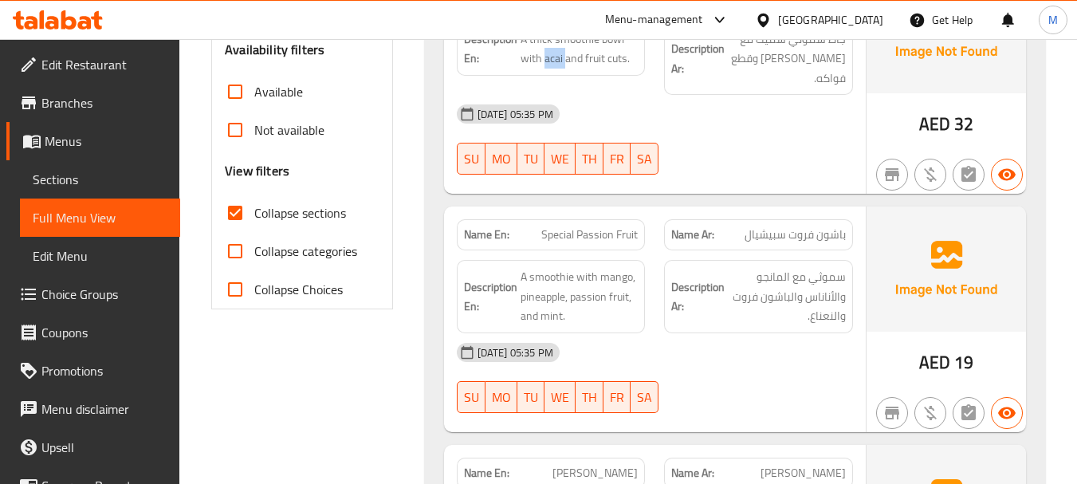
scroll to position [558, 0]
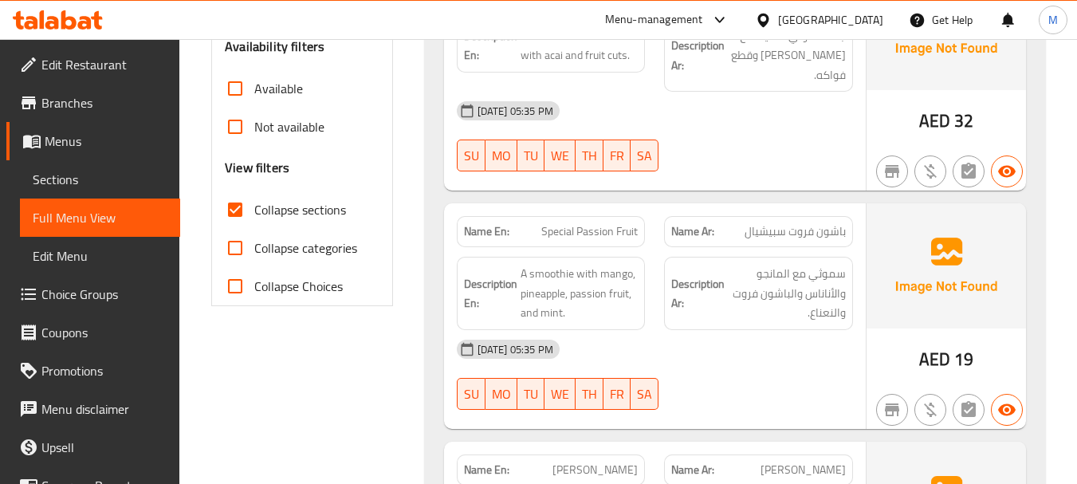
click at [700, 330] on div "13-08-2025 05:35 PM" at bounding box center [654, 349] width 415 height 38
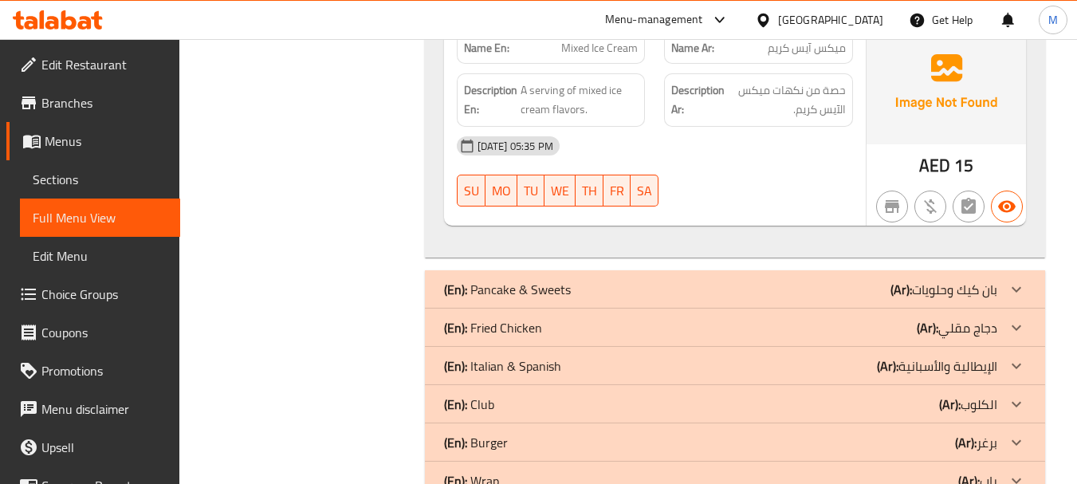
scroll to position [1515, 0]
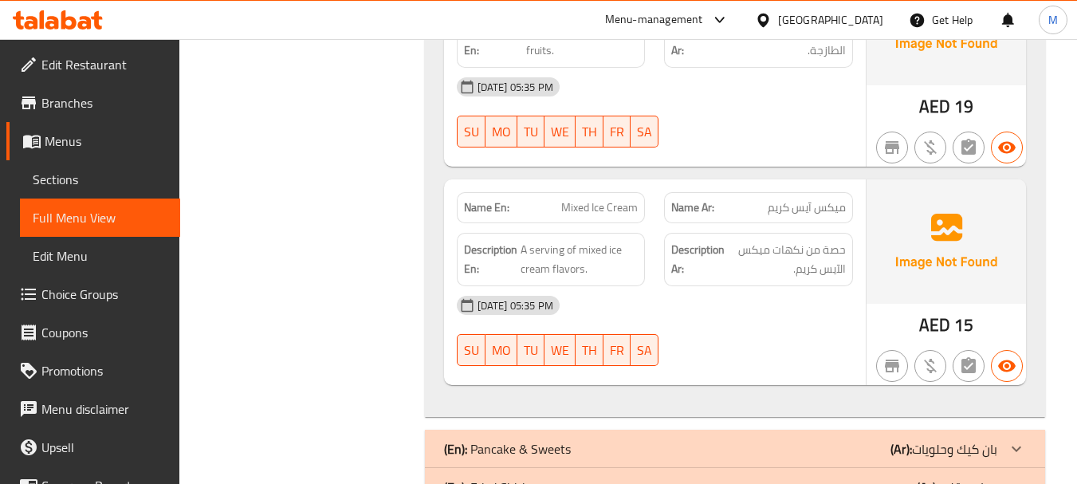
click at [588, 240] on span "A serving of mixed ice cream flavors." at bounding box center [580, 259] width 118 height 39
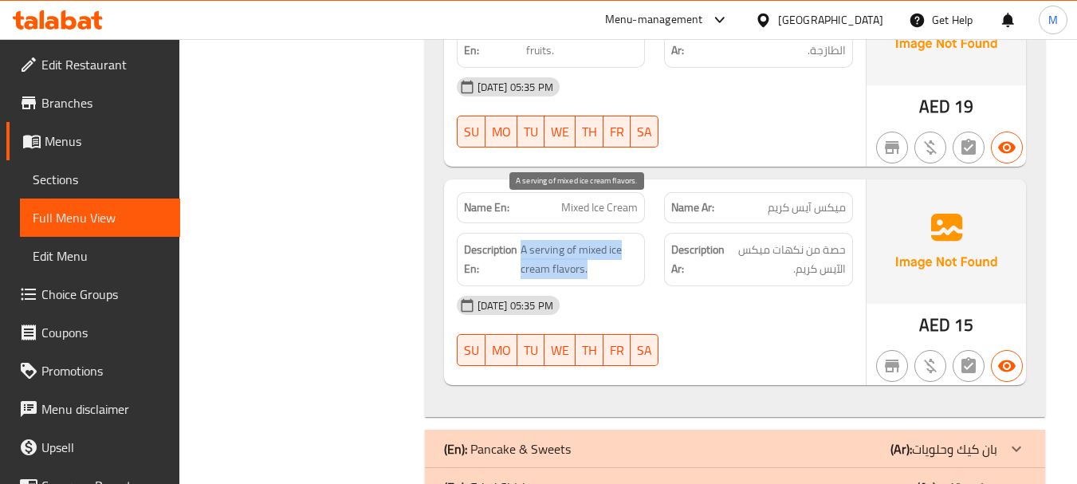
click at [588, 240] on span "A serving of mixed ice cream flavors." at bounding box center [580, 259] width 118 height 39
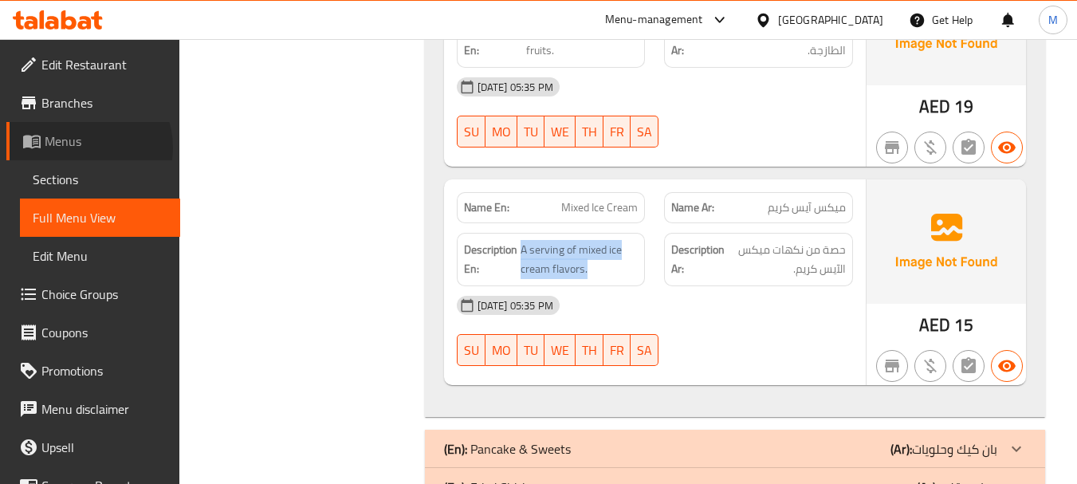
click at [82, 148] on span "Menus" at bounding box center [106, 141] width 123 height 19
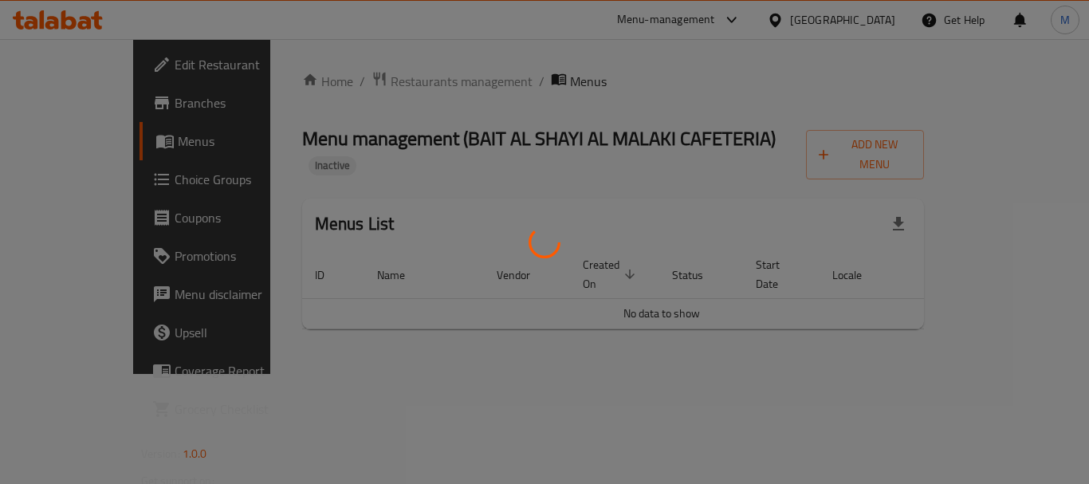
click at [640, 107] on div at bounding box center [544, 242] width 1089 height 484
click at [805, 109] on div at bounding box center [544, 242] width 1089 height 484
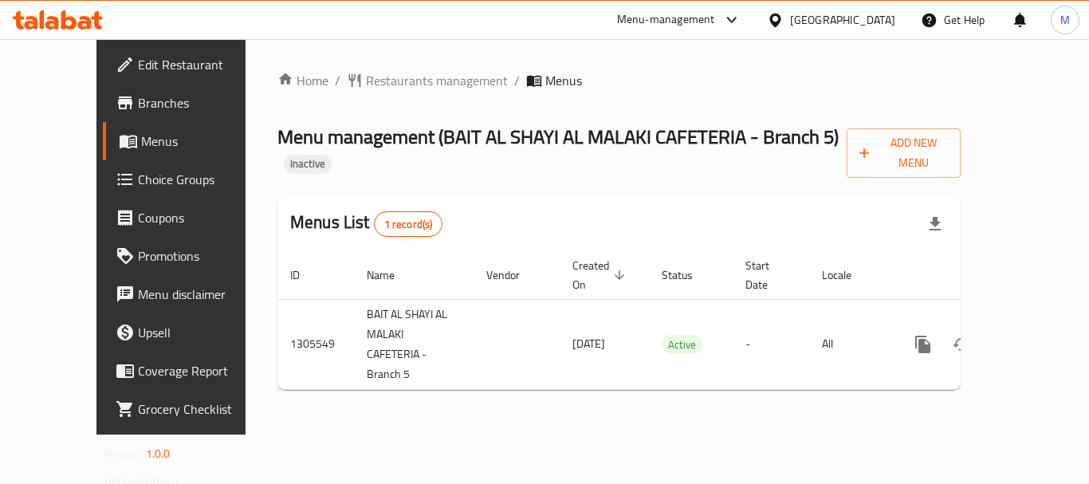
click at [138, 57] on span "Edit Restaurant" at bounding box center [202, 64] width 128 height 19
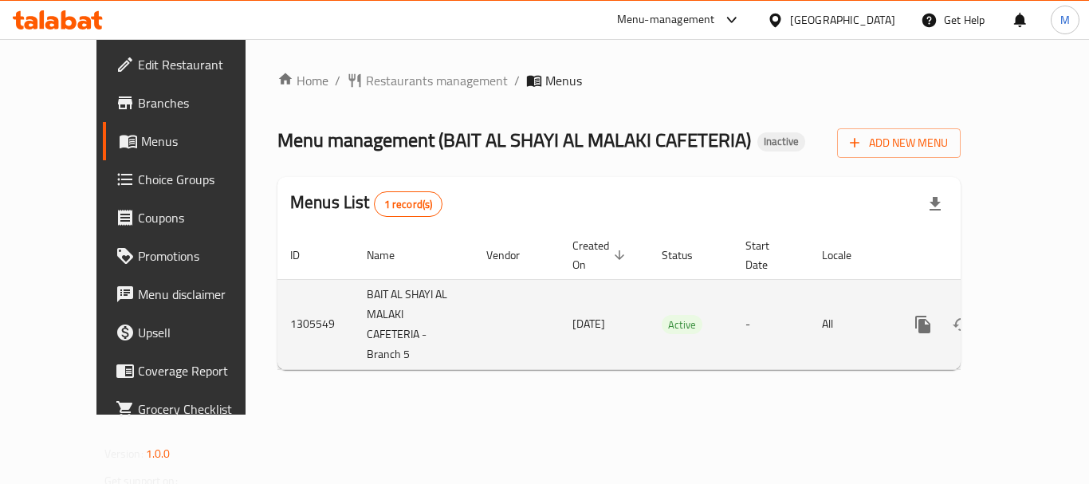
click at [1032, 317] on icon "enhanced table" at bounding box center [1038, 324] width 14 height 14
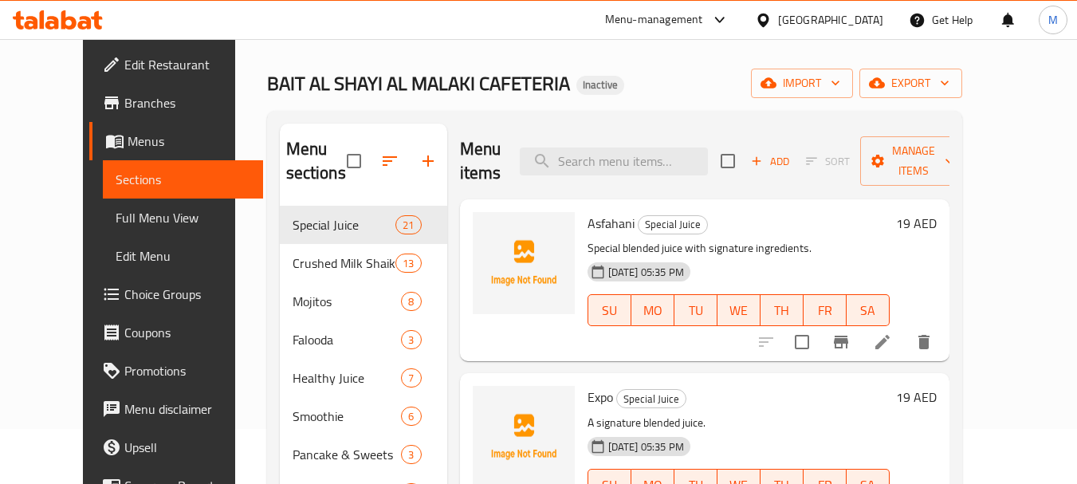
scroll to position [80, 0]
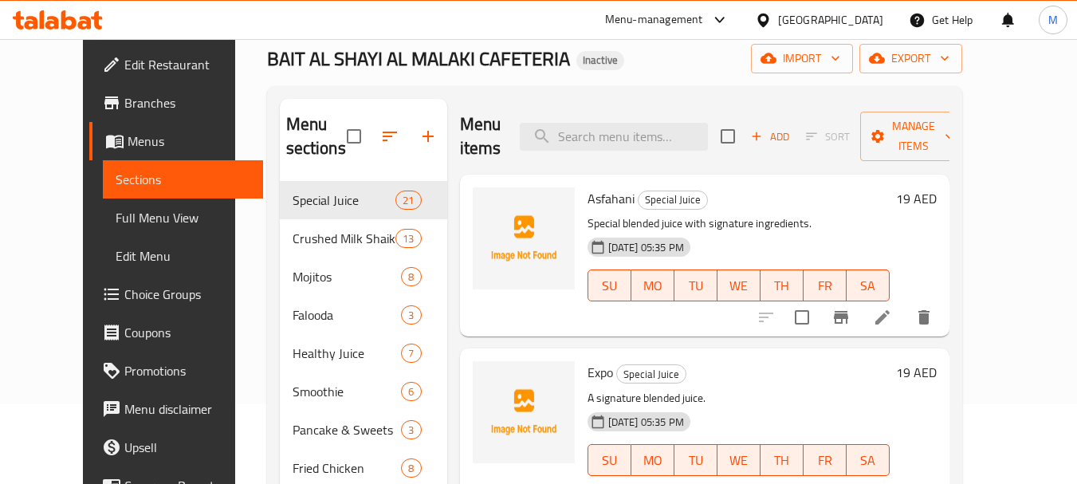
scroll to position [80, 0]
click at [128, 143] on span "Menus" at bounding box center [189, 141] width 123 height 19
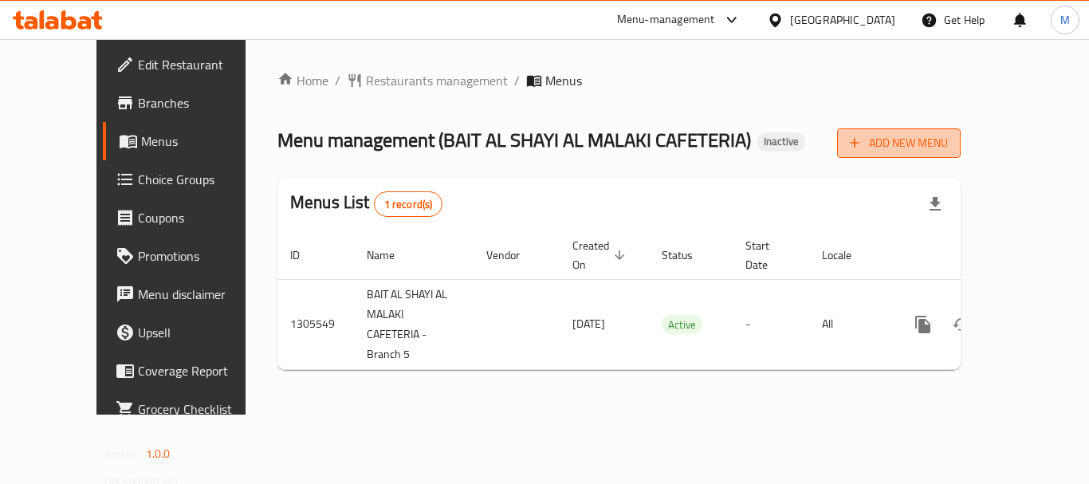
click at [948, 135] on span "Add New Menu" at bounding box center [899, 143] width 98 height 20
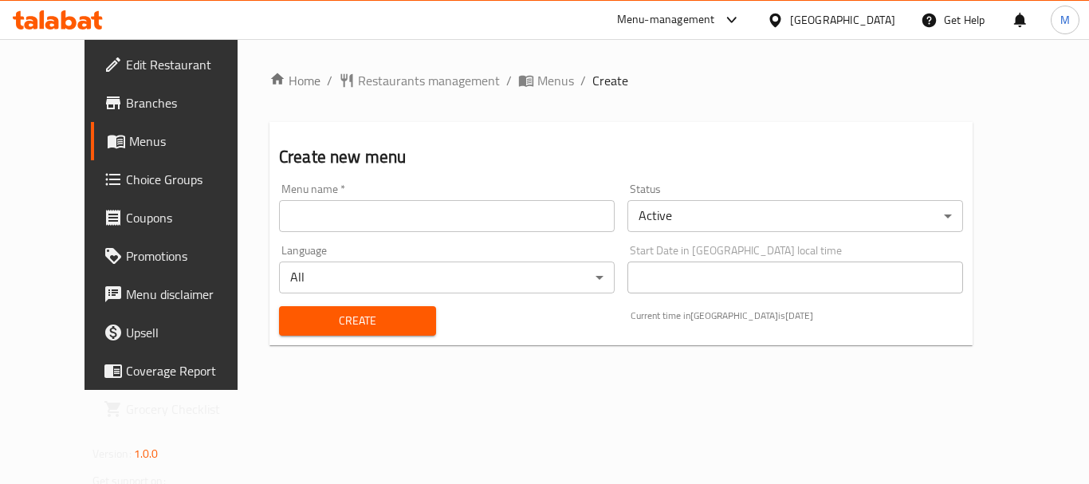
click at [317, 217] on input "text" at bounding box center [447, 216] width 336 height 32
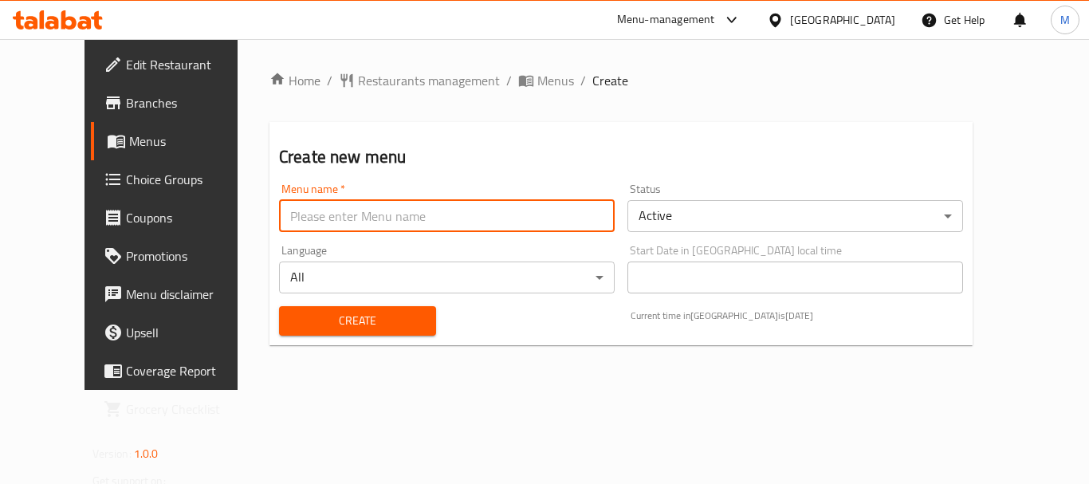
paste input "340477148"
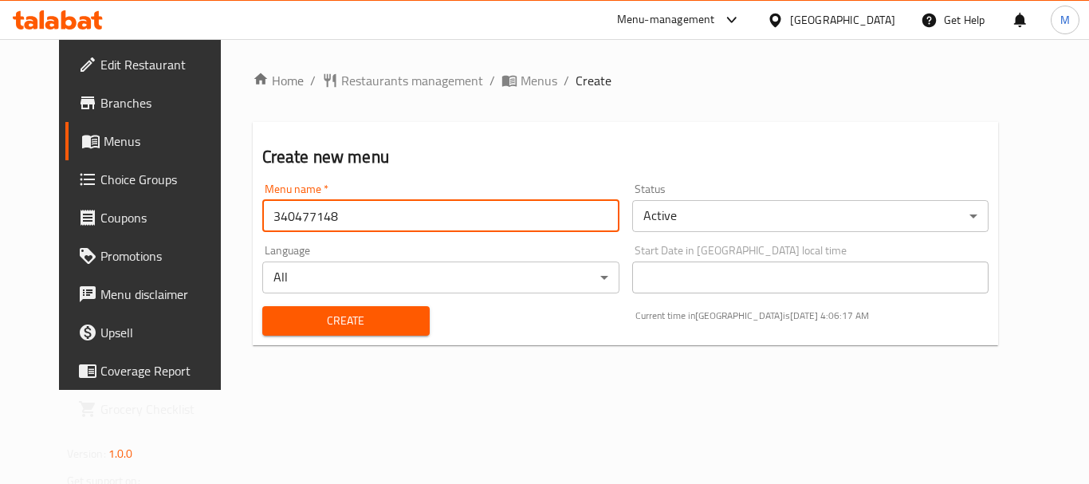
type input "340477148"
click at [284, 335] on button "Create" at bounding box center [345, 321] width 167 height 30
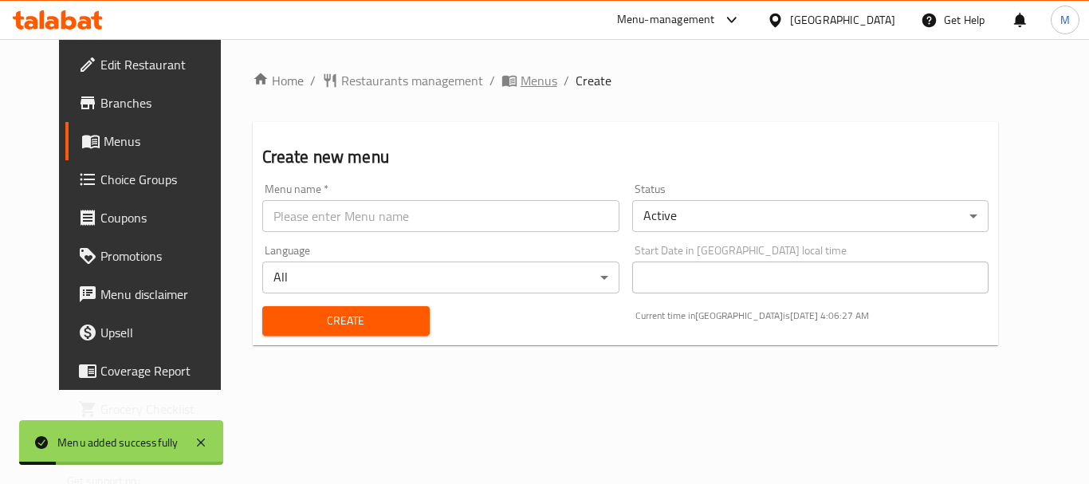
click at [521, 81] on span "Menus" at bounding box center [539, 80] width 37 height 19
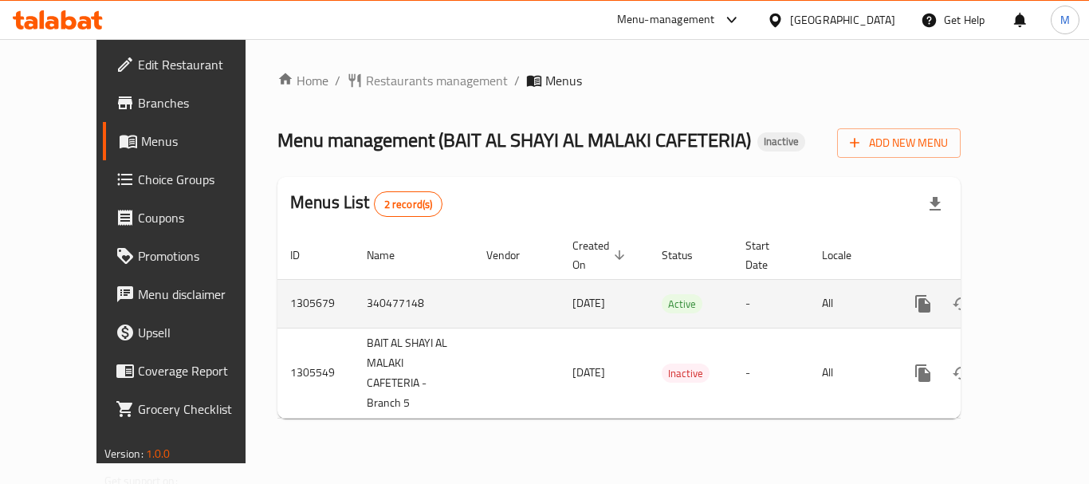
click at [1029, 294] on icon "enhanced table" at bounding box center [1038, 303] width 19 height 19
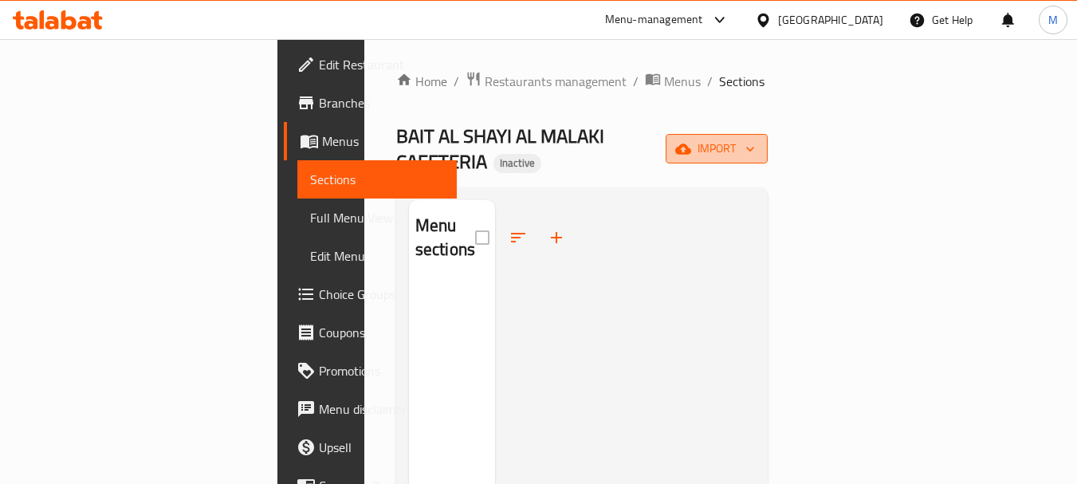
click at [768, 134] on button "import" at bounding box center [717, 149] width 102 height 30
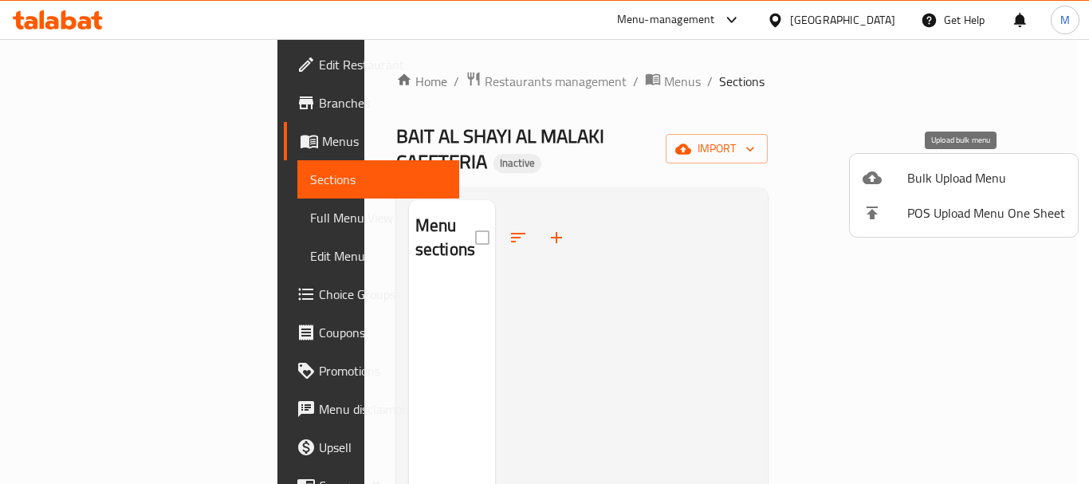
click at [998, 171] on span "Bulk Upload Menu" at bounding box center [987, 177] width 158 height 19
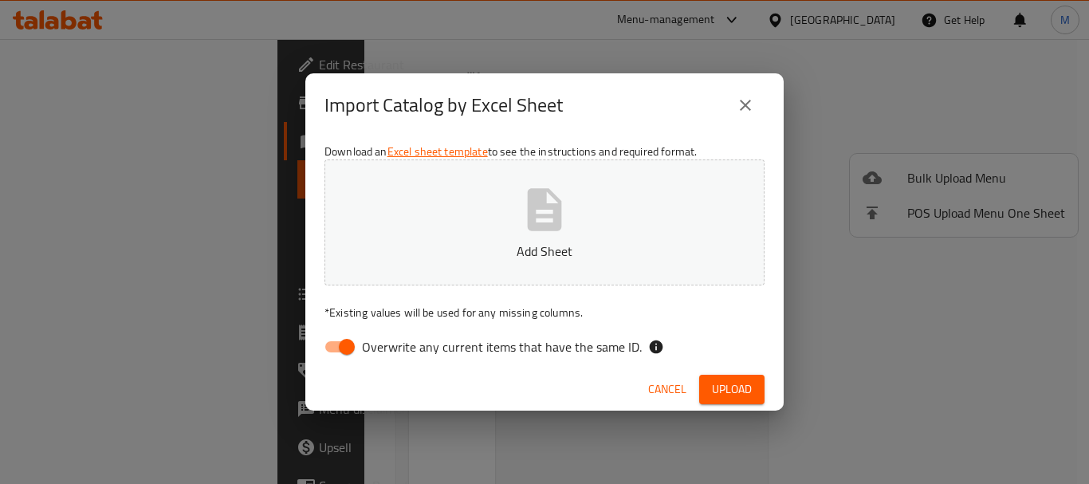
click at [471, 340] on span "Overwrite any current items that have the same ID." at bounding box center [502, 346] width 280 height 19
click at [392, 340] on input "Overwrite any current items that have the same ID." at bounding box center [346, 347] width 91 height 30
checkbox input "false"
click at [491, 146] on div "Download an Excel sheet template to see the instructions and required format. A…" at bounding box center [544, 252] width 478 height 231
click at [560, 239] on button "Add Sheet" at bounding box center [545, 222] width 440 height 126
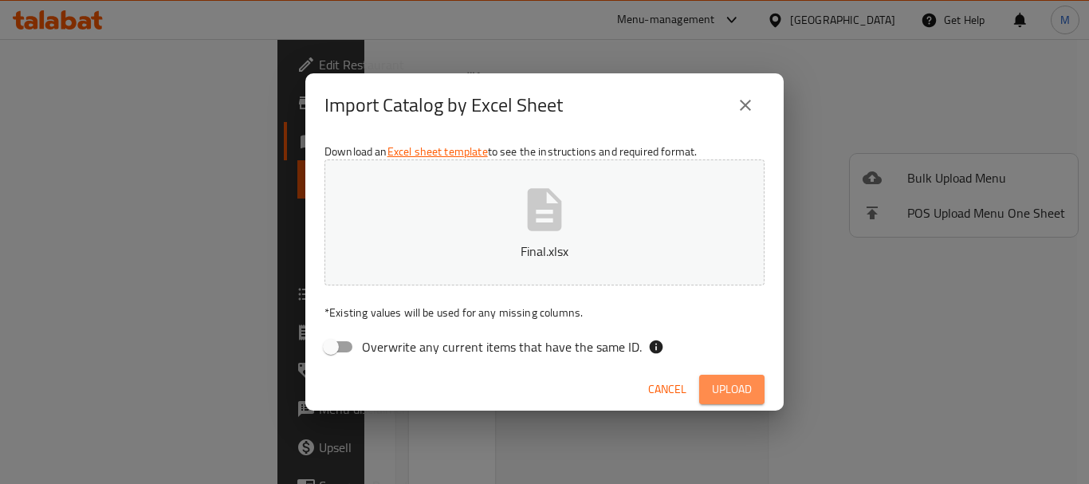
click at [752, 392] on button "Upload" at bounding box center [731, 390] width 65 height 30
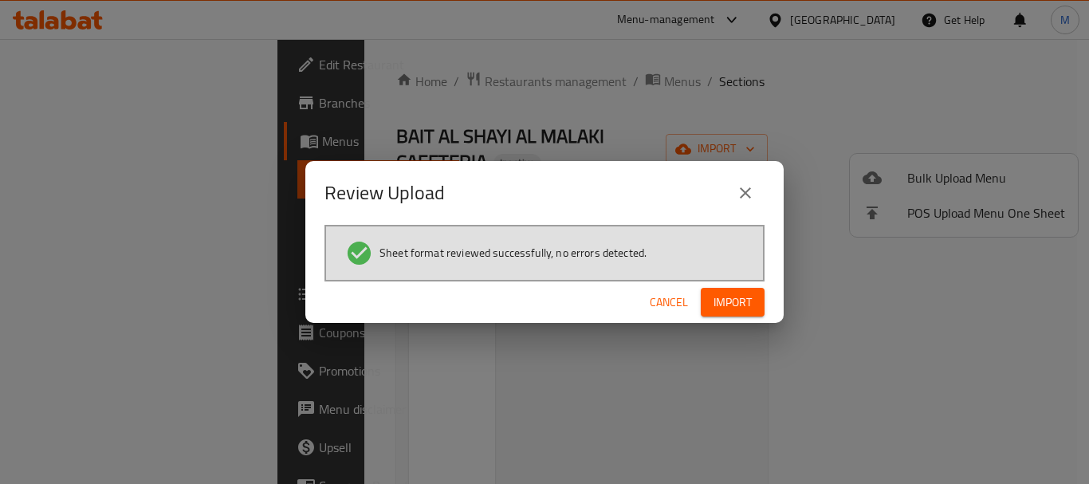
click at [714, 302] on span "Import" at bounding box center [733, 303] width 38 height 20
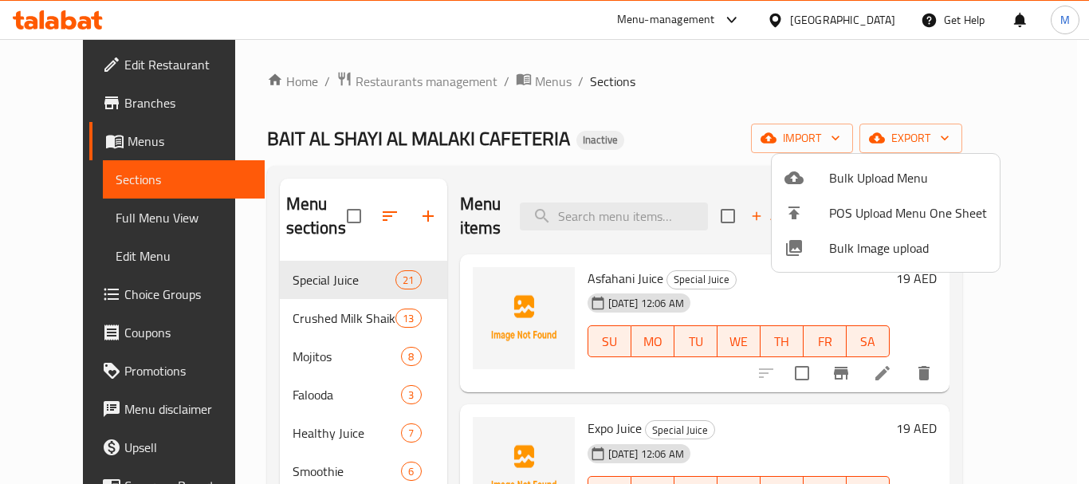
click at [586, 142] on div at bounding box center [544, 242] width 1089 height 484
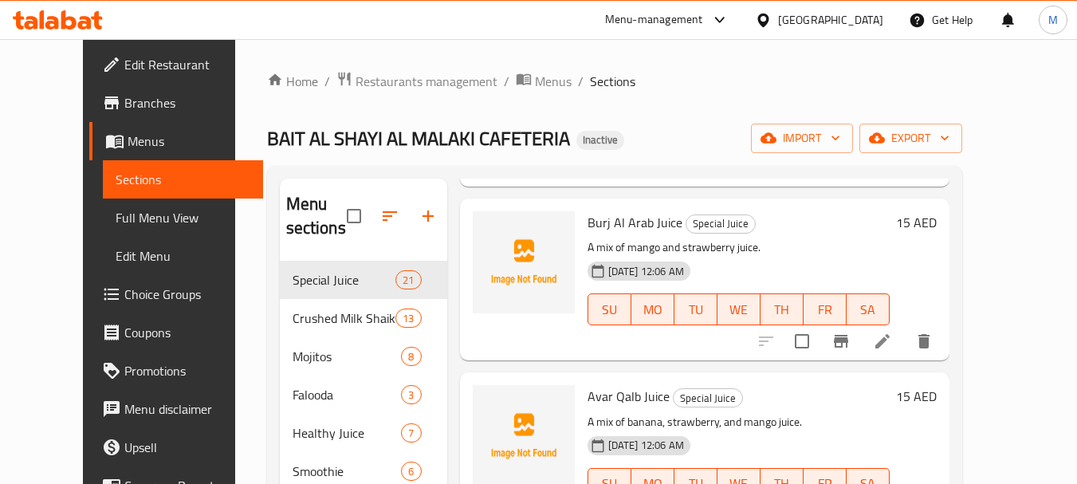
scroll to position [720, 0]
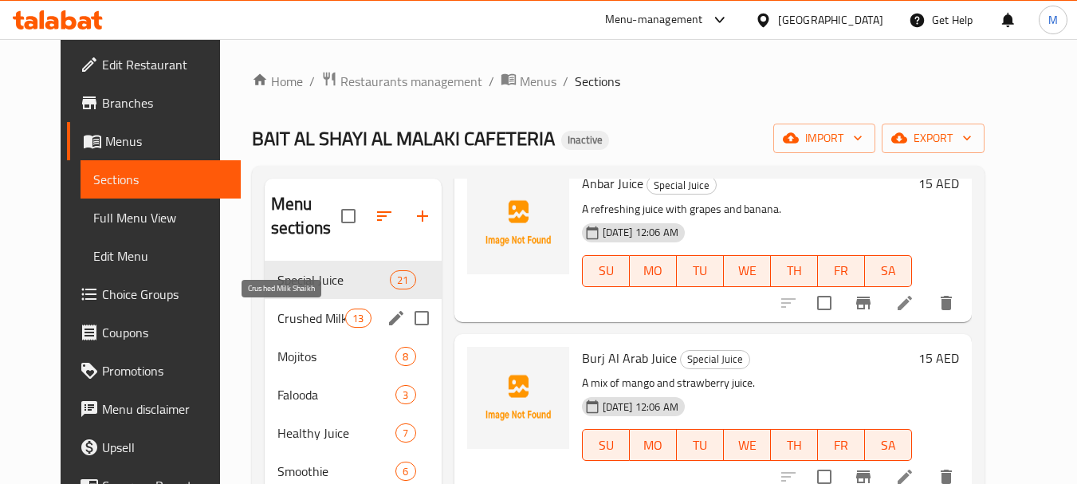
click at [298, 316] on span "Crushed Milk Shaikh" at bounding box center [312, 318] width 68 height 19
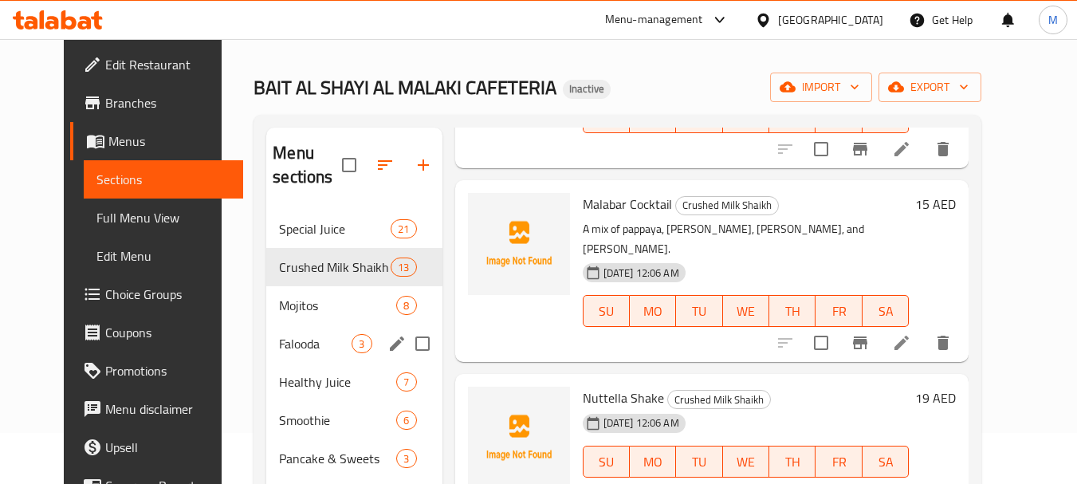
scroll to position [80, 0]
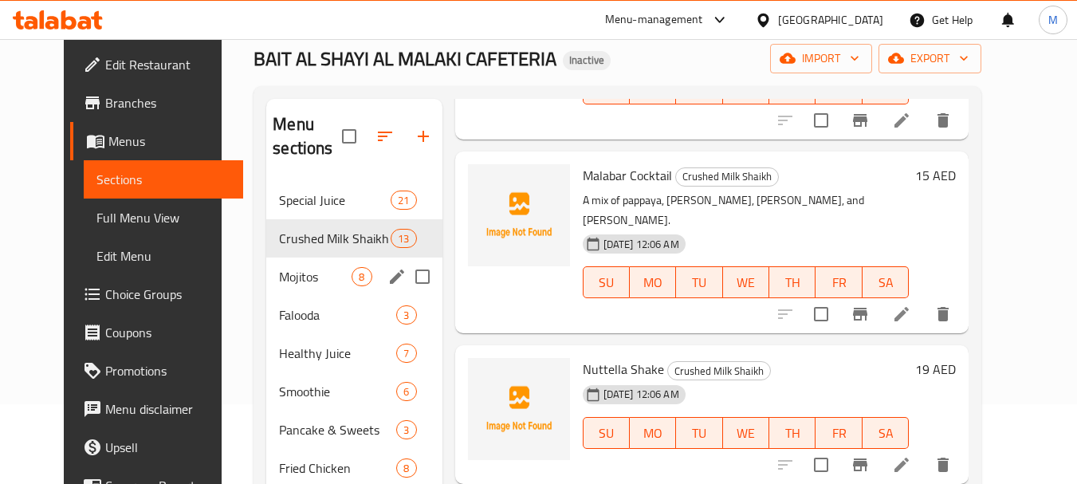
click at [271, 292] on div "Mojitos 8" at bounding box center [353, 277] width 175 height 38
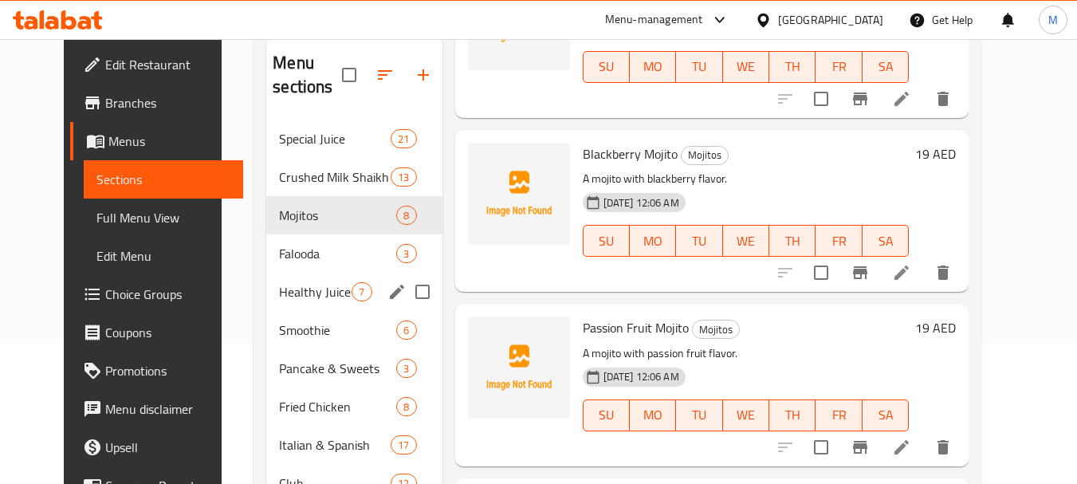
scroll to position [159, 0]
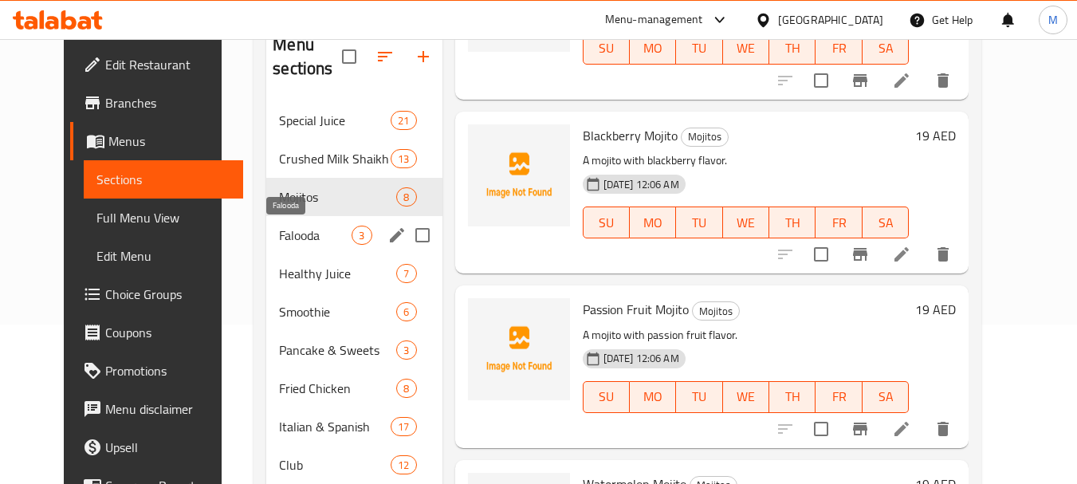
click at [266, 224] on div "Falooda 3" at bounding box center [353, 235] width 175 height 38
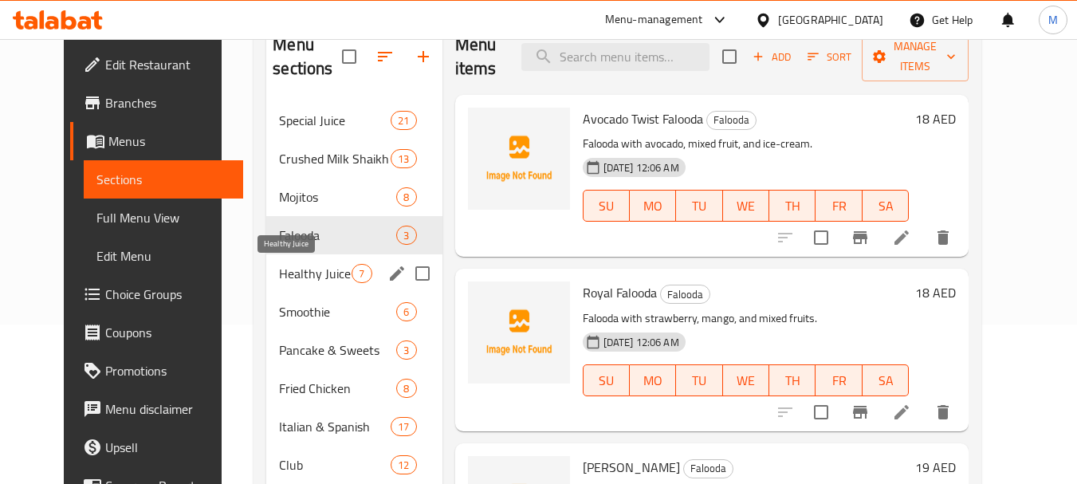
click at [279, 270] on span "Healthy Juice" at bounding box center [315, 273] width 73 height 19
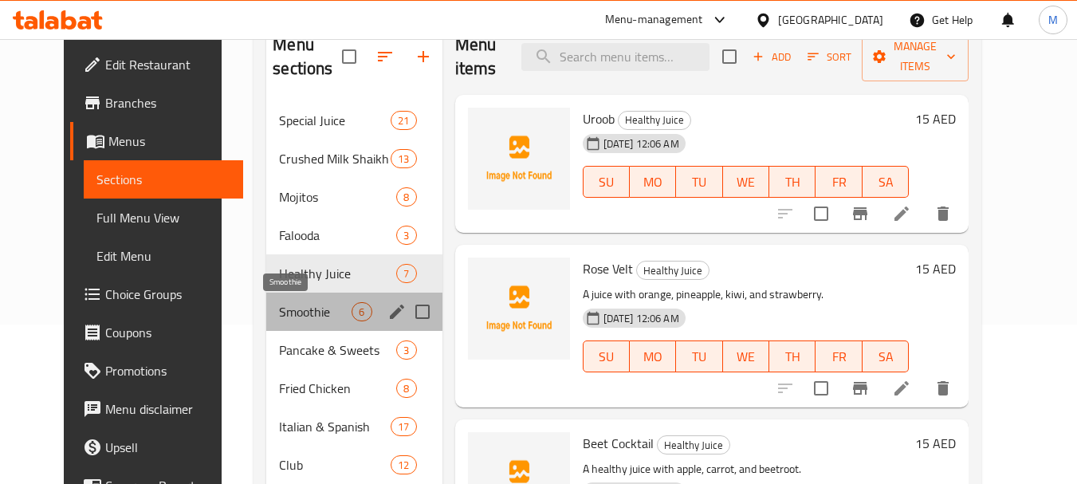
click at [279, 312] on span "Smoothie" at bounding box center [315, 311] width 73 height 19
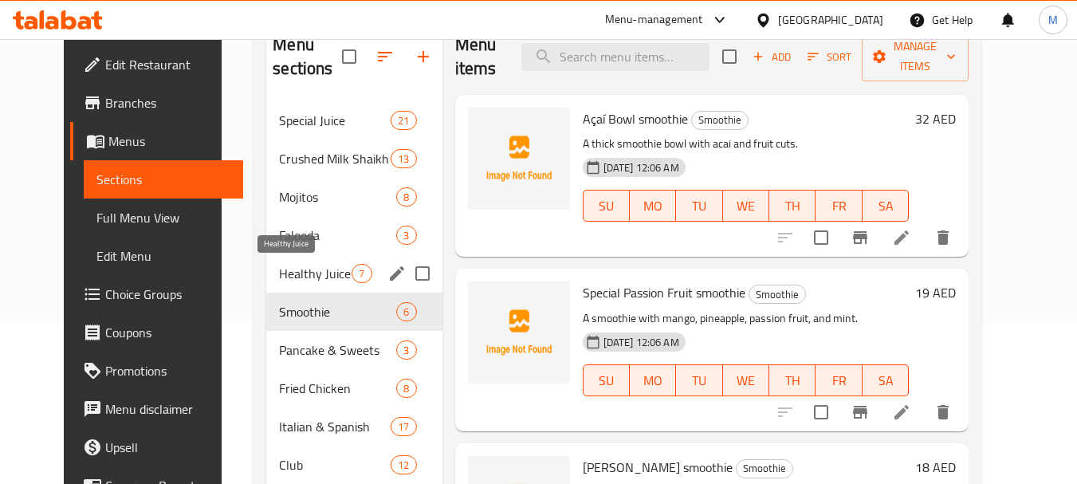
click at [279, 273] on span "Healthy Juice" at bounding box center [315, 273] width 73 height 19
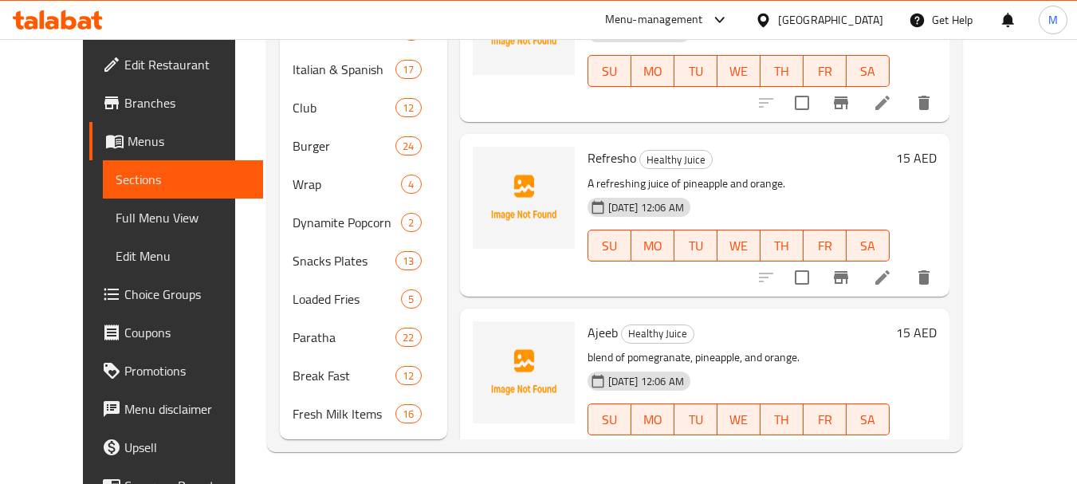
scroll to position [319, 0]
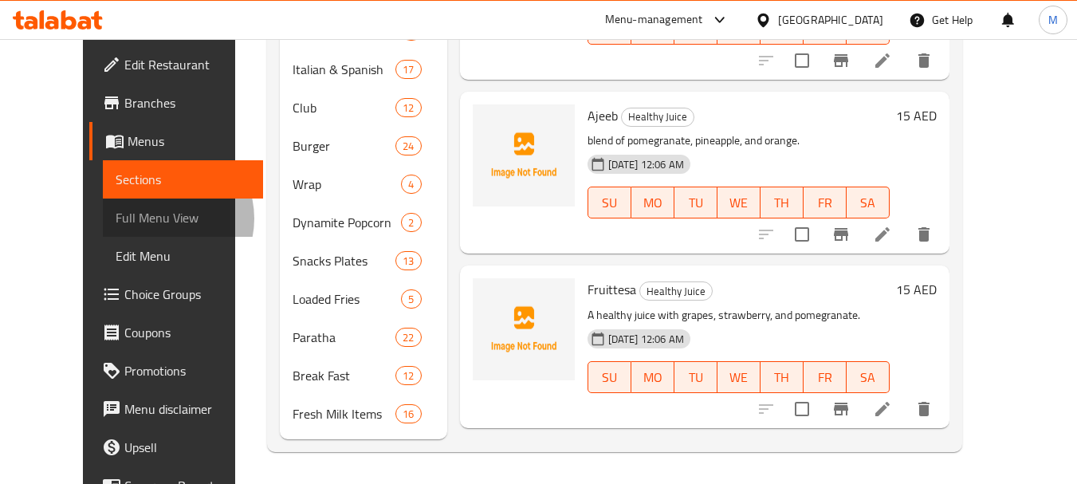
click at [116, 219] on span "Full Menu View" at bounding box center [183, 217] width 135 height 19
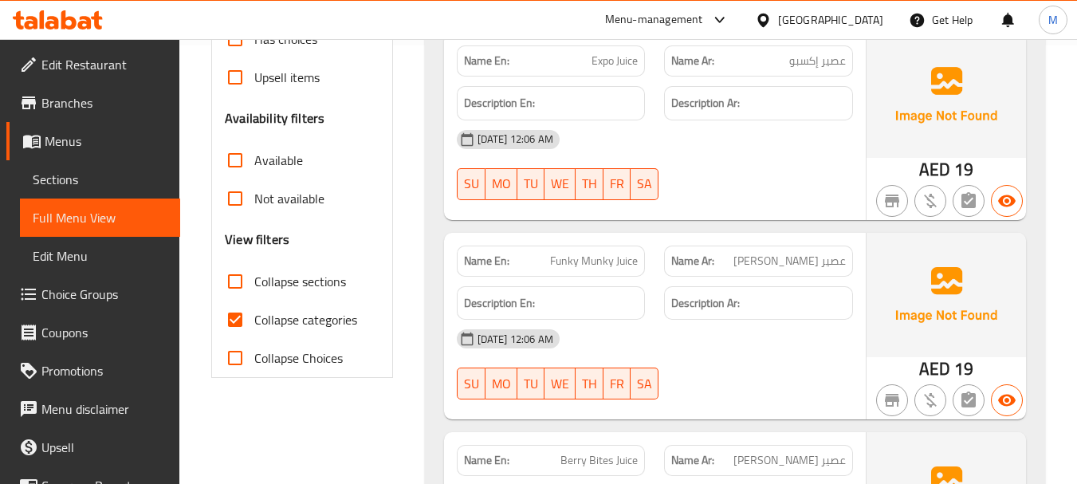
scroll to position [437, 0]
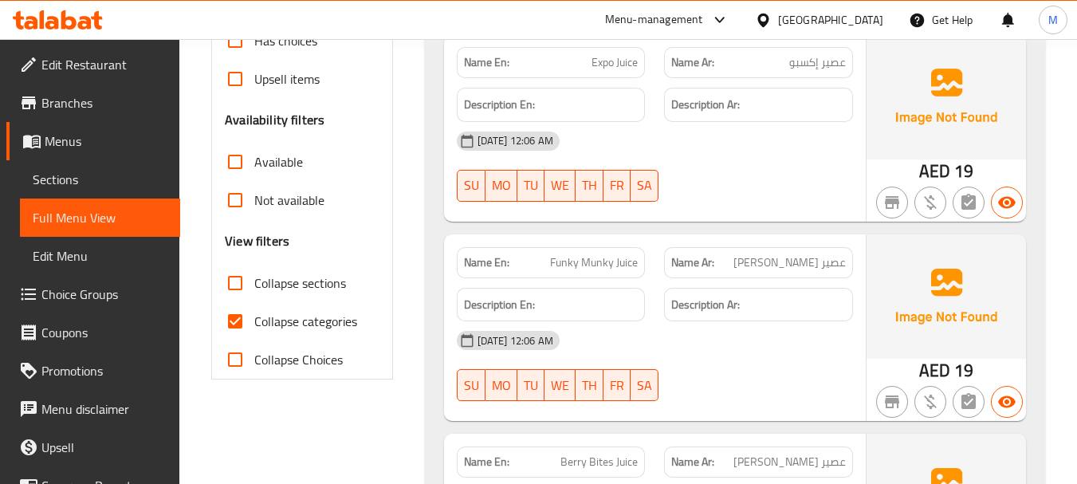
click at [234, 318] on input "Collapse categories" at bounding box center [235, 321] width 38 height 38
checkbox input "false"
click at [227, 281] on input "Collapse sections" at bounding box center [235, 283] width 38 height 38
checkbox input "true"
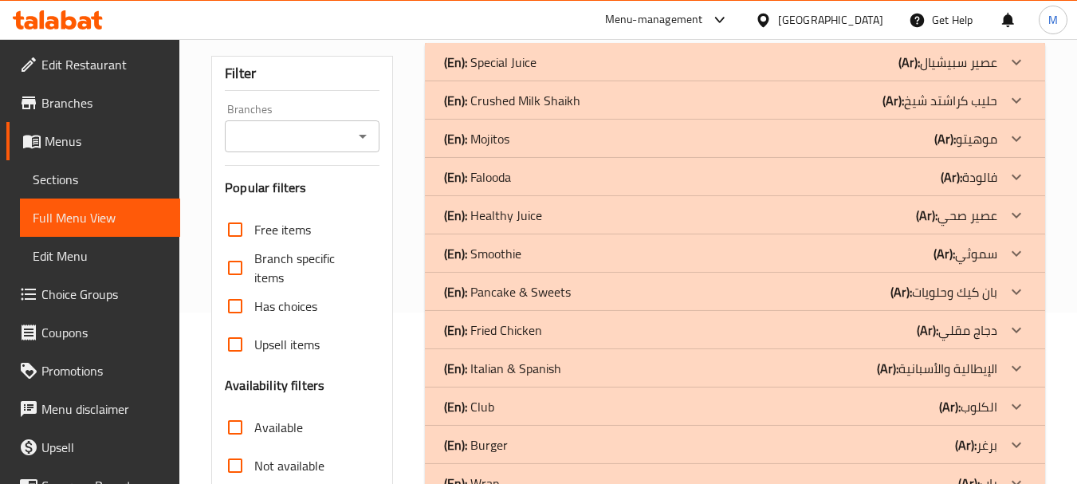
scroll to position [118, 0]
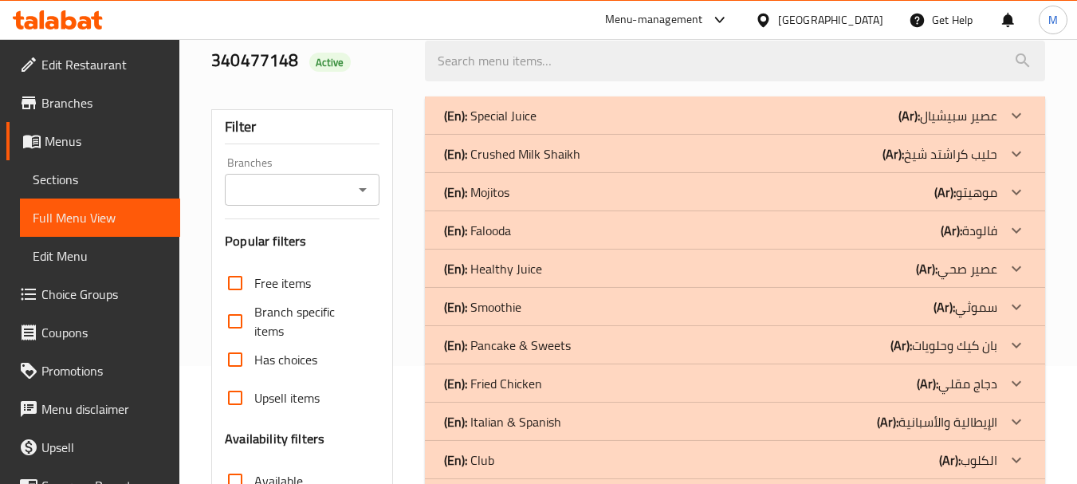
click at [517, 125] on p "(En): Smoothie" at bounding box center [490, 115] width 93 height 19
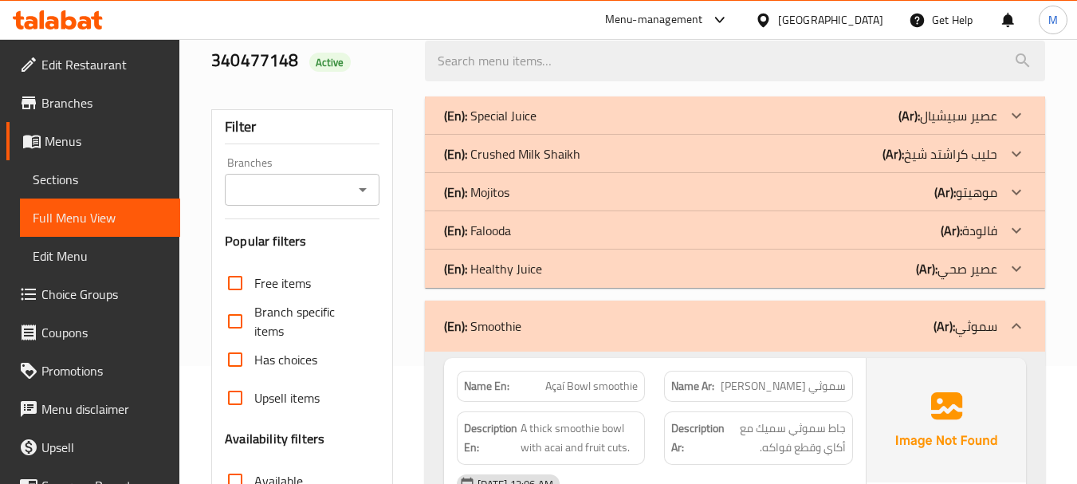
click at [541, 125] on div "(En): Healthy Juice (Ar): عصير صحي" at bounding box center [720, 115] width 553 height 19
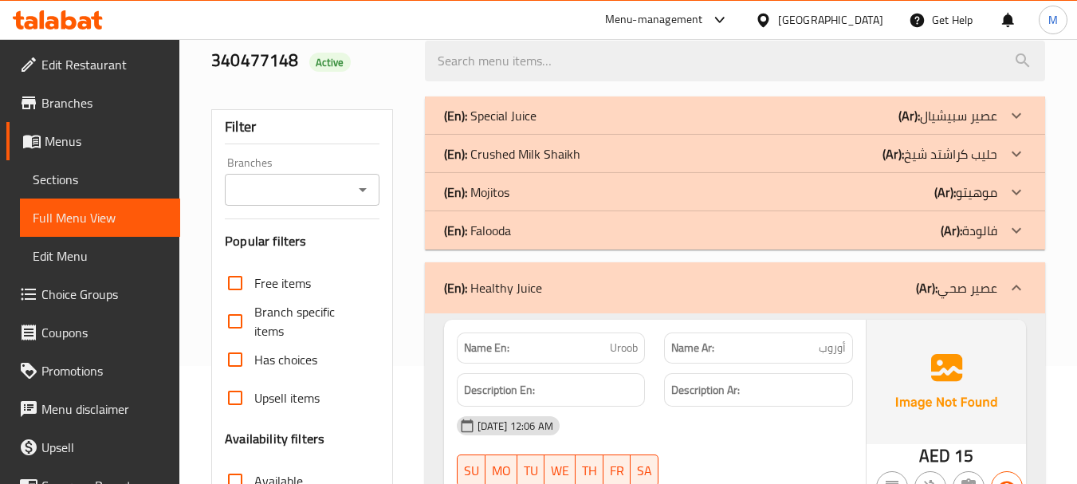
click at [534, 125] on div "(En): Falooda (Ar): فالودة" at bounding box center [720, 115] width 553 height 19
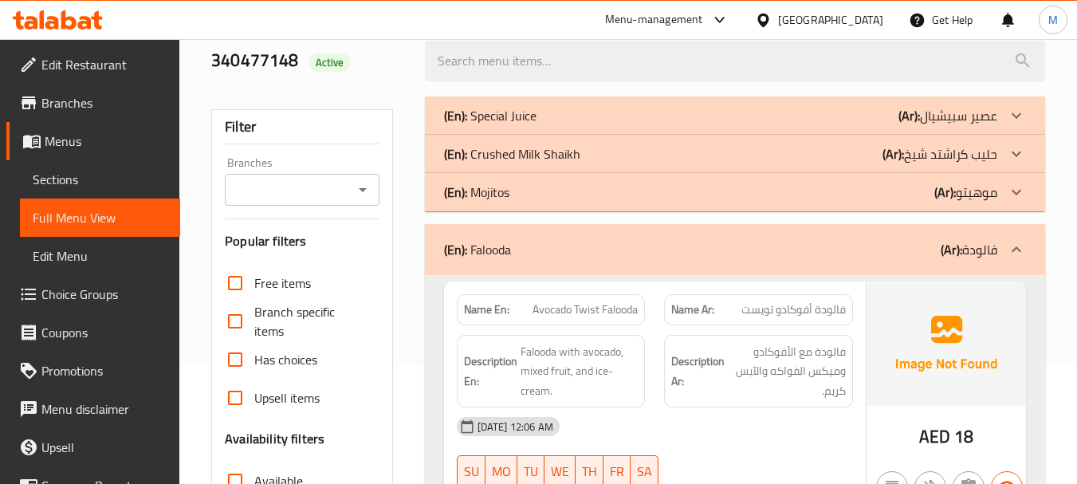
click at [544, 125] on div "(En): Mojitos (Ar): موهيتو" at bounding box center [720, 115] width 553 height 19
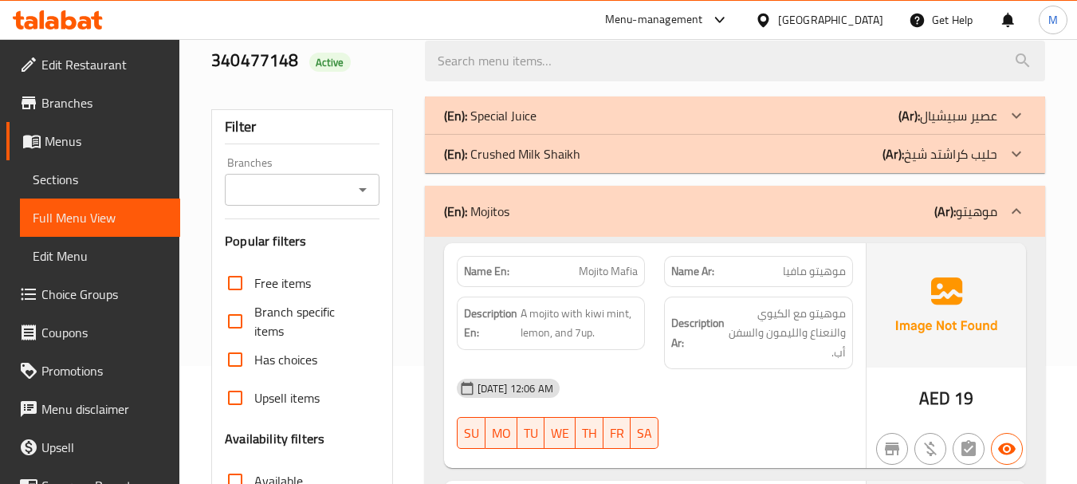
click at [537, 125] on p "(En): Crushed Milk Shaikh" at bounding box center [490, 115] width 93 height 19
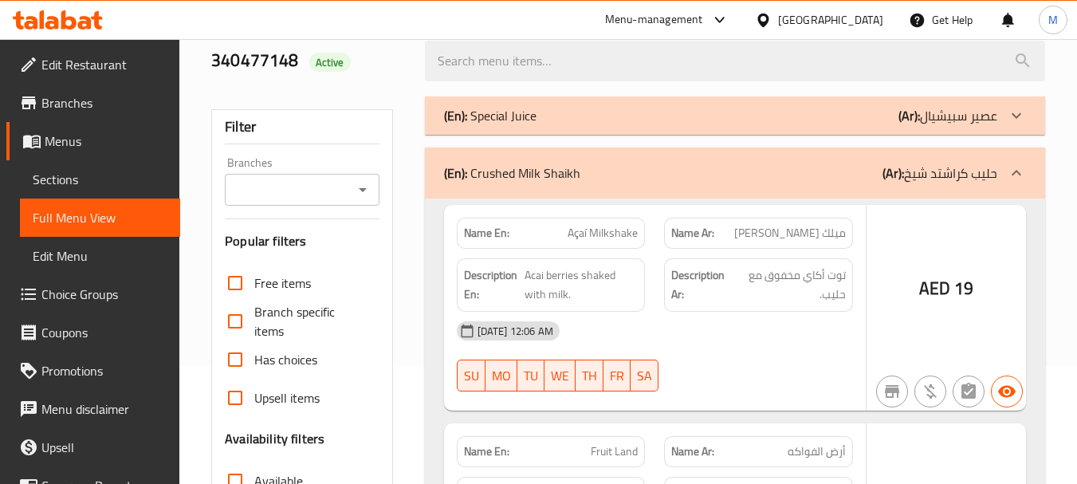
click at [562, 110] on div "(En): Special Juice (Ar): عصير سبيشيال" at bounding box center [720, 115] width 553 height 19
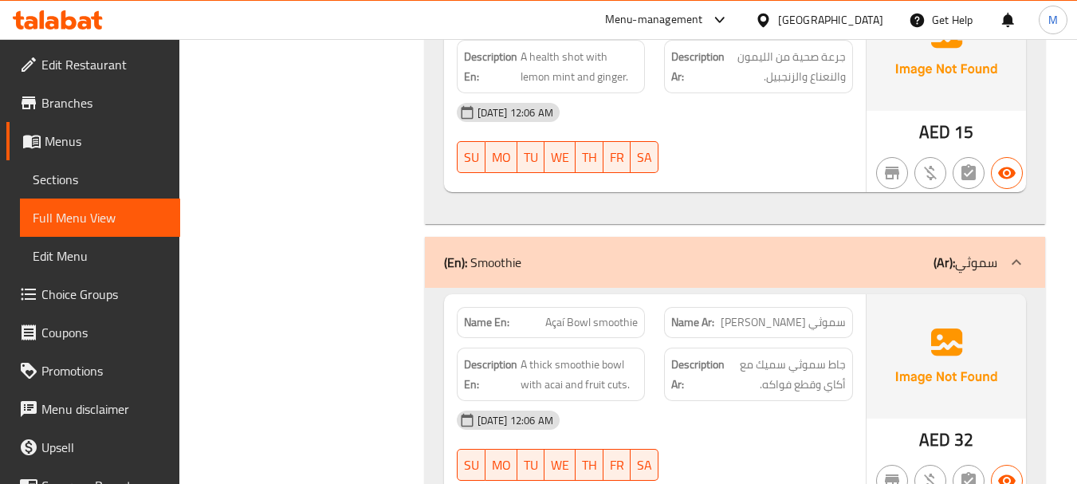
scroll to position [12155, 0]
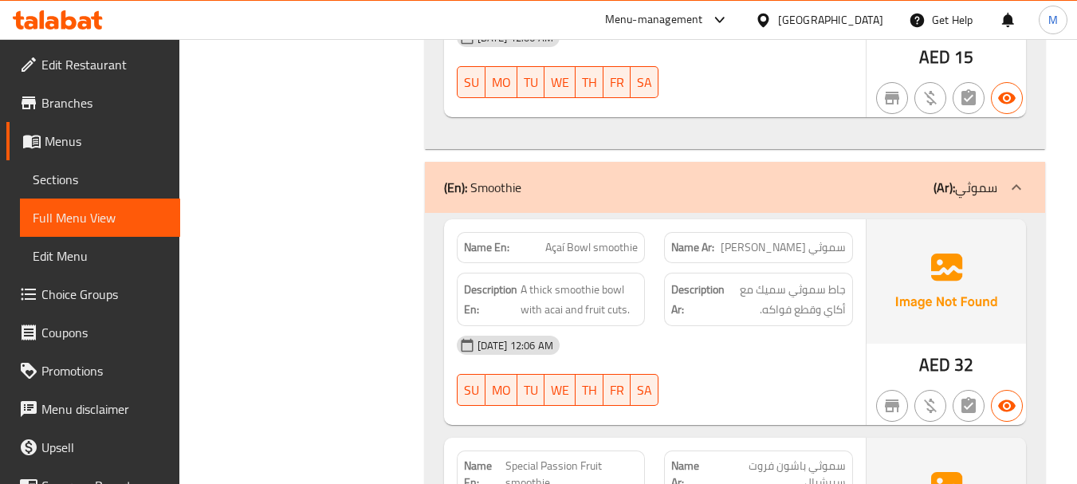
copy span "Açaí Bowl smoothie"
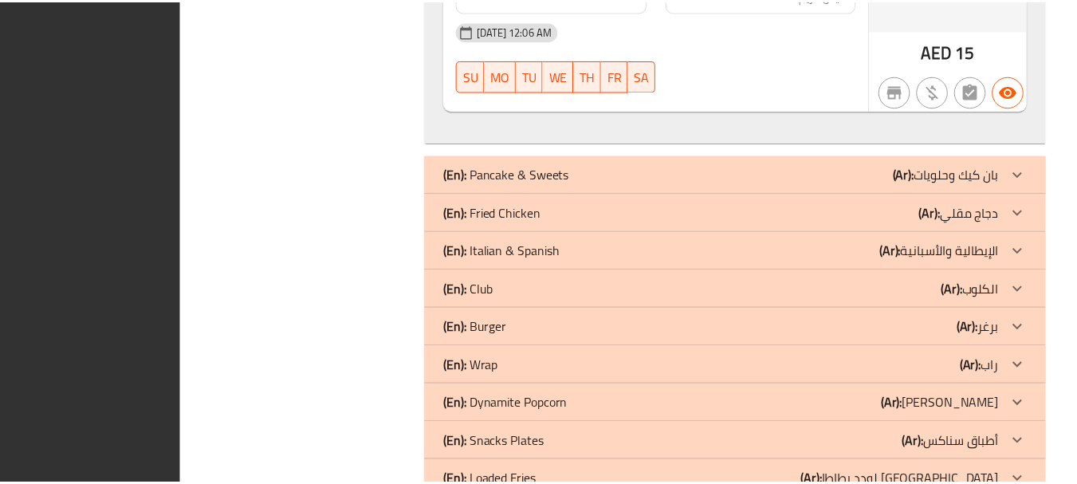
scroll to position [13667, 0]
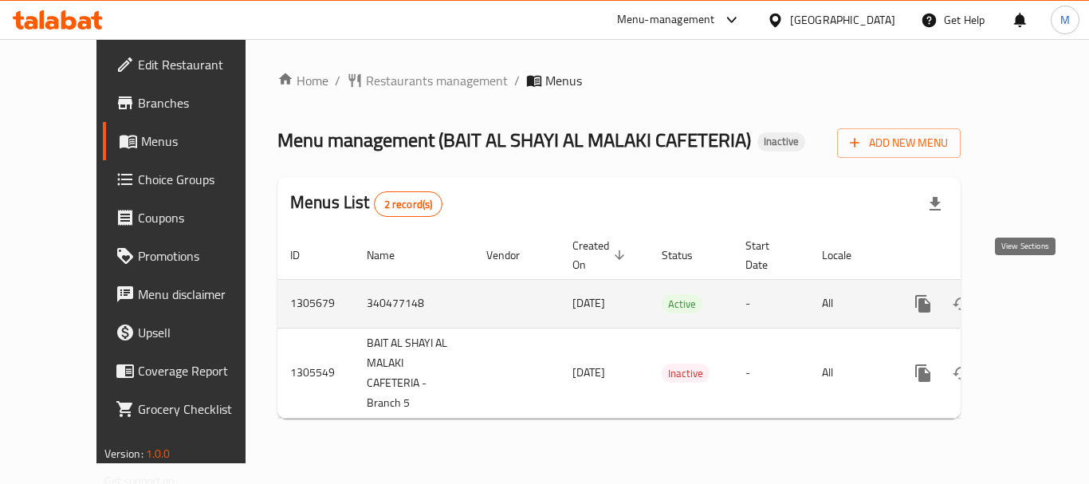
click at [1029, 294] on icon "enhanced table" at bounding box center [1038, 303] width 19 height 19
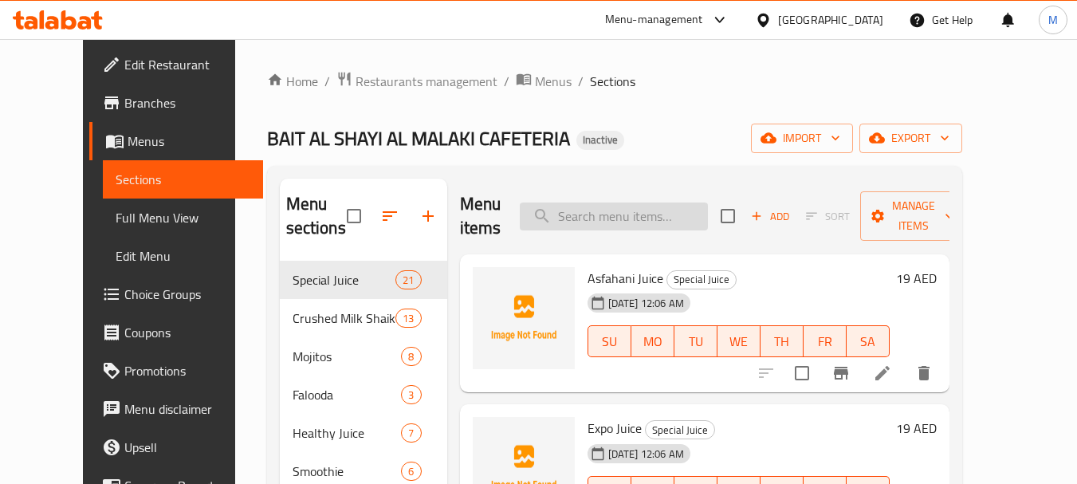
click at [624, 228] on input "search" at bounding box center [614, 217] width 188 height 28
paste input "Açaí Bowl smoothie"
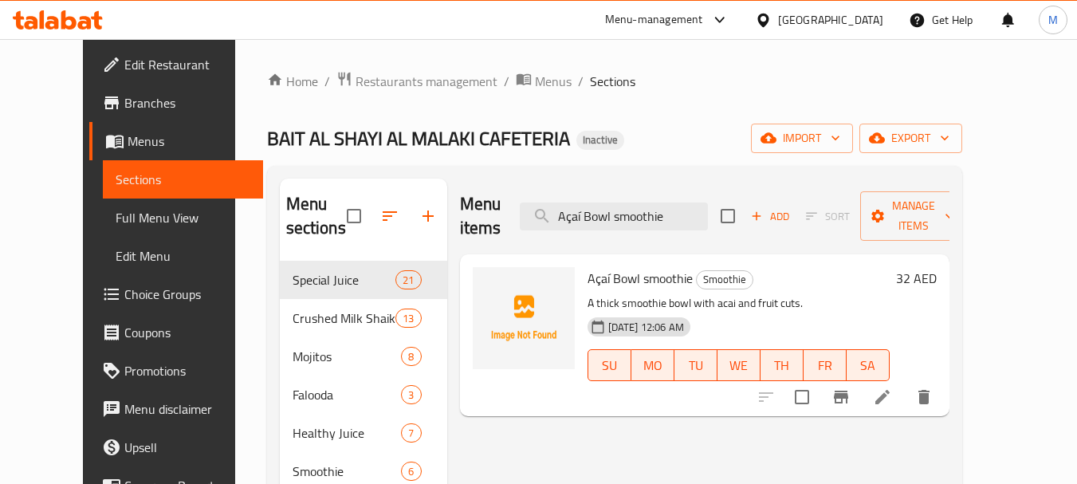
type input "Açaí Bowl smoothie"
click at [892, 388] on icon at bounding box center [882, 397] width 19 height 19
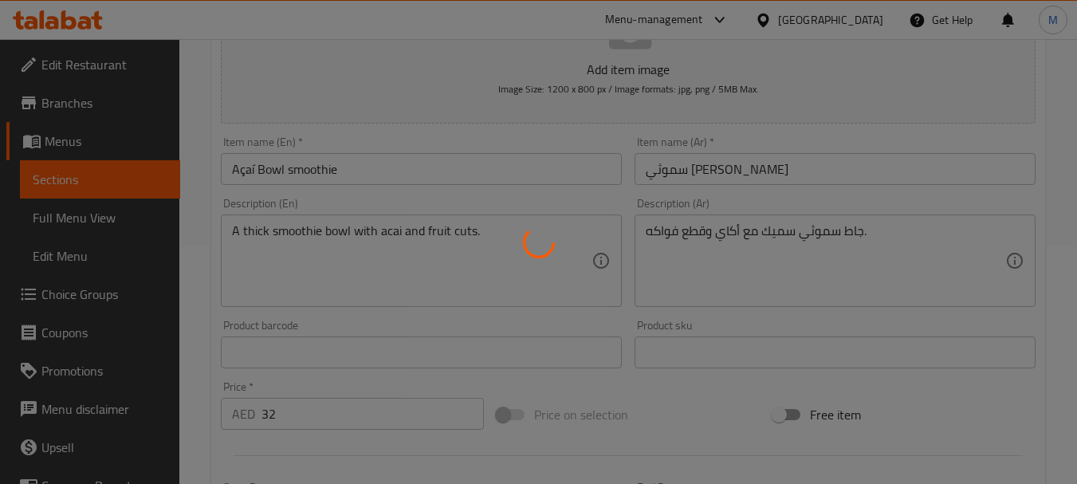
scroll to position [239, 0]
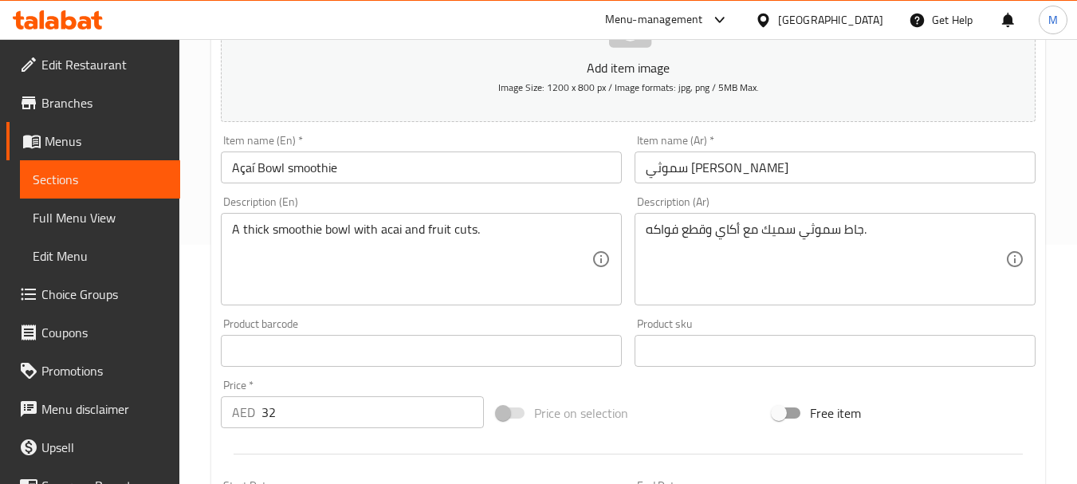
click at [732, 174] on div "Home / Restaurants management / Menus / Sections / item / update Smoothie secti…" at bounding box center [628, 344] width 834 height 1024
click at [770, 171] on input "سموثي [PERSON_NAME]" at bounding box center [835, 168] width 401 height 32
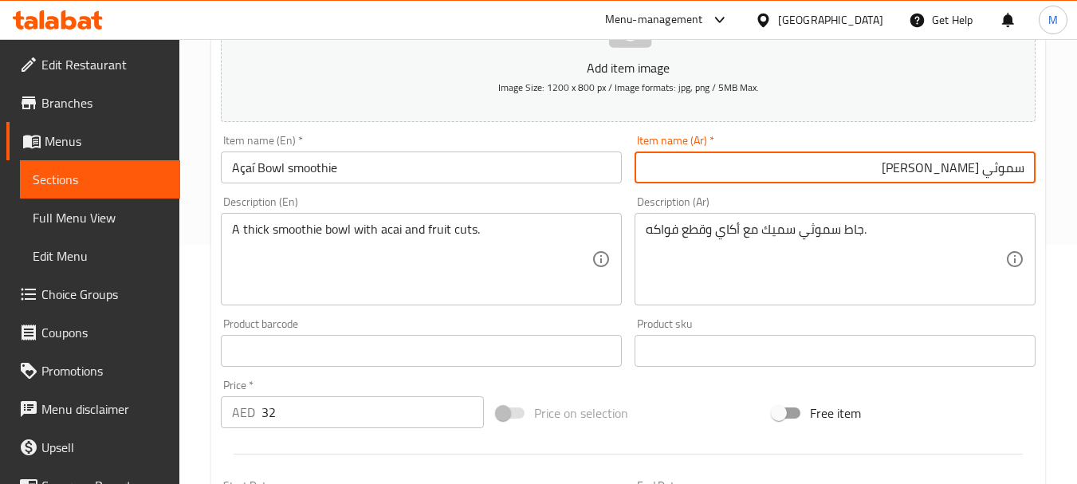
click at [1014, 170] on input "سموثي [PERSON_NAME]" at bounding box center [835, 168] width 401 height 32
click at [959, 170] on input "[PERSON_NAME]" at bounding box center [835, 168] width 401 height 32
paste input "سموثي"
type input "[PERSON_NAME]"
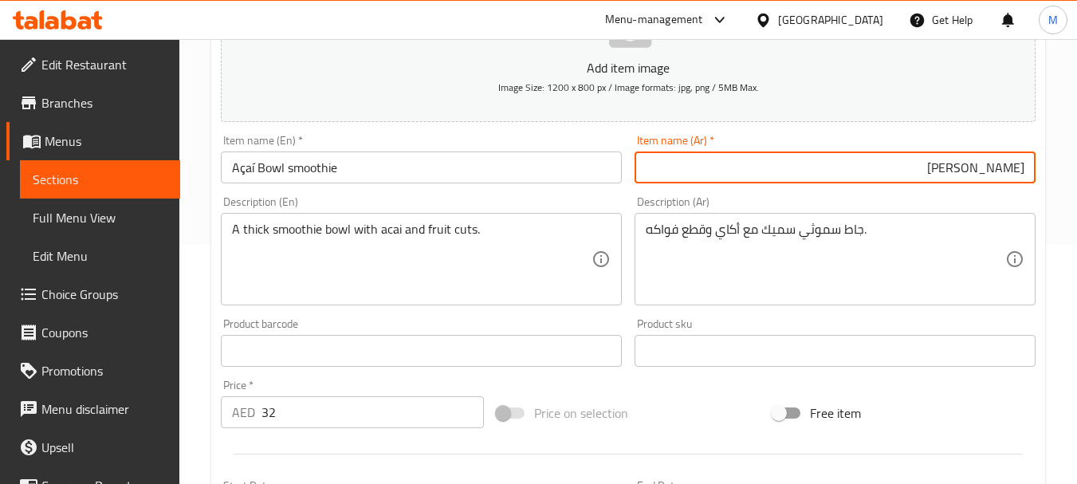
click at [913, 194] on div "Description (Ar) جاط سموثي سميك مع أكاي وقطع فواكه. Description (Ar)" at bounding box center [835, 251] width 414 height 122
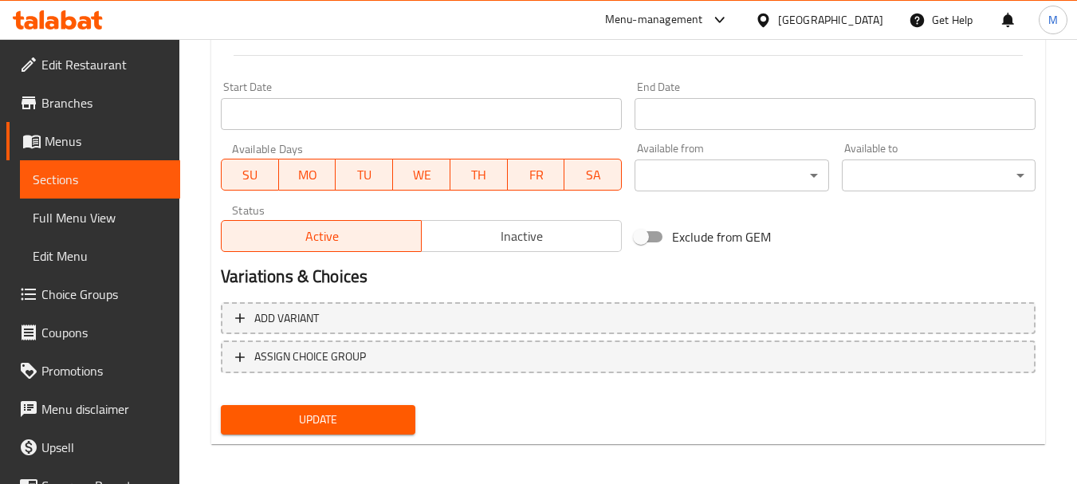
click at [368, 414] on span "Update" at bounding box center [318, 420] width 168 height 20
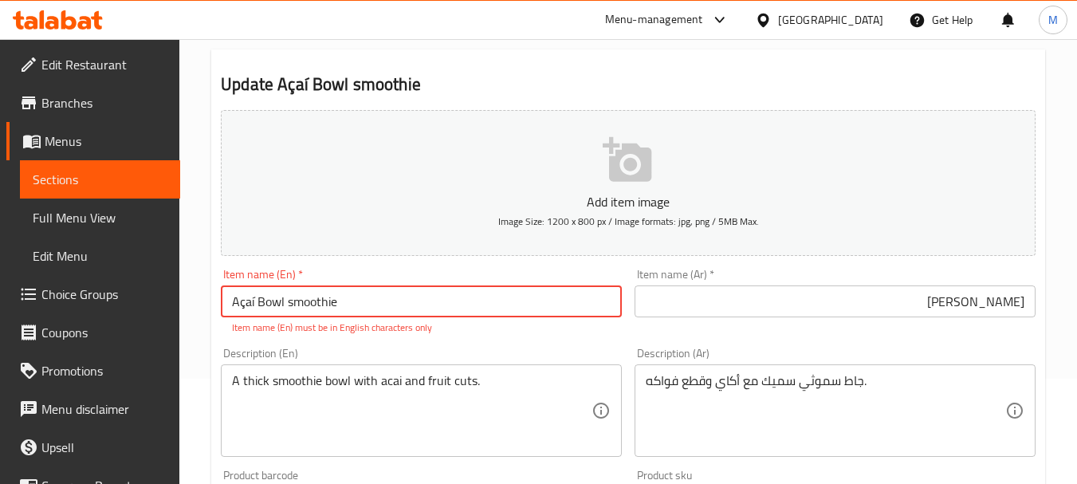
scroll to position [319, 0]
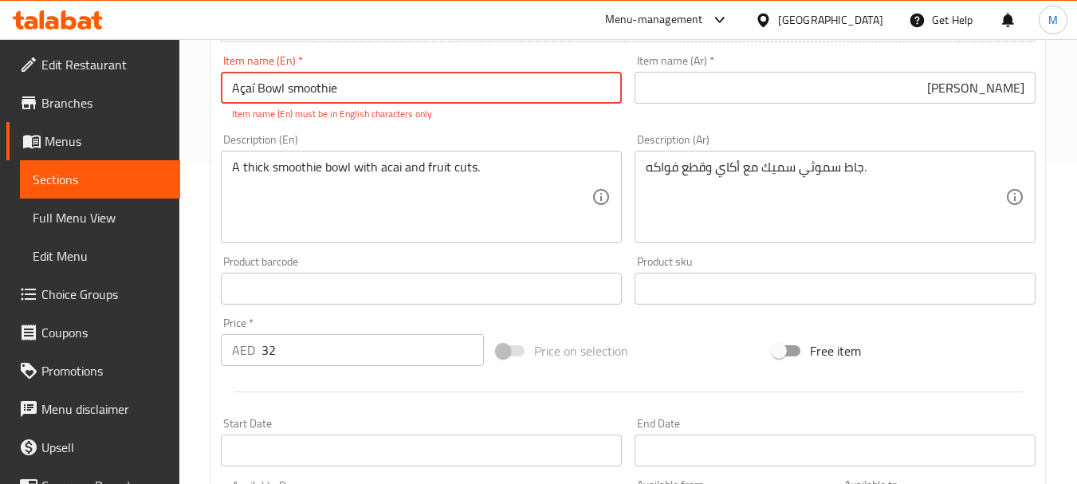
click at [253, 85] on input "Açaí Bowl smoothie" at bounding box center [421, 88] width 401 height 32
click at [244, 92] on input "Açai Bowl smoothie" at bounding box center [421, 88] width 401 height 32
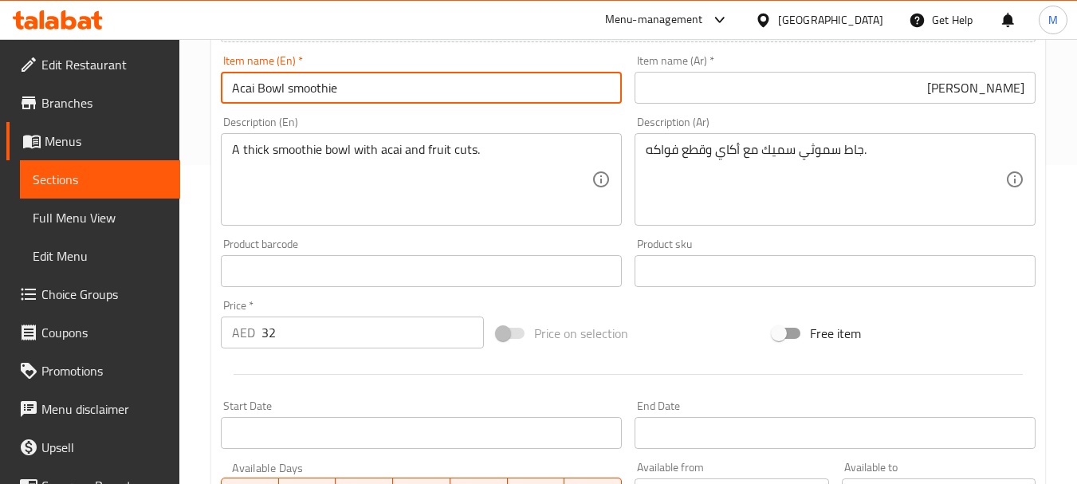
type input "Acai Bowl smoothie"
click at [206, 150] on div "Home / Restaurants management / Menus / Sections / item / update Smoothie secti…" at bounding box center [628, 264] width 898 height 1088
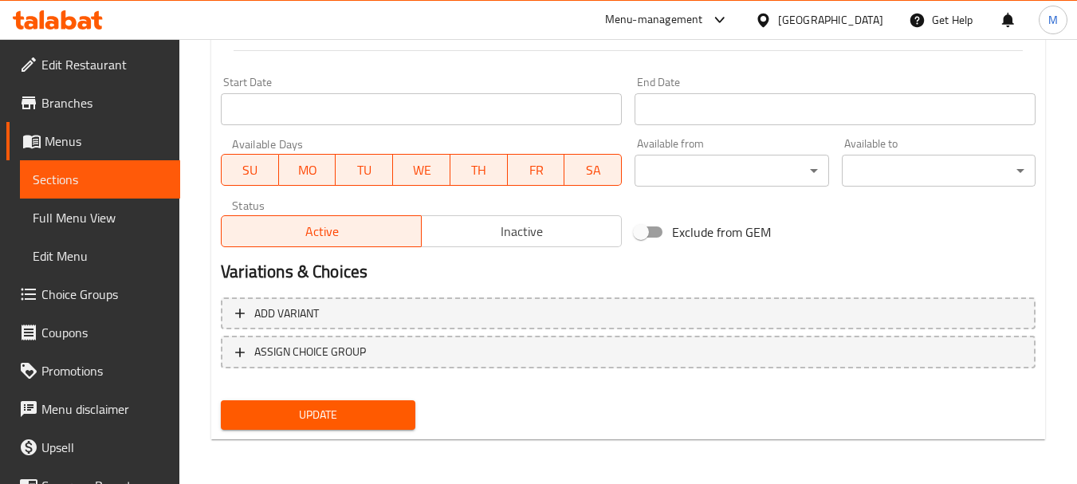
click at [286, 423] on span "Update" at bounding box center [318, 415] width 168 height 20
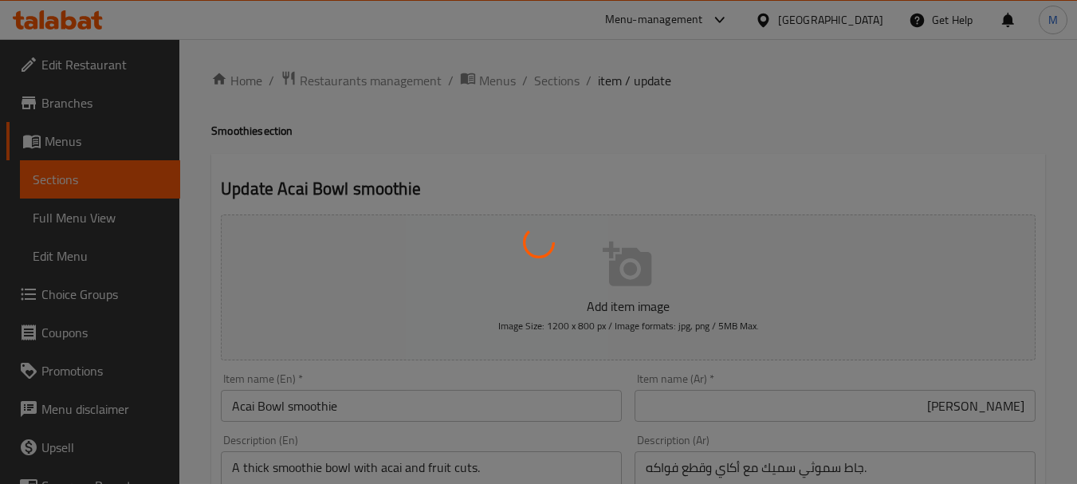
scroll to position [0, 0]
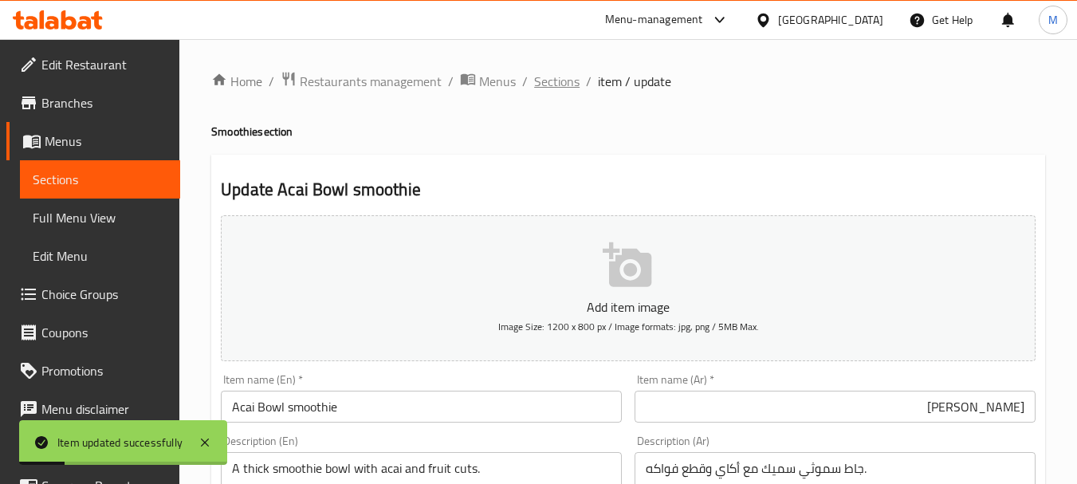
click at [556, 74] on span "Sections" at bounding box center [556, 81] width 45 height 19
